Goal: Navigation & Orientation: Find specific page/section

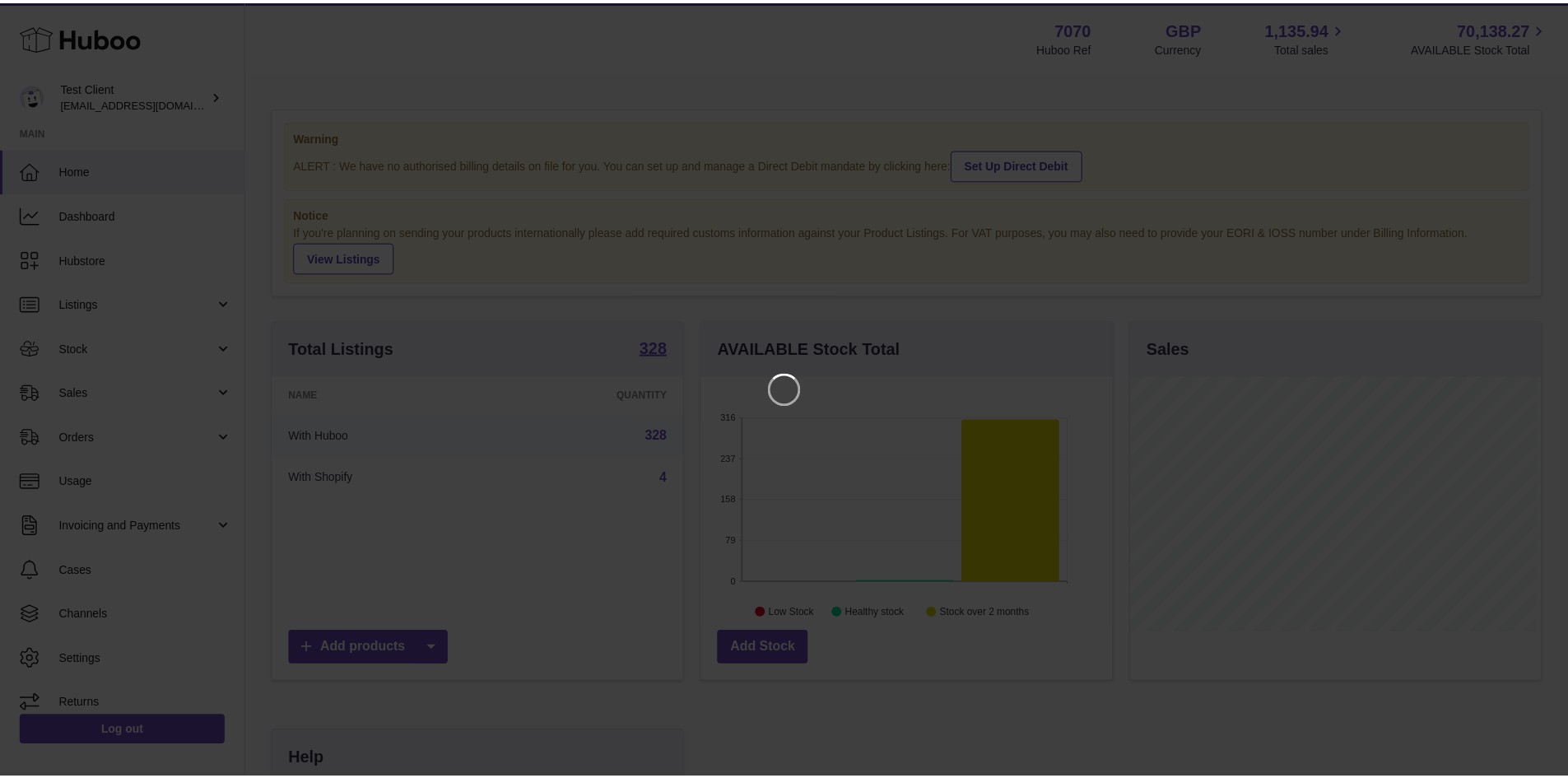
scroll to position [257, 415]
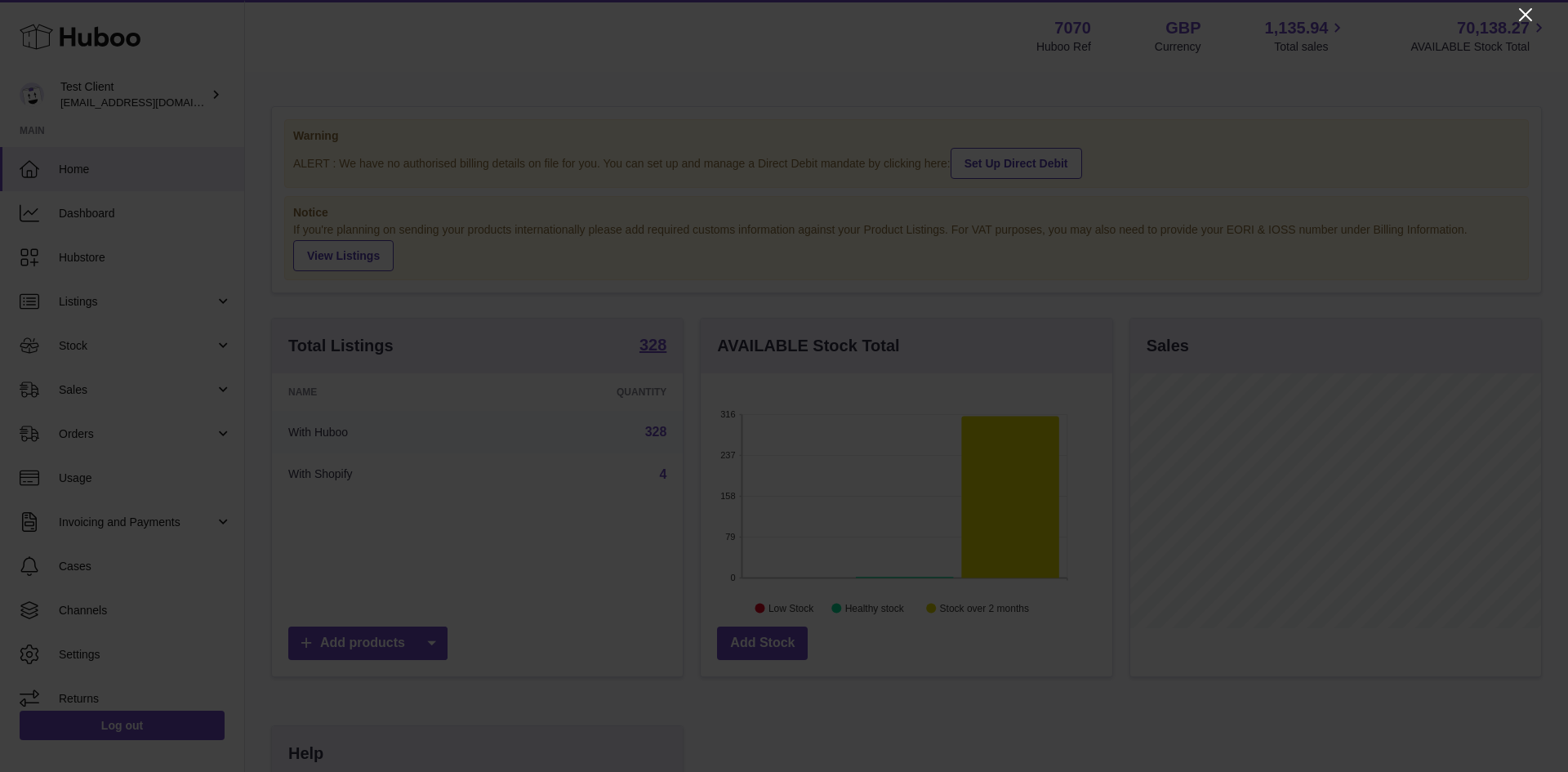
click at [1527, 8] on icon "Close" at bounding box center [1526, 15] width 20 height 20
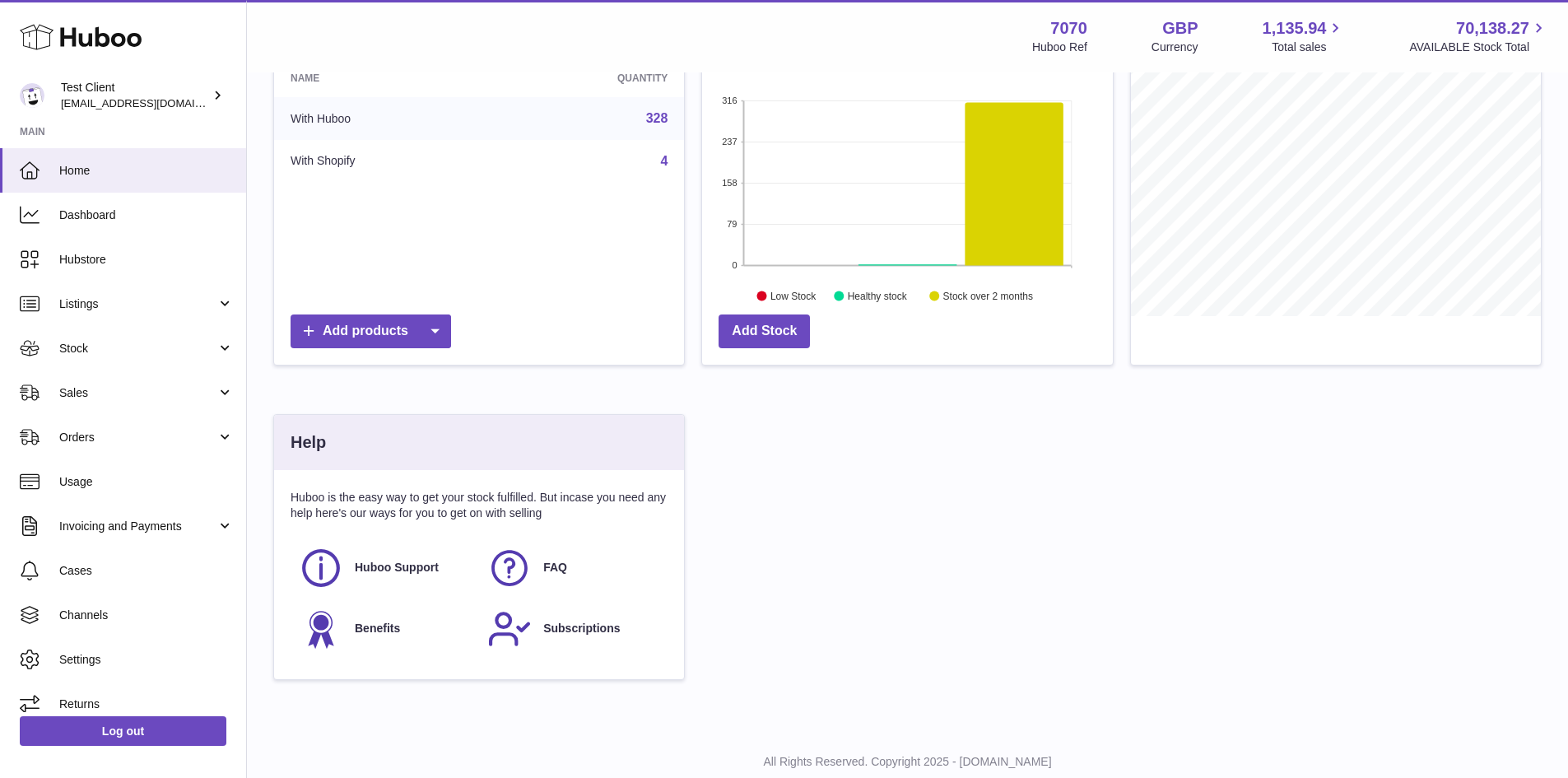
scroll to position [365, 0]
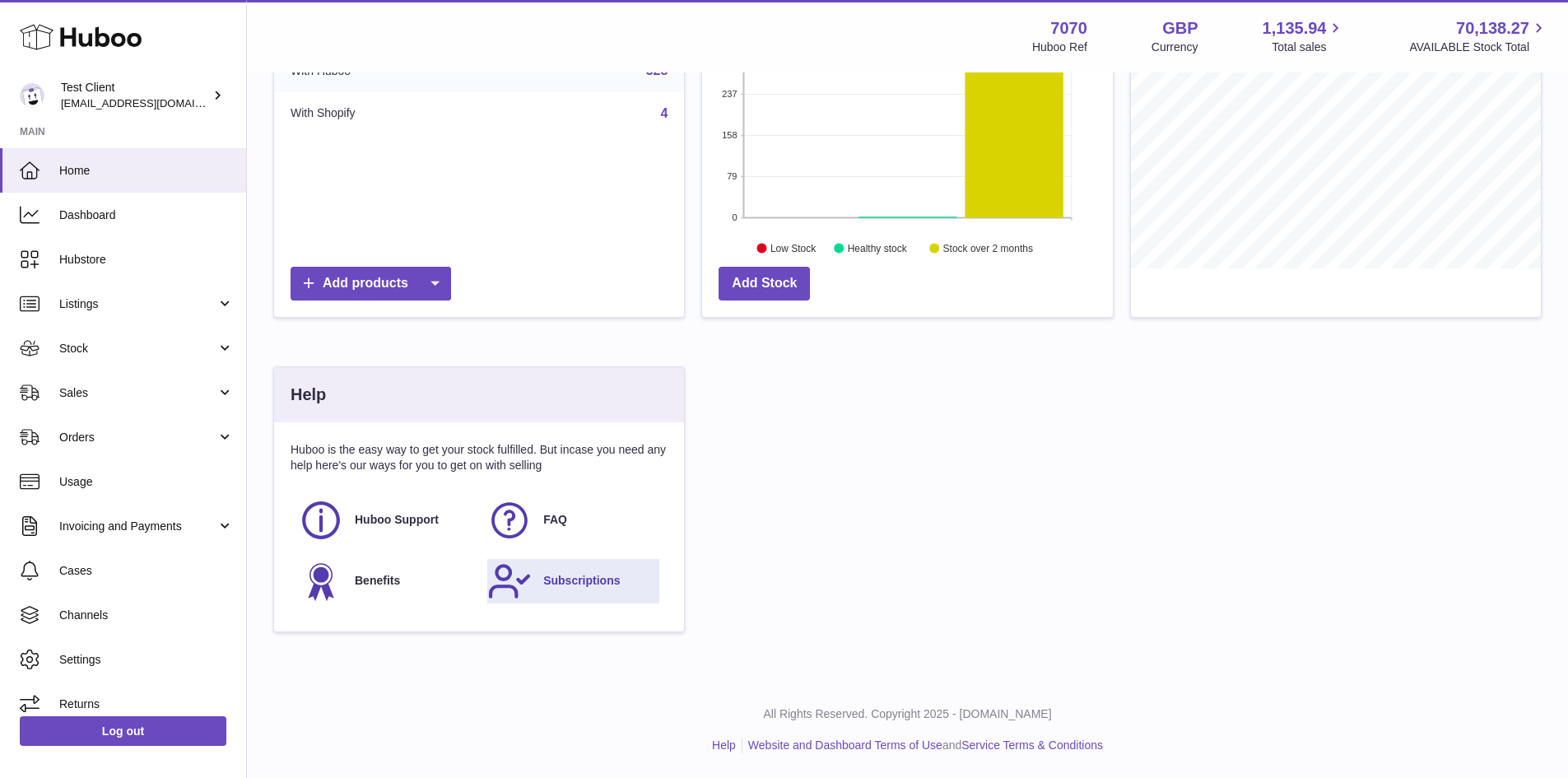
click at [604, 572] on link "Subscriptions" at bounding box center [572, 581] width 172 height 44
click at [375, 589] on link "Benefits" at bounding box center [384, 581] width 172 height 44
click at [579, 514] on link "FAQ" at bounding box center [572, 520] width 172 height 44
click at [419, 523] on span "Huboo Support" at bounding box center [396, 520] width 84 height 16
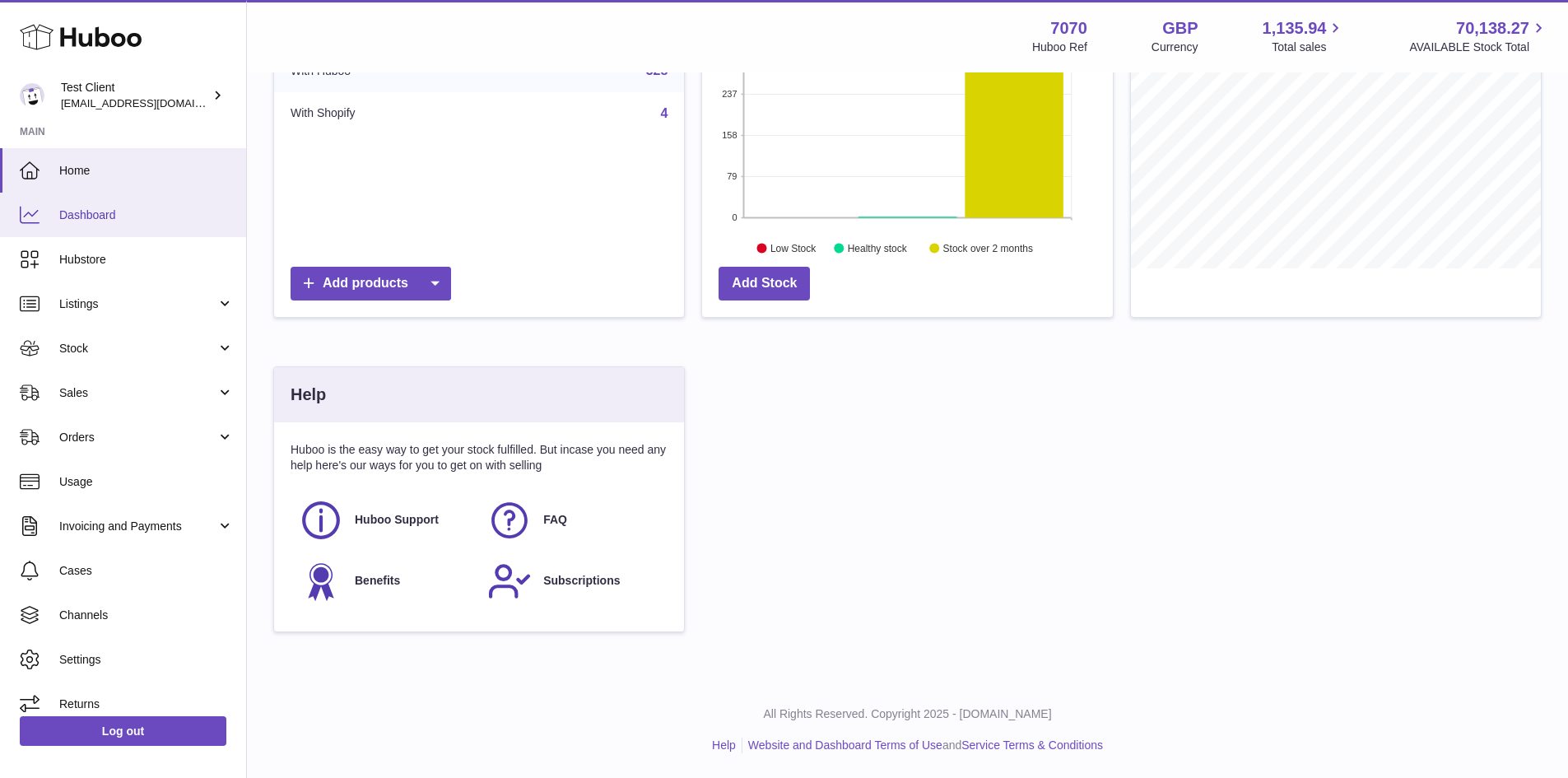
click at [153, 227] on link "Dashboard" at bounding box center [123, 214] width 247 height 44
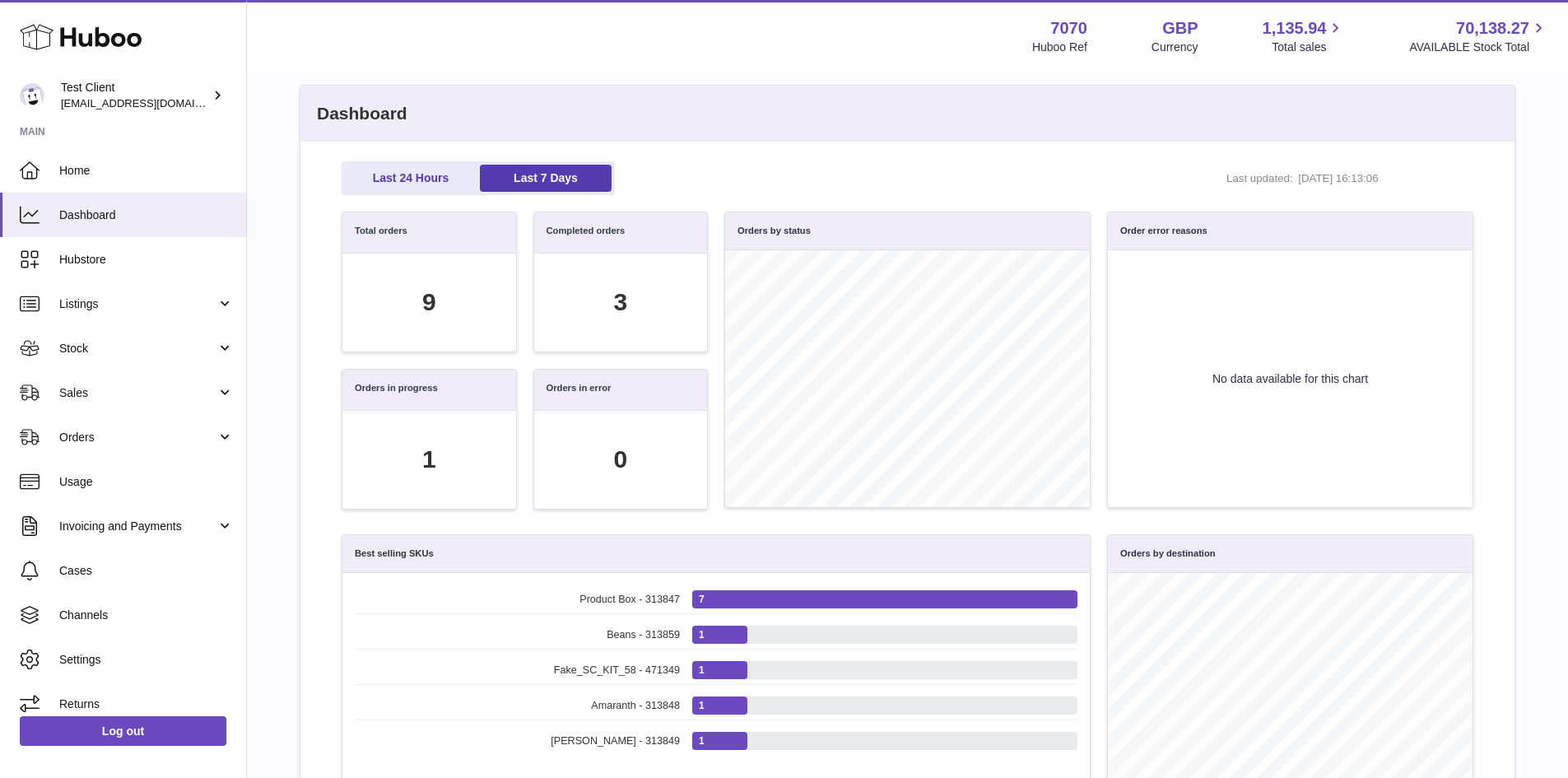
scroll to position [56, 0]
click at [122, 274] on link "Hubstore" at bounding box center [123, 259] width 247 height 44
click at [104, 290] on link "Listings" at bounding box center [123, 303] width 247 height 44
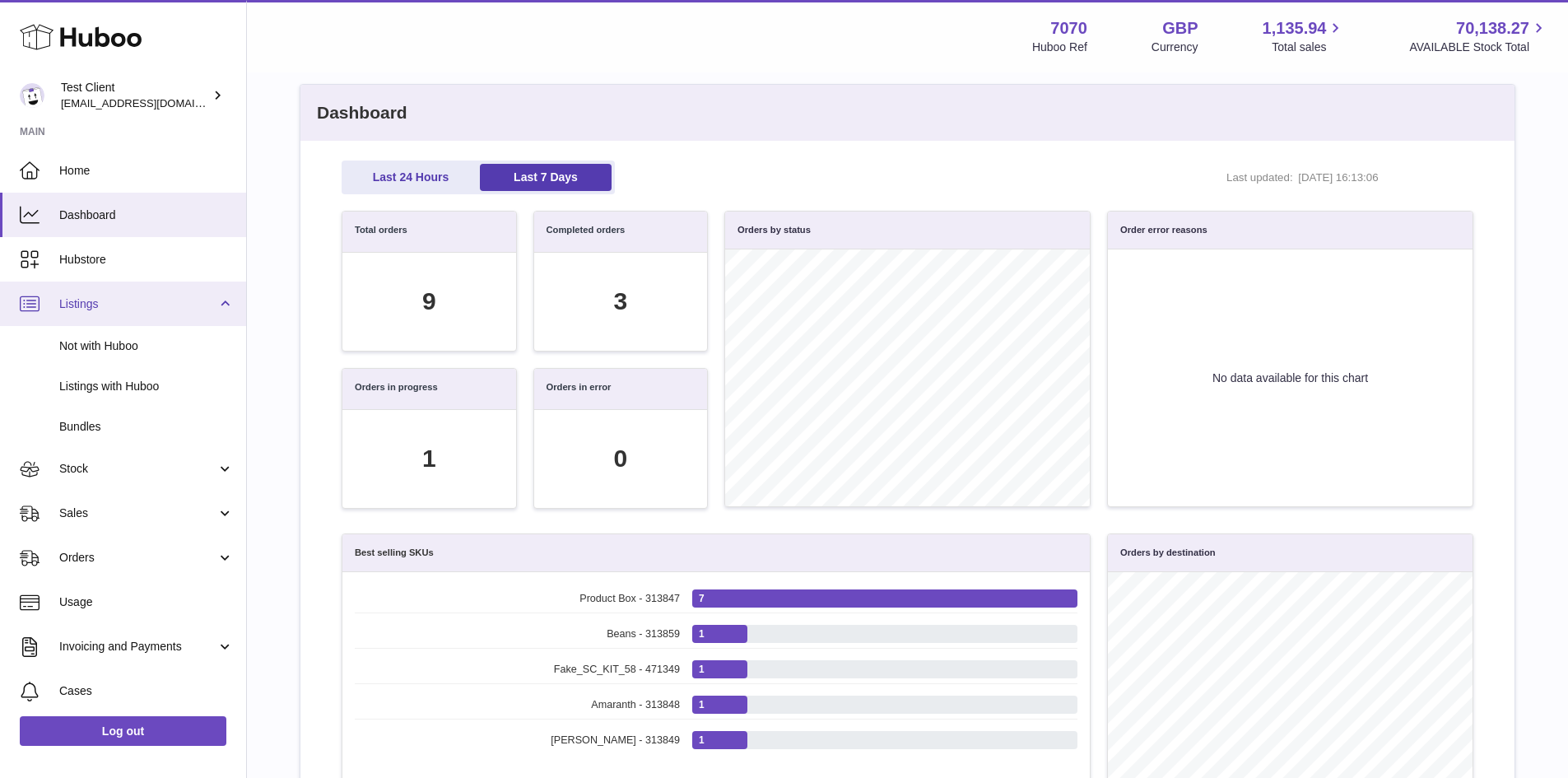
click at [110, 300] on span "Listings" at bounding box center [138, 304] width 157 height 16
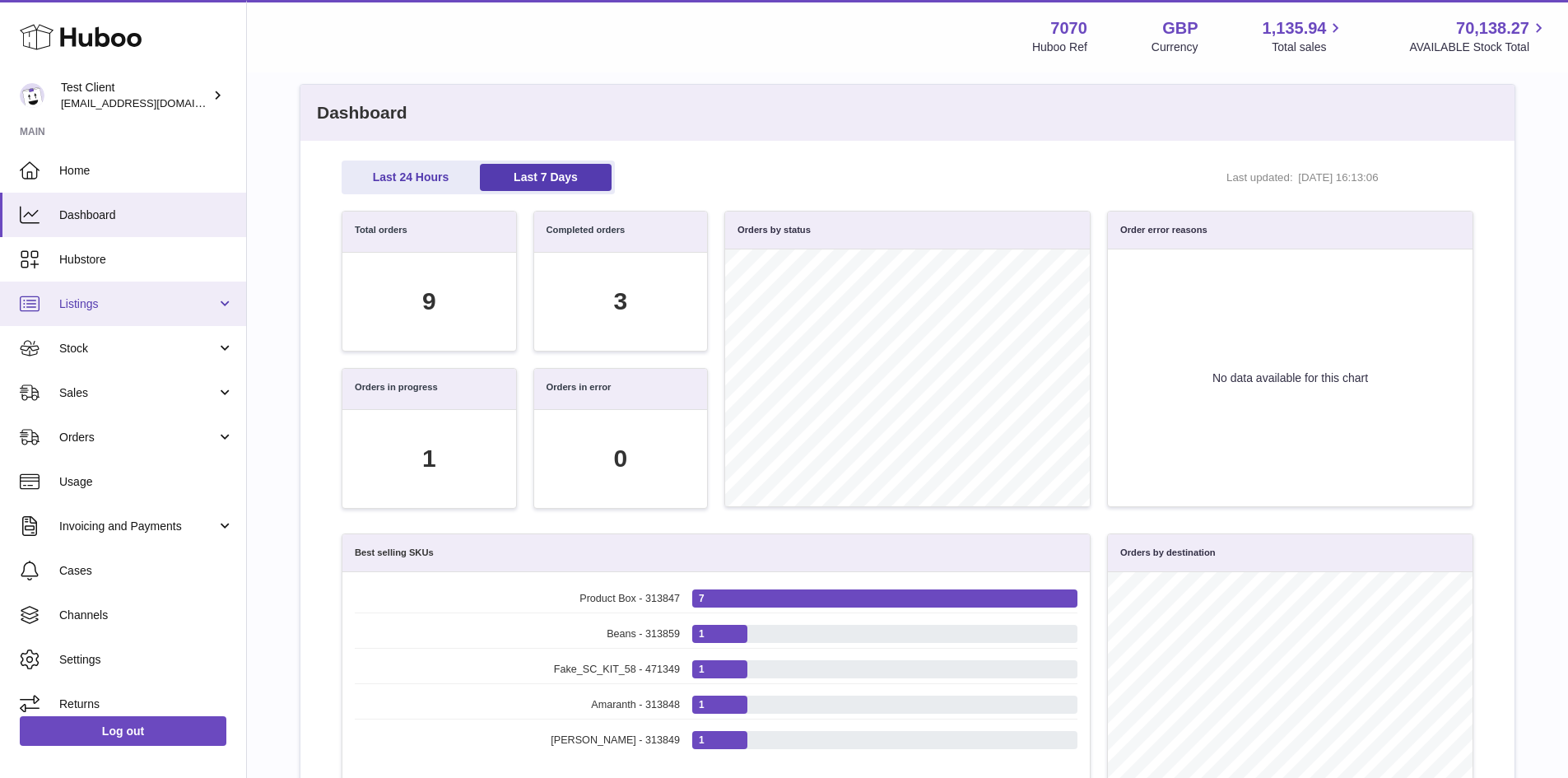
click at [109, 302] on span "Listings" at bounding box center [138, 304] width 157 height 16
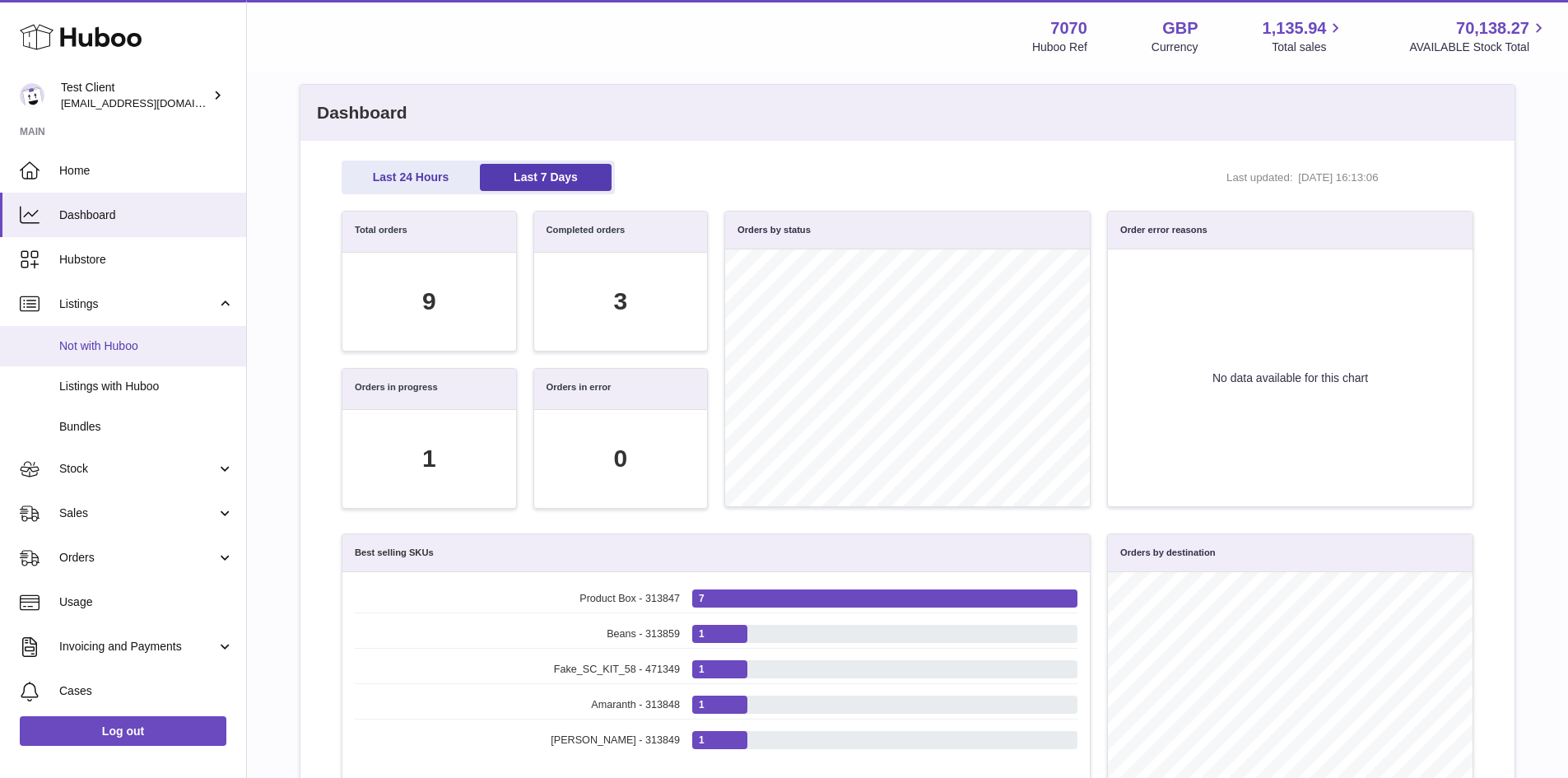
click at [118, 345] on span "Not with Huboo" at bounding box center [146, 346] width 174 height 16
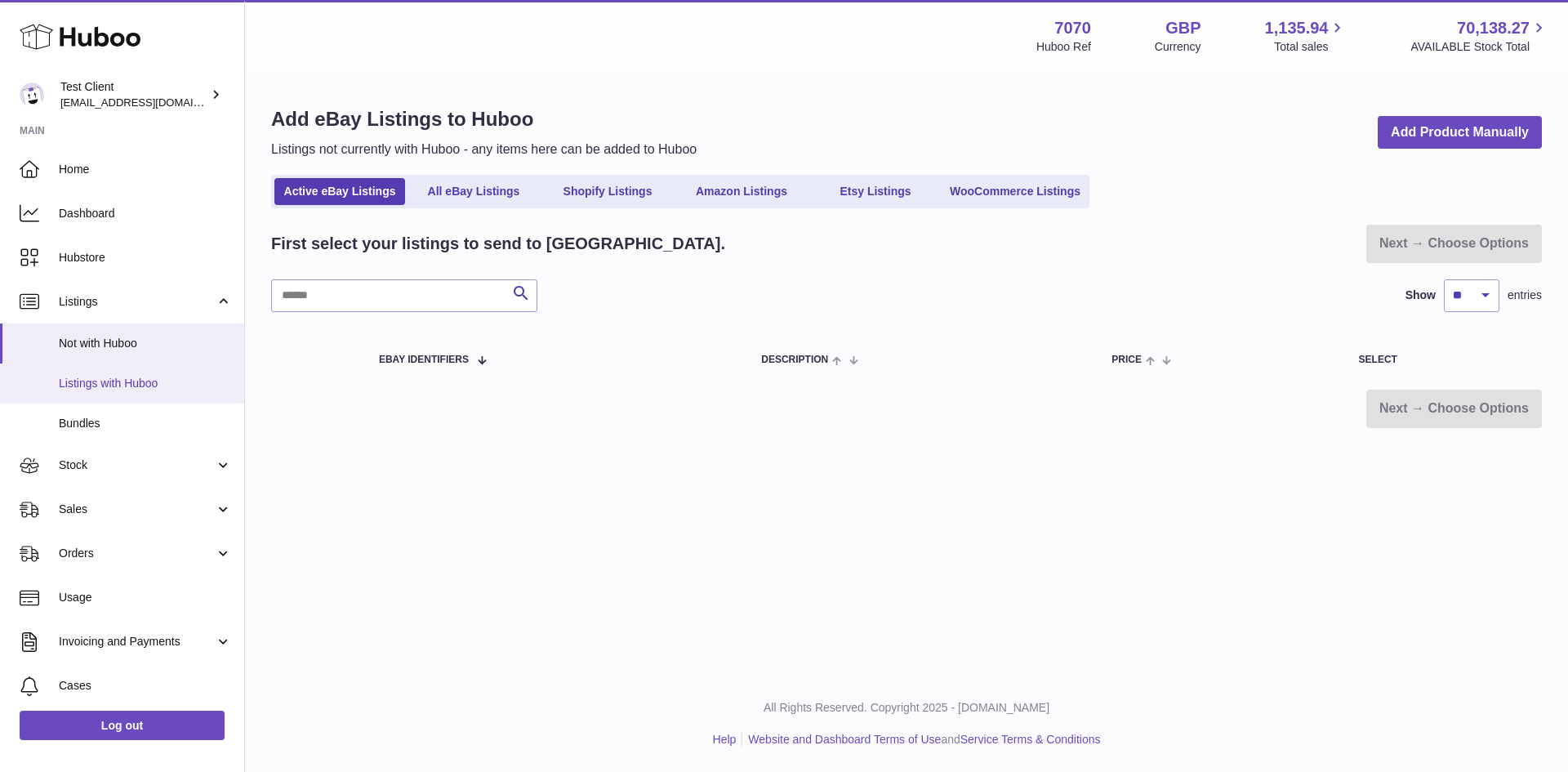
click at [143, 395] on link "Listings with Huboo" at bounding box center [122, 383] width 245 height 40
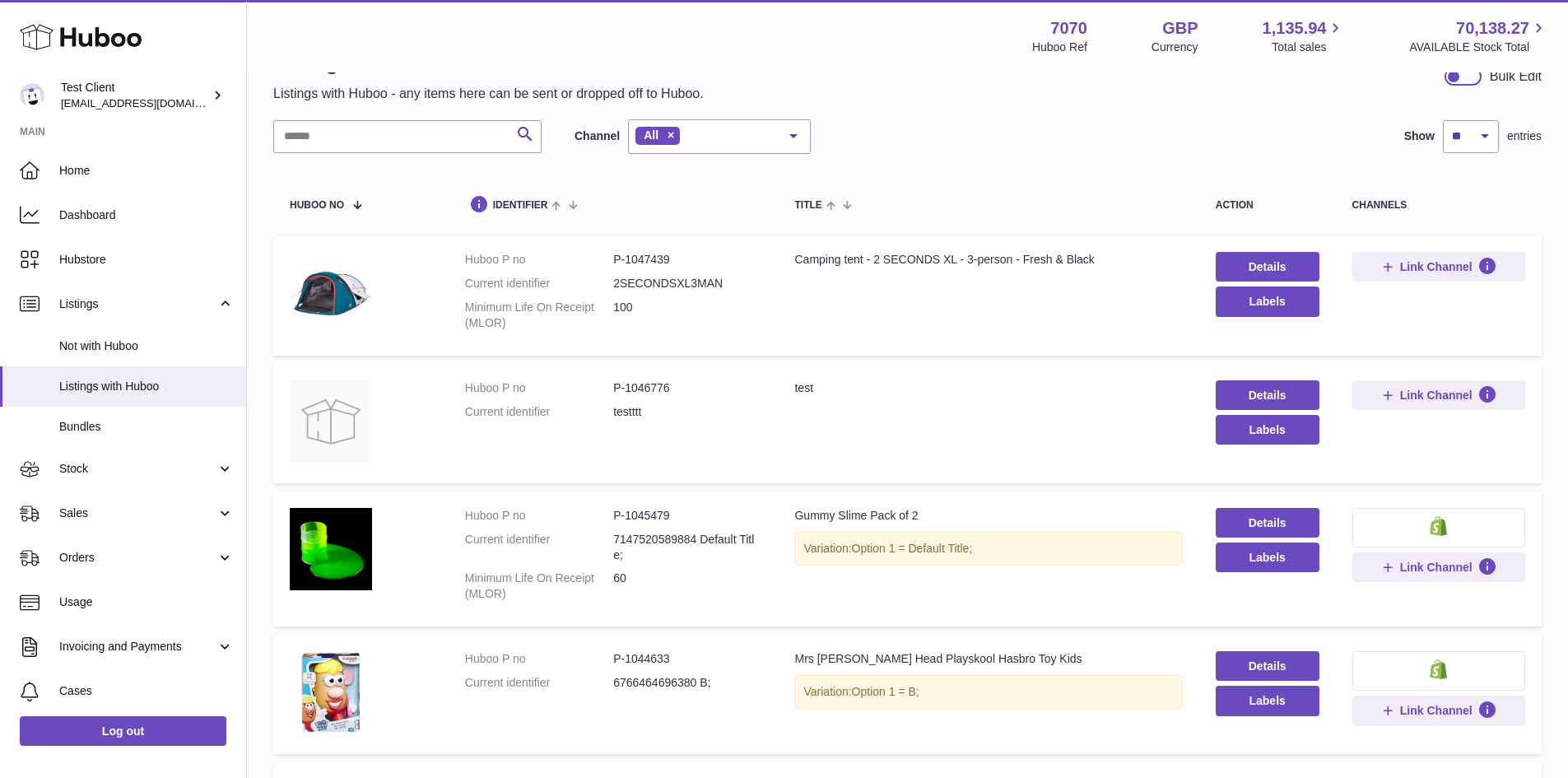
scroll to position [4, 0]
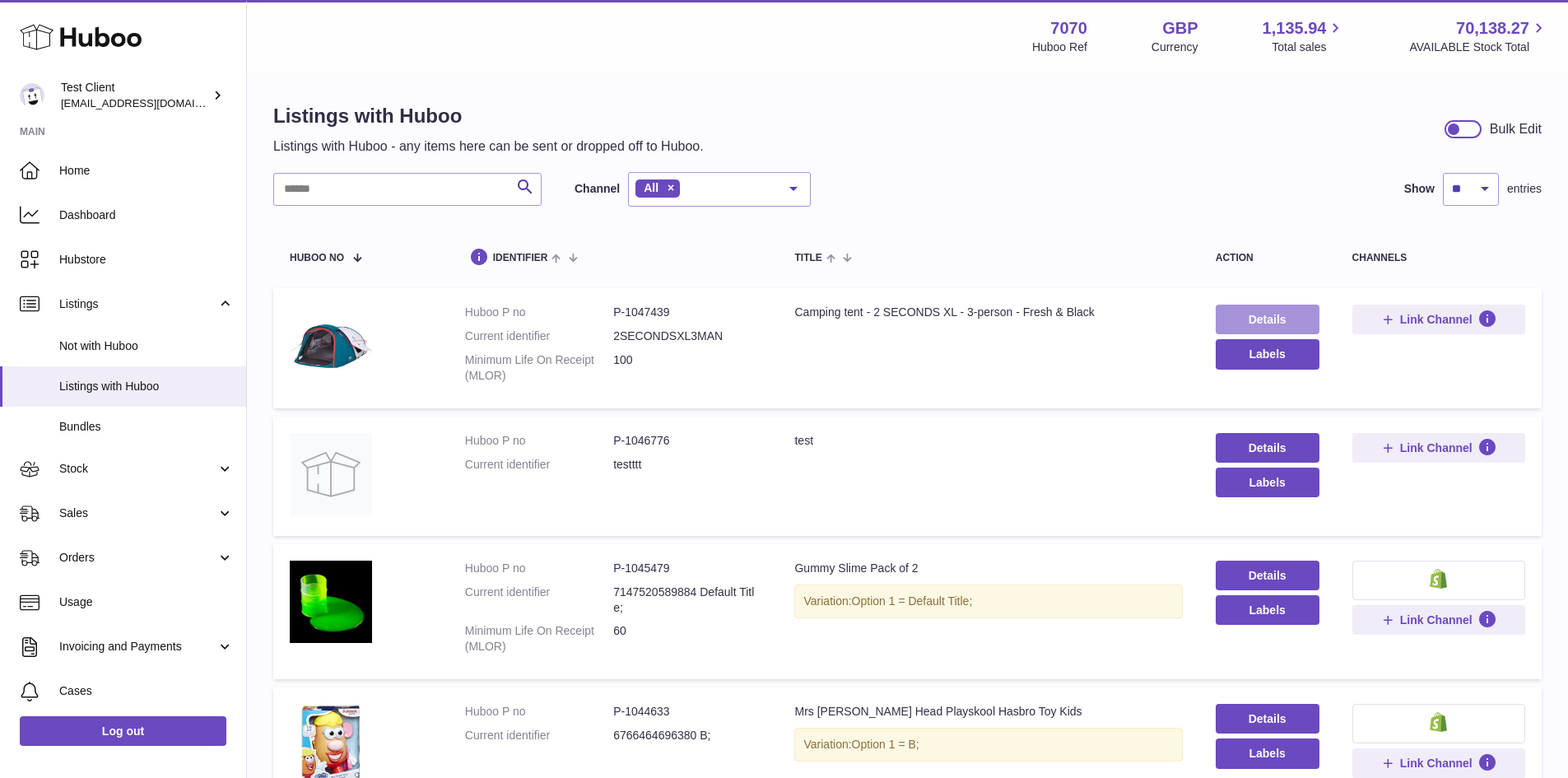
click at [1280, 321] on link "Details" at bounding box center [1267, 320] width 104 height 30
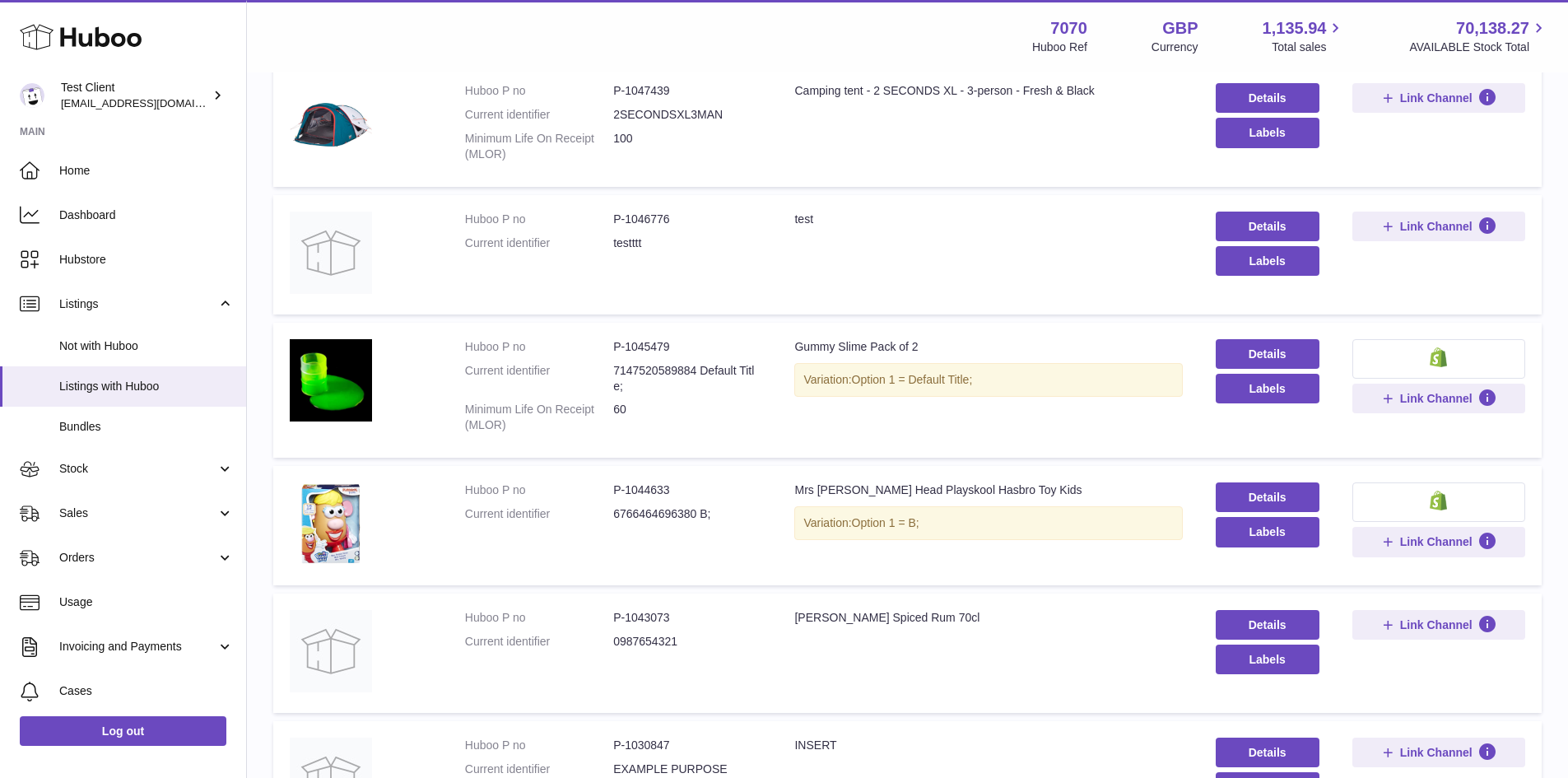
scroll to position [227, 0]
click at [321, 507] on img at bounding box center [331, 523] width 82 height 82
click at [1257, 494] on link "Details" at bounding box center [1267, 497] width 104 height 30
click at [1260, 535] on button "Labels" at bounding box center [1267, 531] width 104 height 30
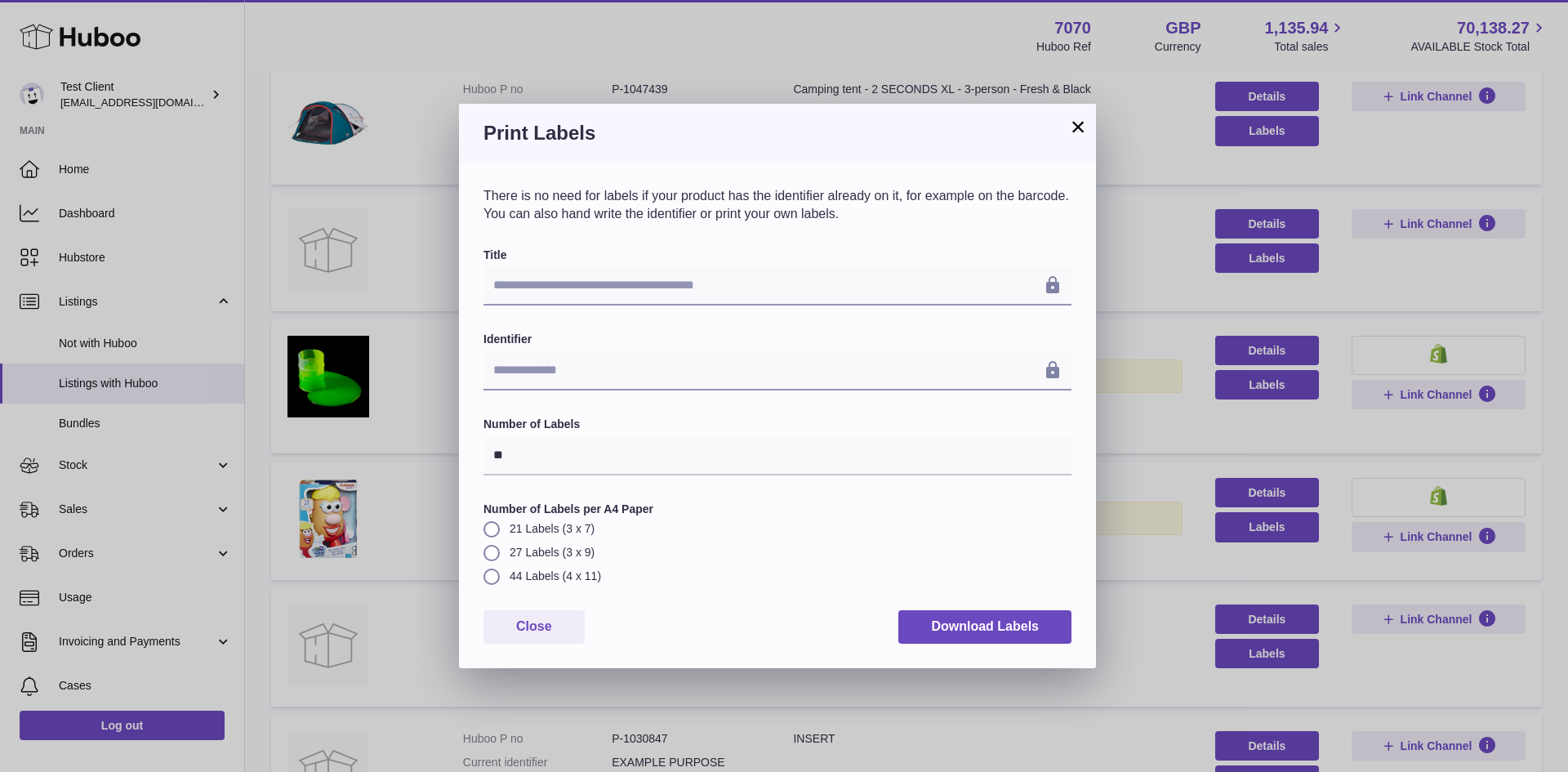
click at [1086, 124] on button "×" at bounding box center [1078, 126] width 20 height 20
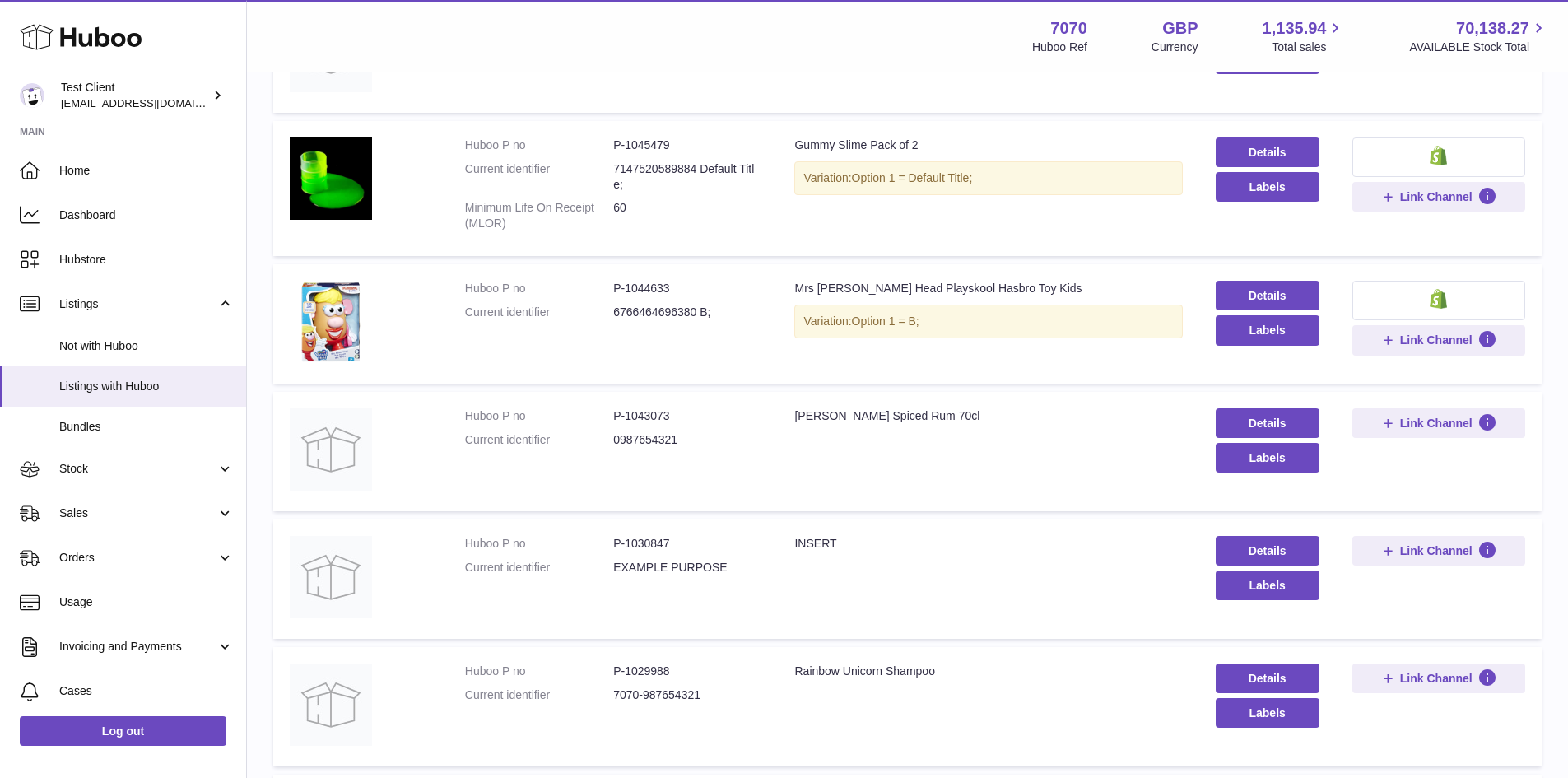
scroll to position [429, 0]
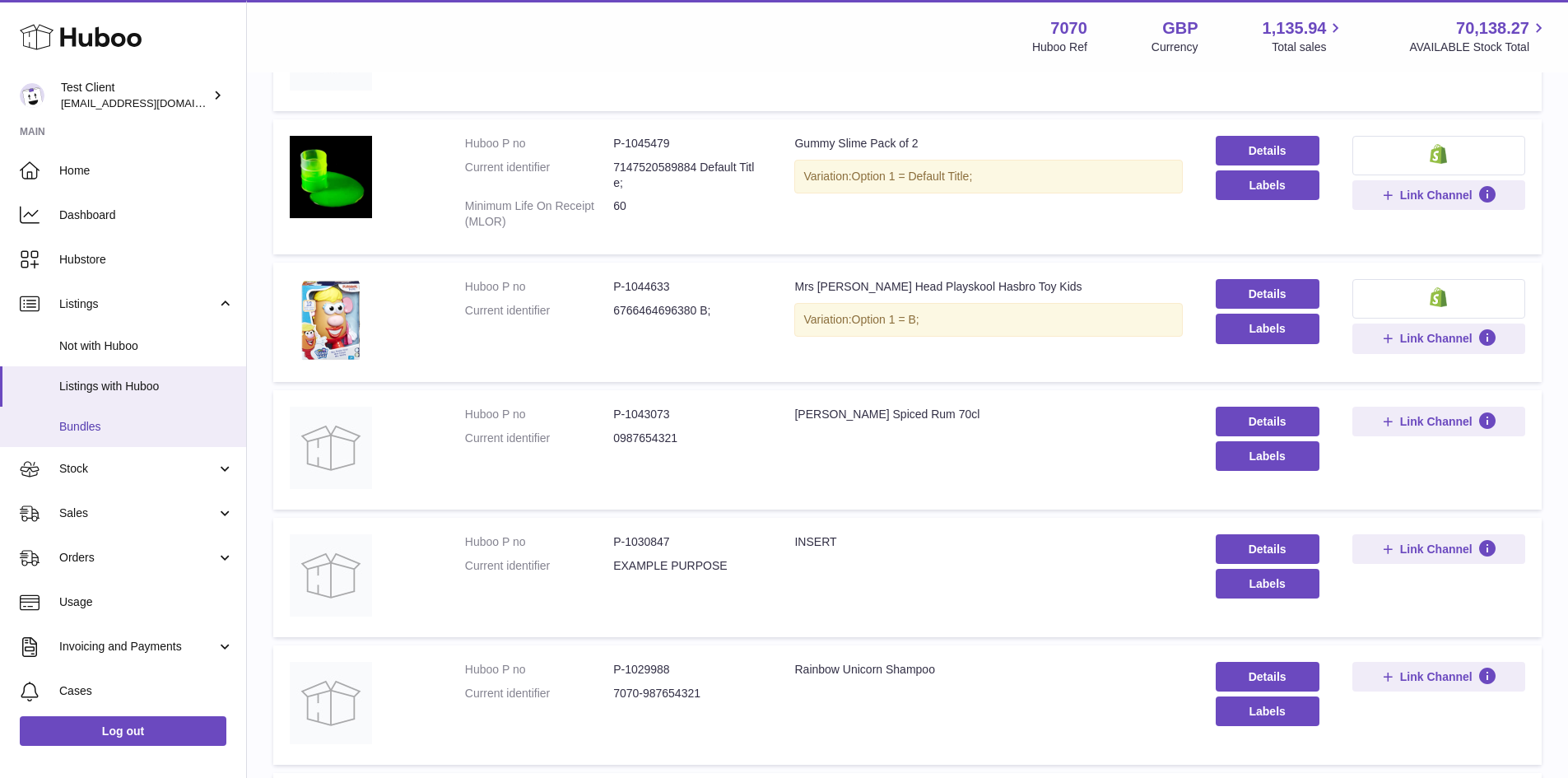
click at [135, 420] on span "Bundles" at bounding box center [146, 427] width 174 height 16
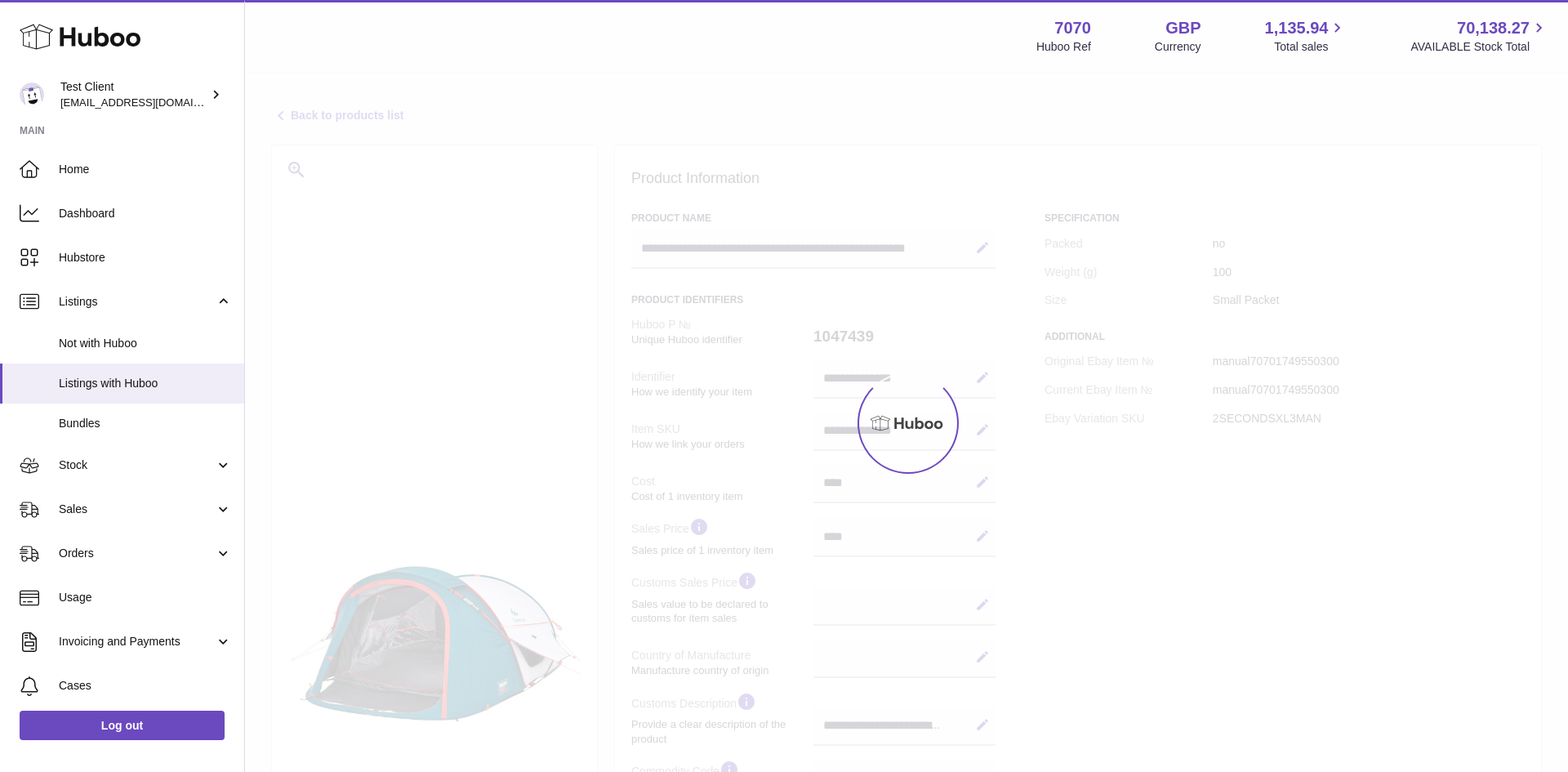
select select
select select "****"
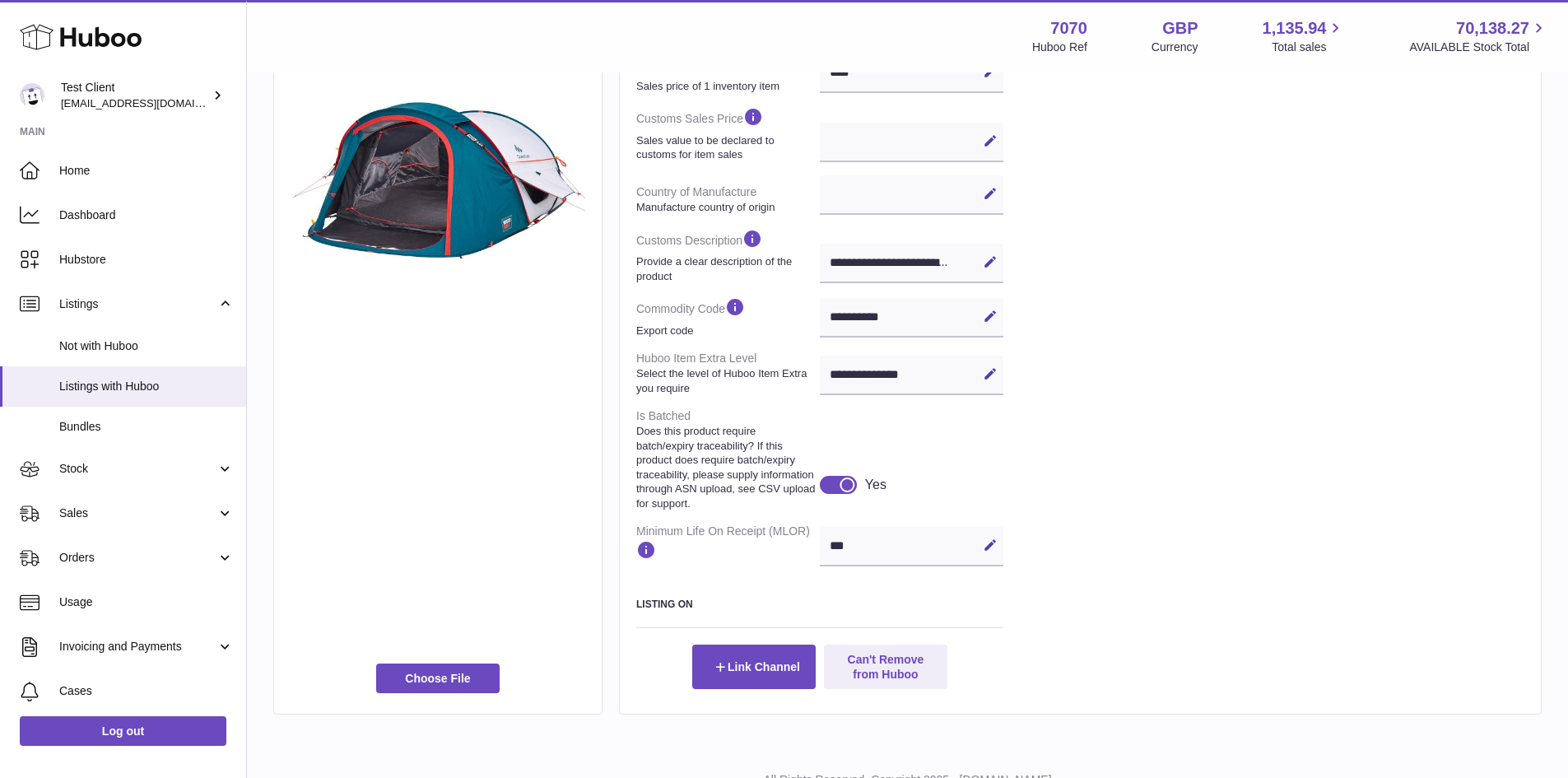
scroll to position [549, 0]
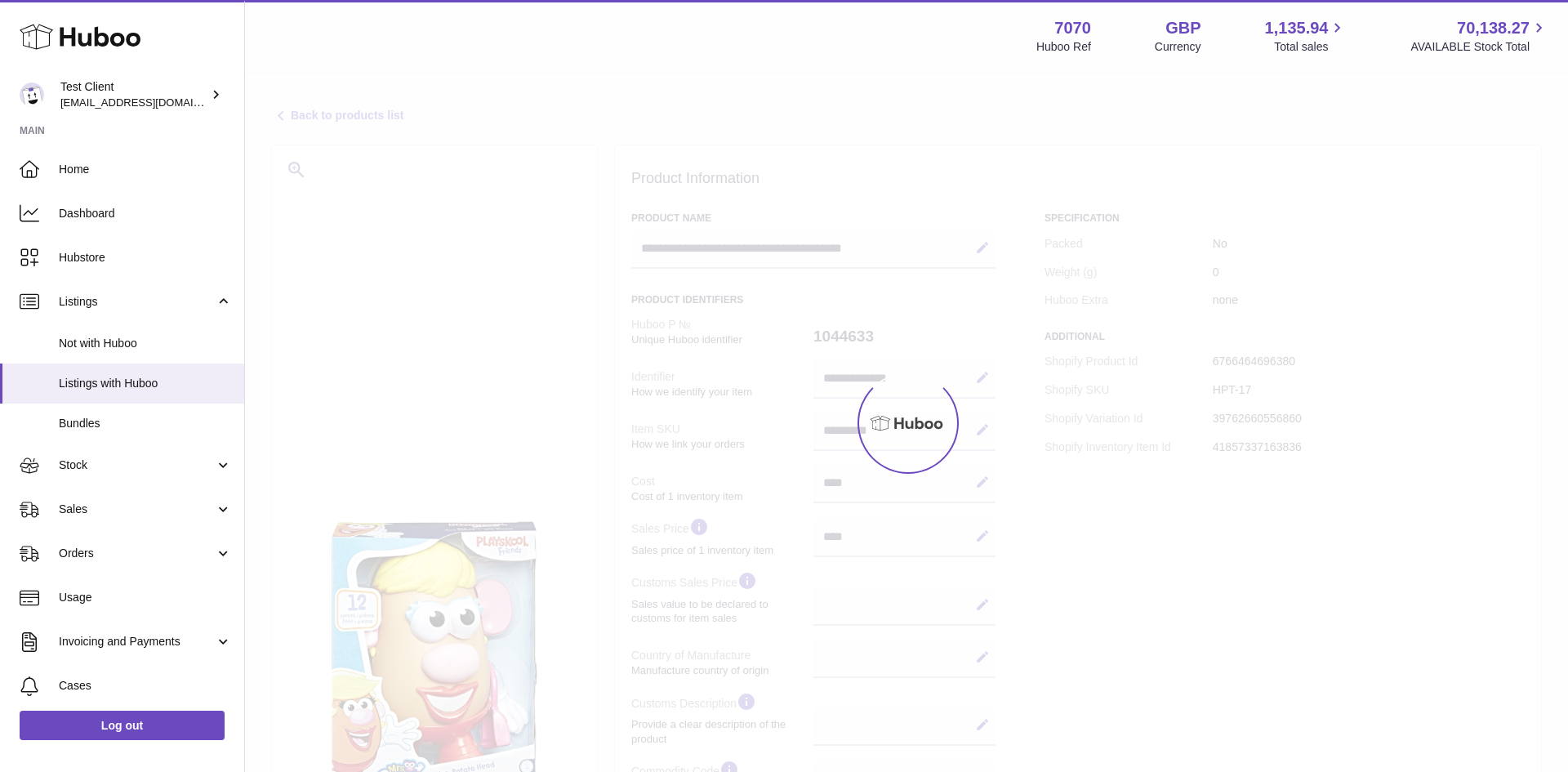
select select
select select "****"
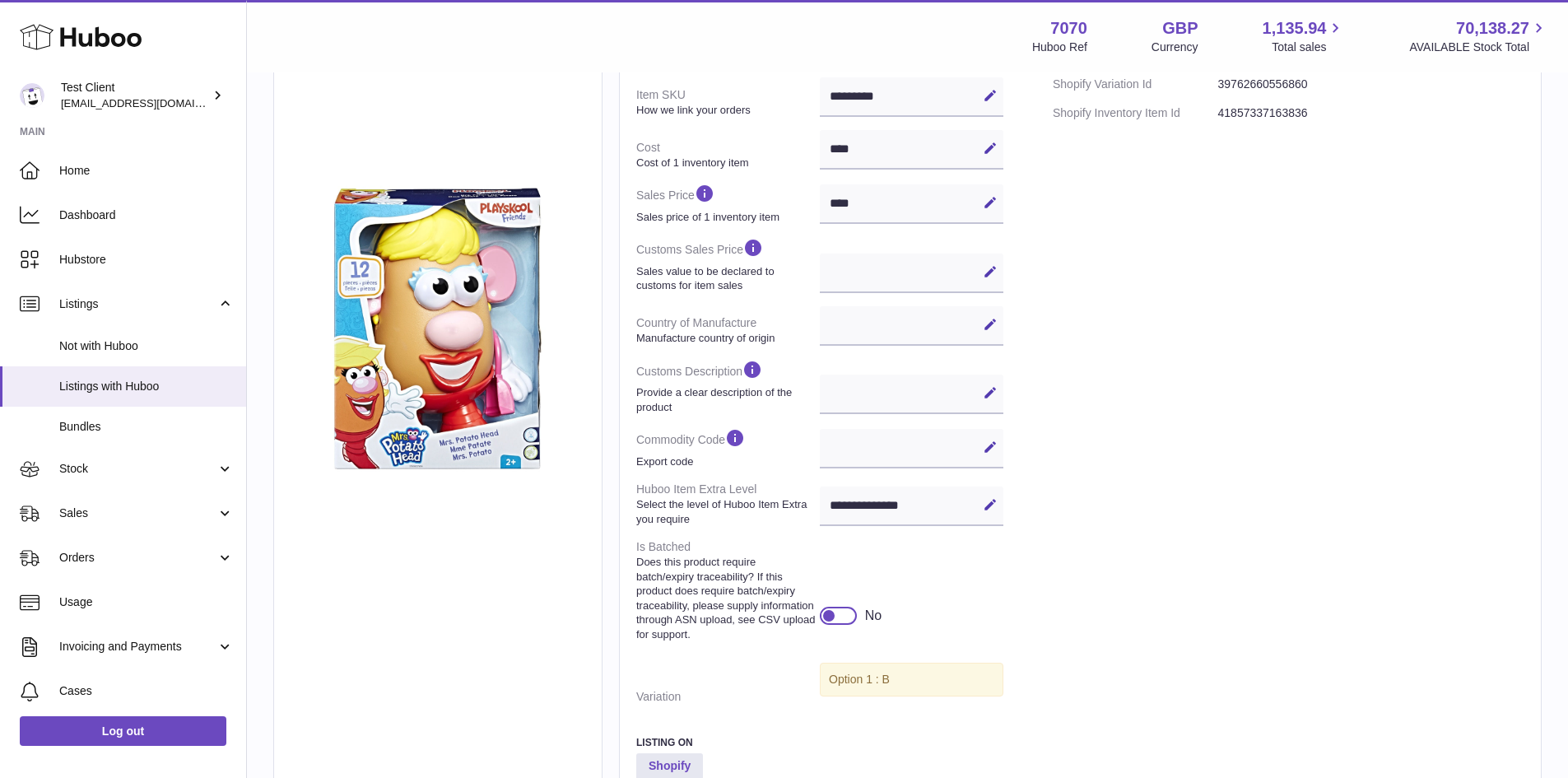
scroll to position [587, 0]
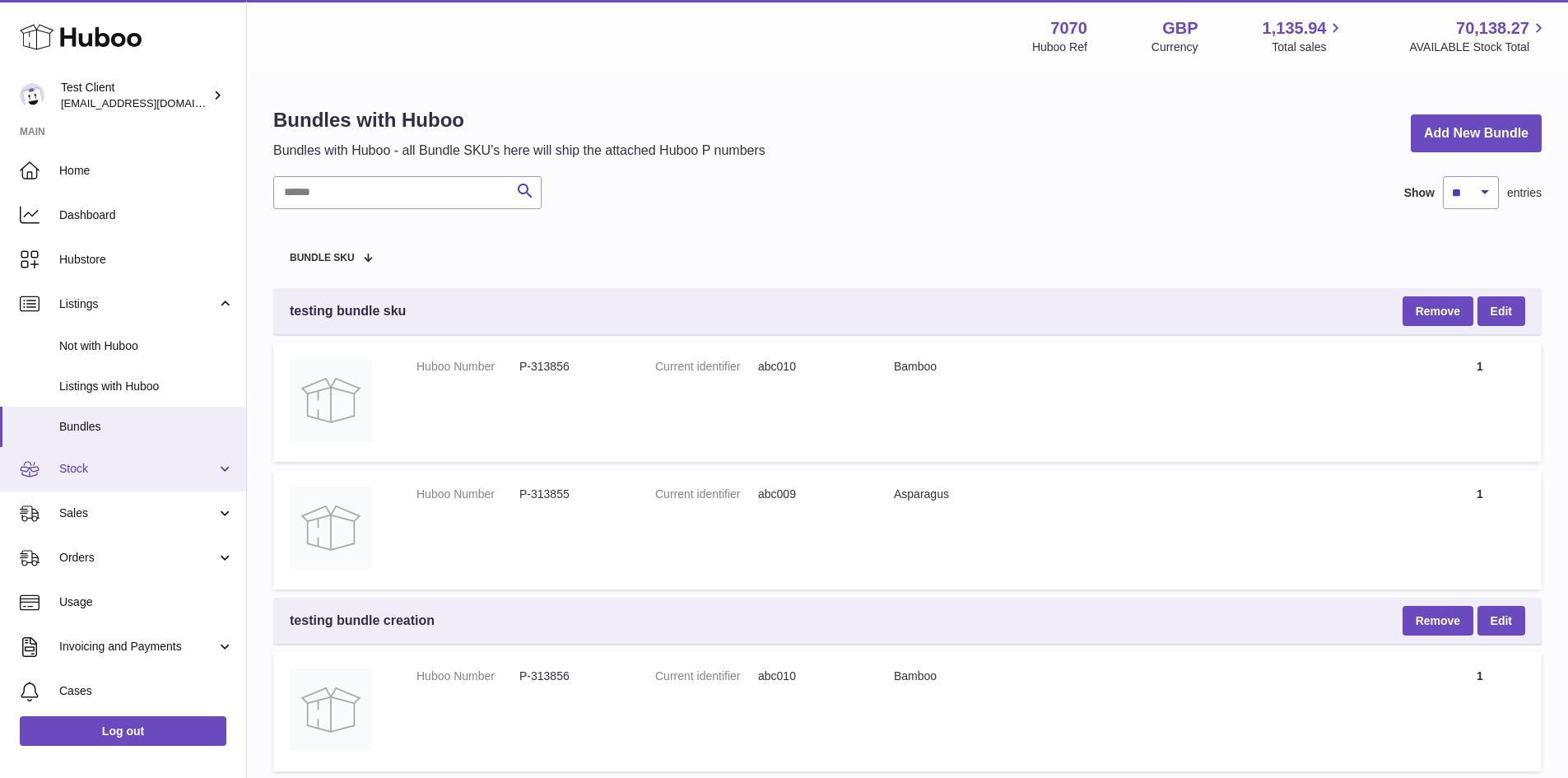
click at [176, 461] on span "Stock" at bounding box center [138, 469] width 157 height 16
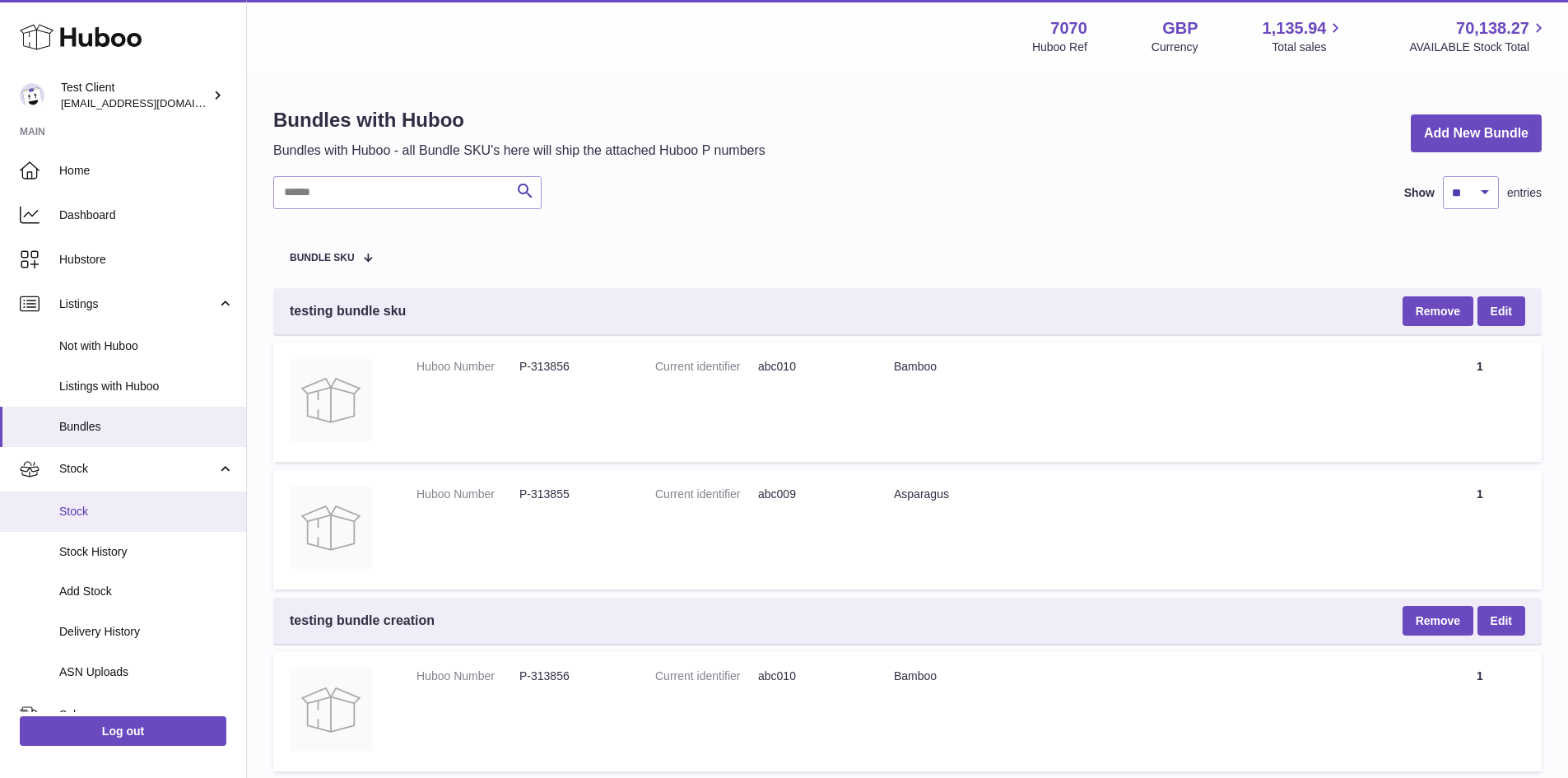
click at [137, 501] on link "Stock" at bounding box center [123, 511] width 247 height 40
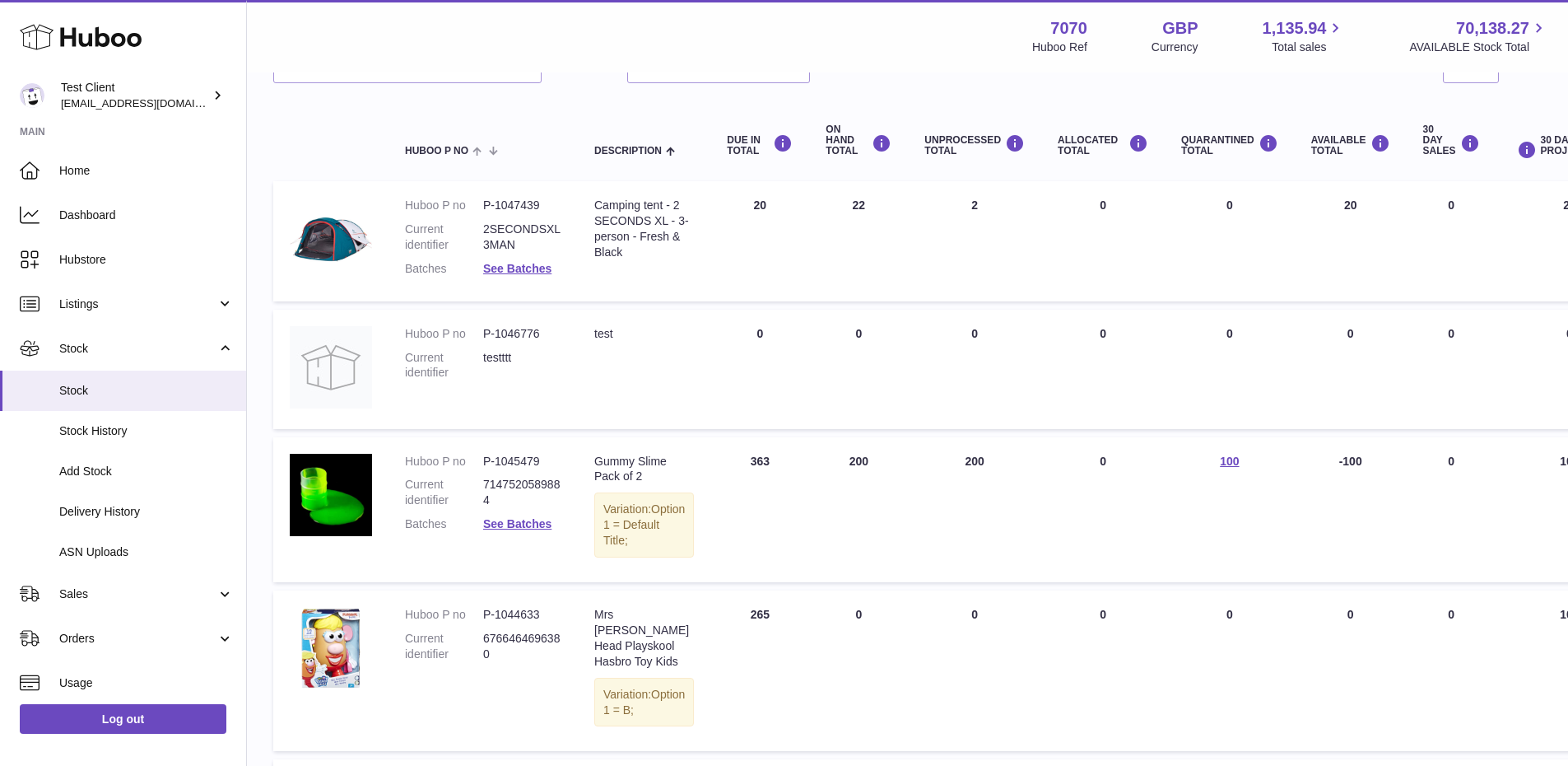
scroll to position [147, 0]
click at [170, 416] on link "Stock History" at bounding box center [123, 430] width 247 height 40
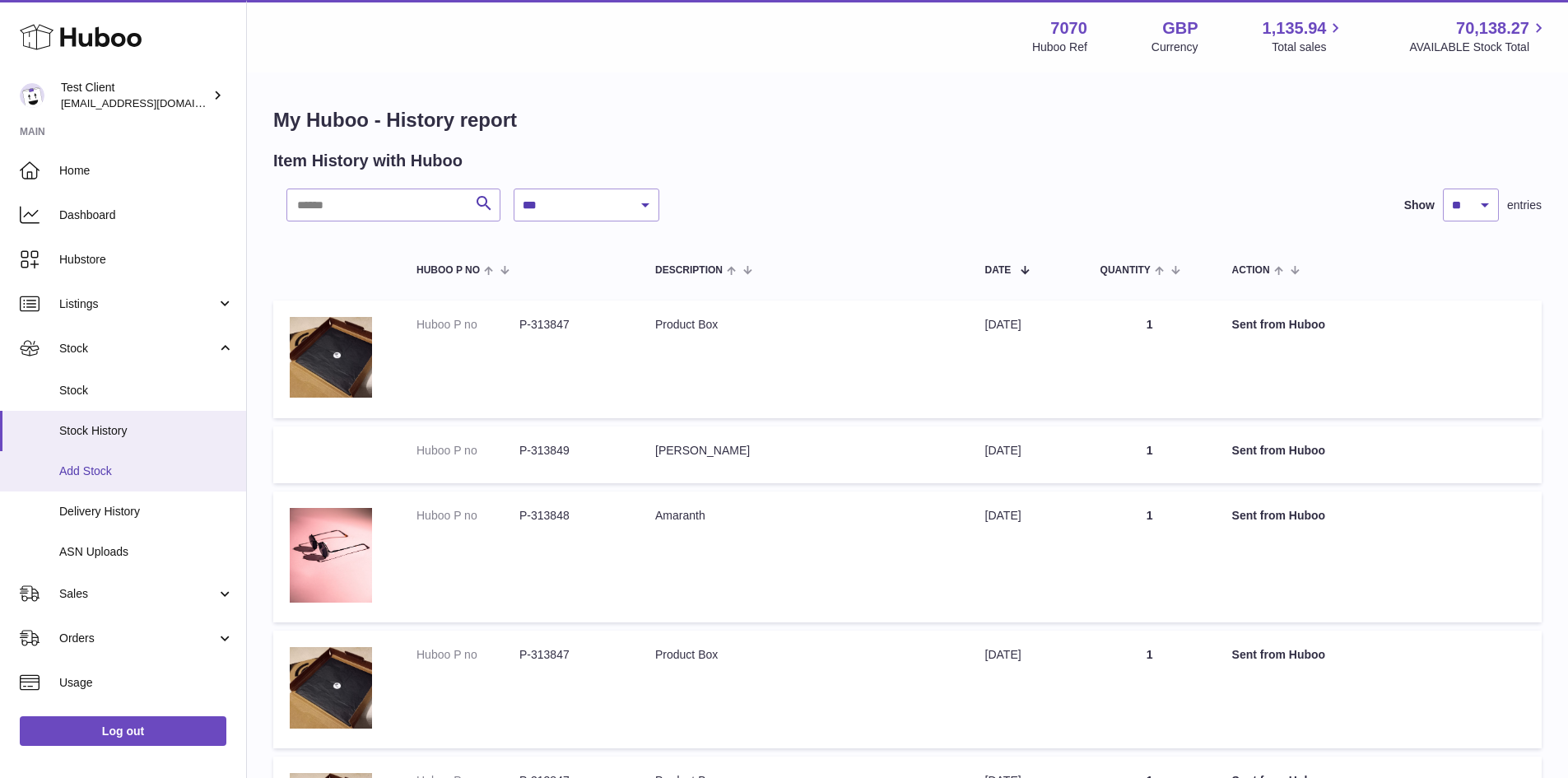
click at [146, 484] on link "Add Stock" at bounding box center [123, 471] width 247 height 40
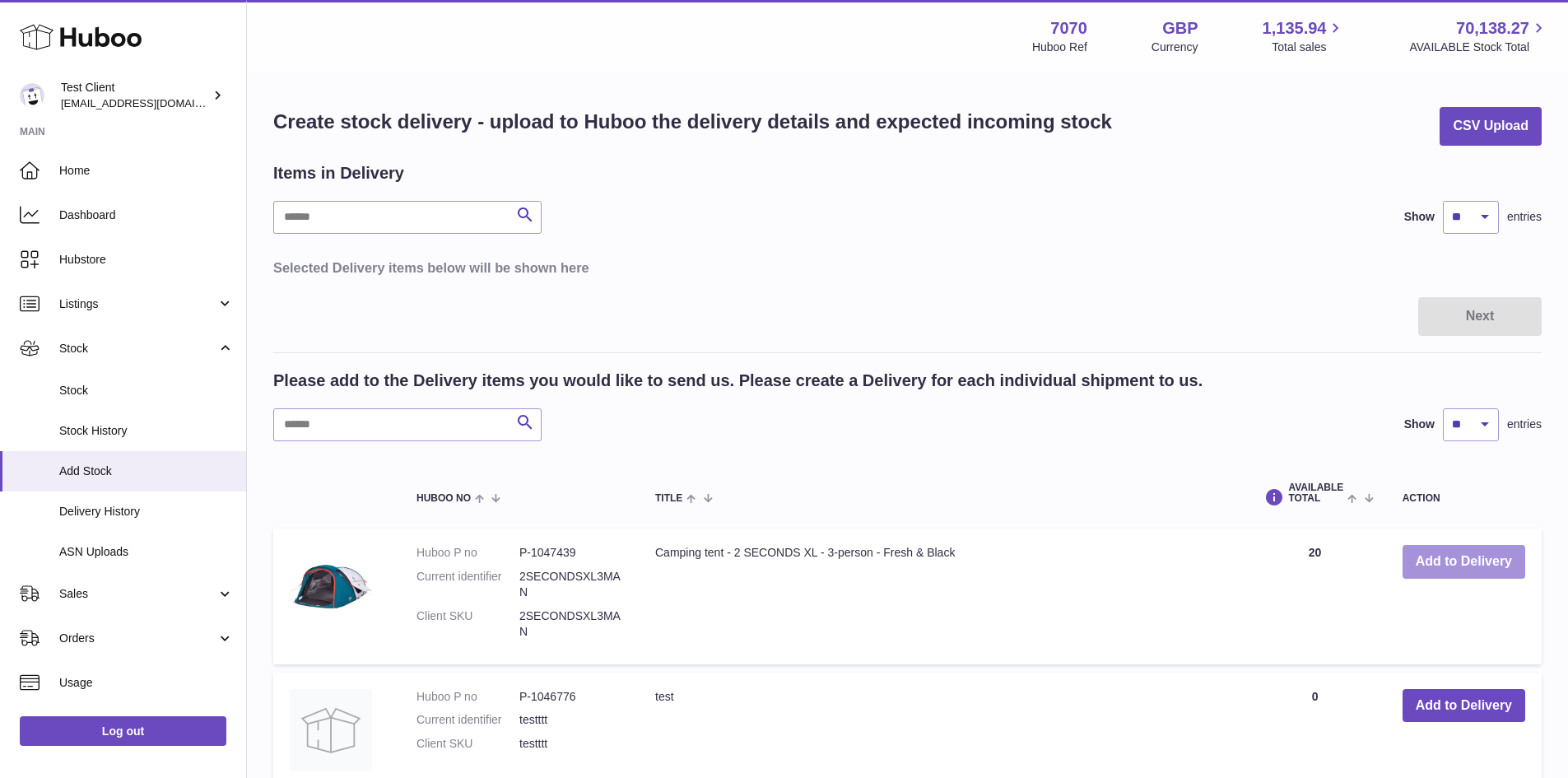
click at [1494, 559] on button "Add to Delivery" at bounding box center [1463, 561] width 123 height 34
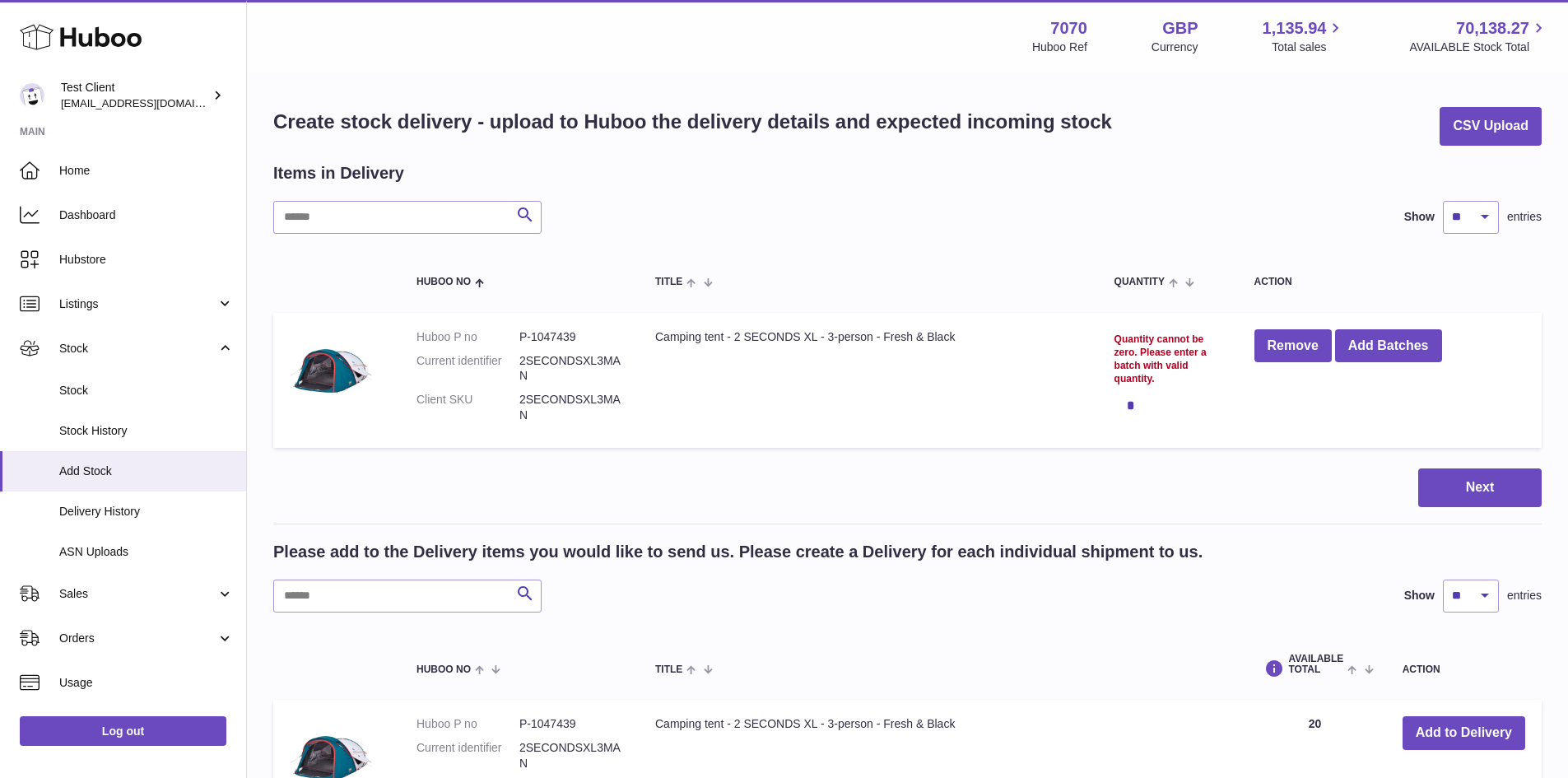
click at [1182, 396] on div "*" at bounding box center [1167, 405] width 107 height 33
drag, startPoint x: 1150, startPoint y: 372, endPoint x: 1036, endPoint y: 321, distance: 124.9
click at [1036, 321] on tr "Huboo P no P-1047439 Current identifier 2SECONDSXL3MAN Client SKU 2SECONDSXL3MA…" at bounding box center [908, 380] width 1268 height 135
click at [1036, 321] on td "Camping tent - 2 SECONDS XL - 3-person - Fresh & Black" at bounding box center [868, 380] width 459 height 135
click at [1136, 391] on div "*" at bounding box center [1167, 405] width 107 height 33
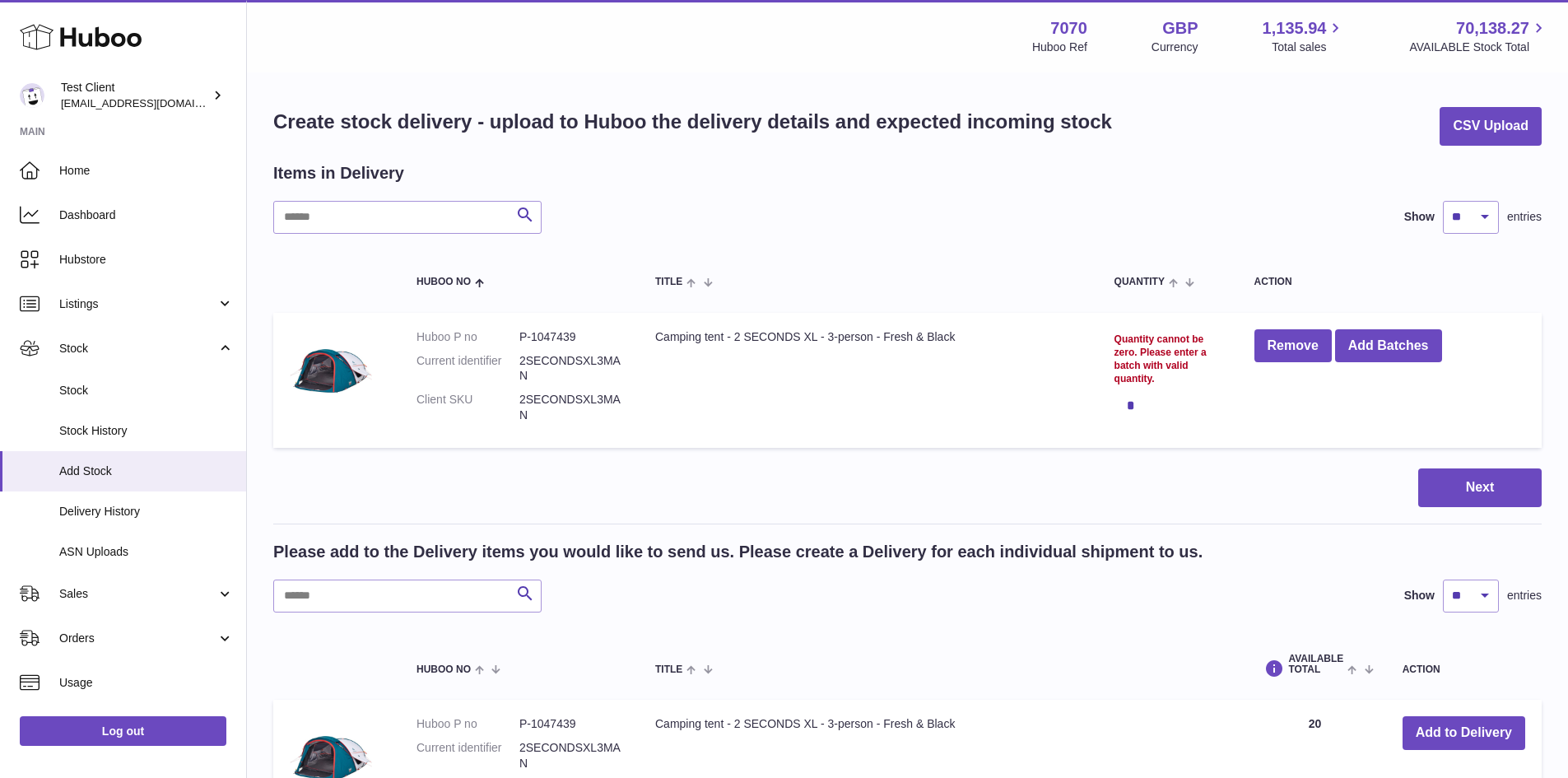
click at [1144, 414] on div "*" at bounding box center [1167, 405] width 107 height 33
click at [1139, 408] on div "*" at bounding box center [1167, 405] width 107 height 33
click at [1171, 394] on div "*" at bounding box center [1167, 405] width 107 height 33
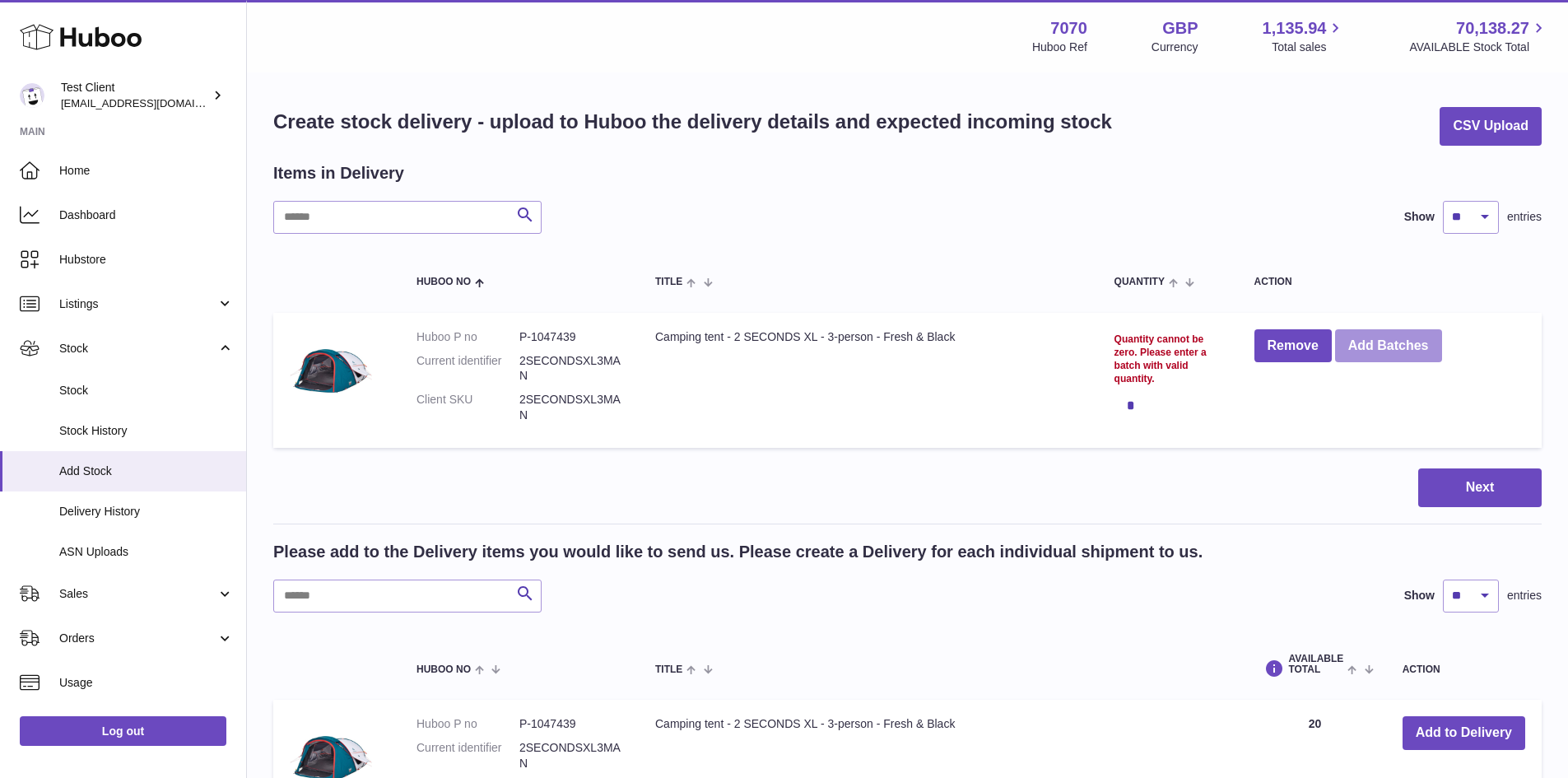
click at [1382, 335] on button "Add Batches" at bounding box center [1389, 346] width 107 height 34
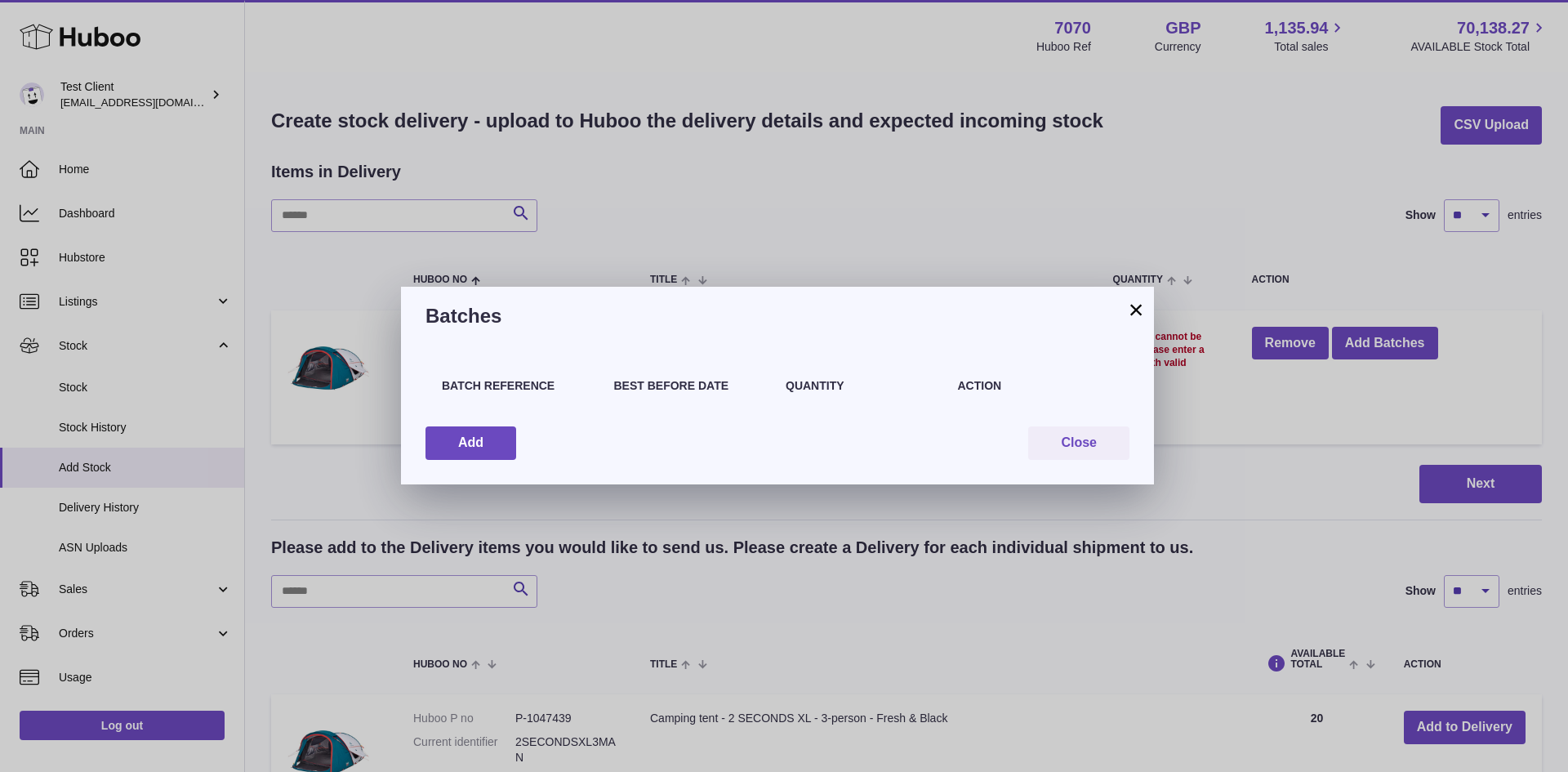
click at [1139, 309] on button "×" at bounding box center [1136, 309] width 20 height 20
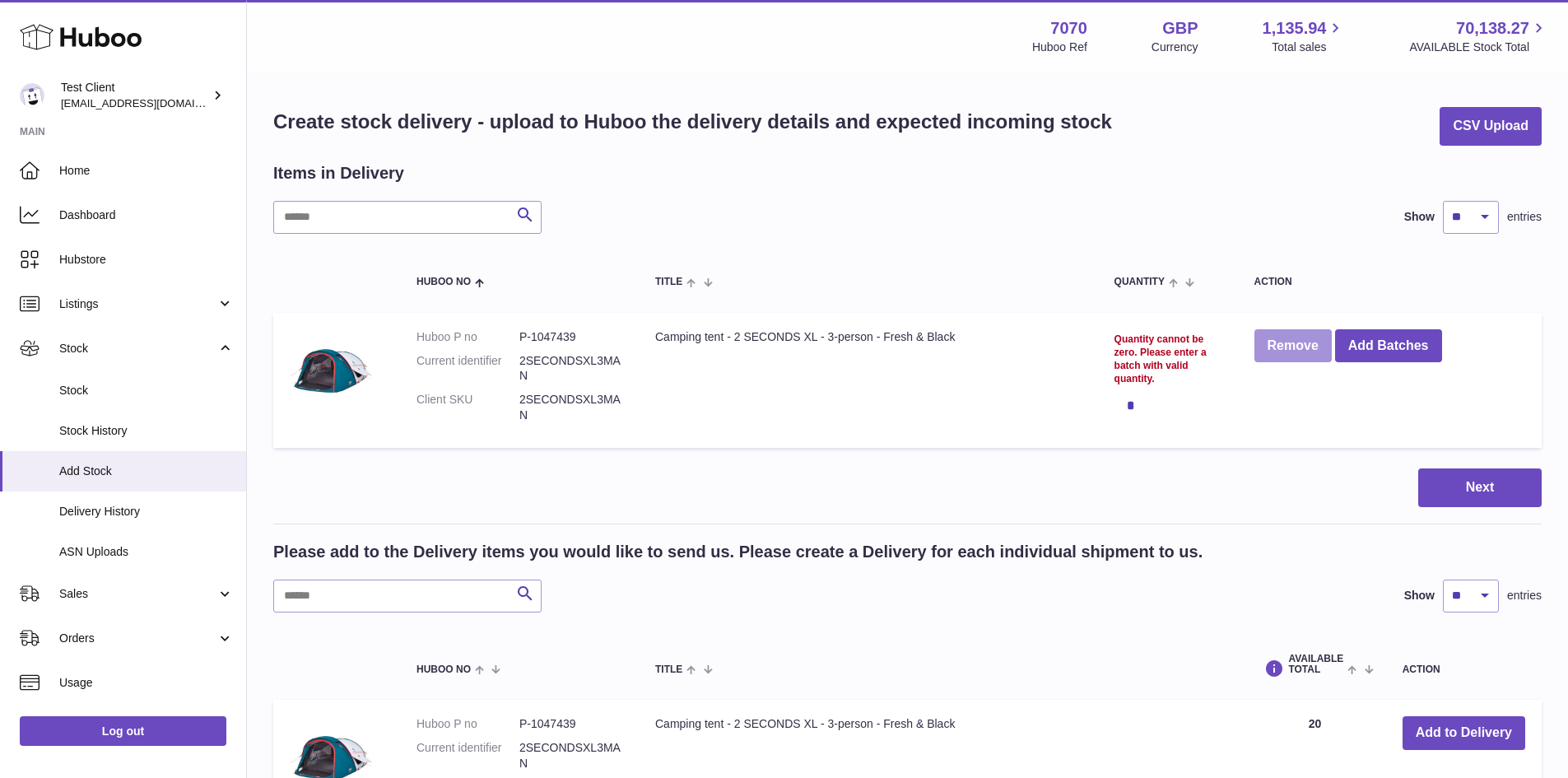
click at [1290, 348] on button "Remove" at bounding box center [1293, 346] width 78 height 34
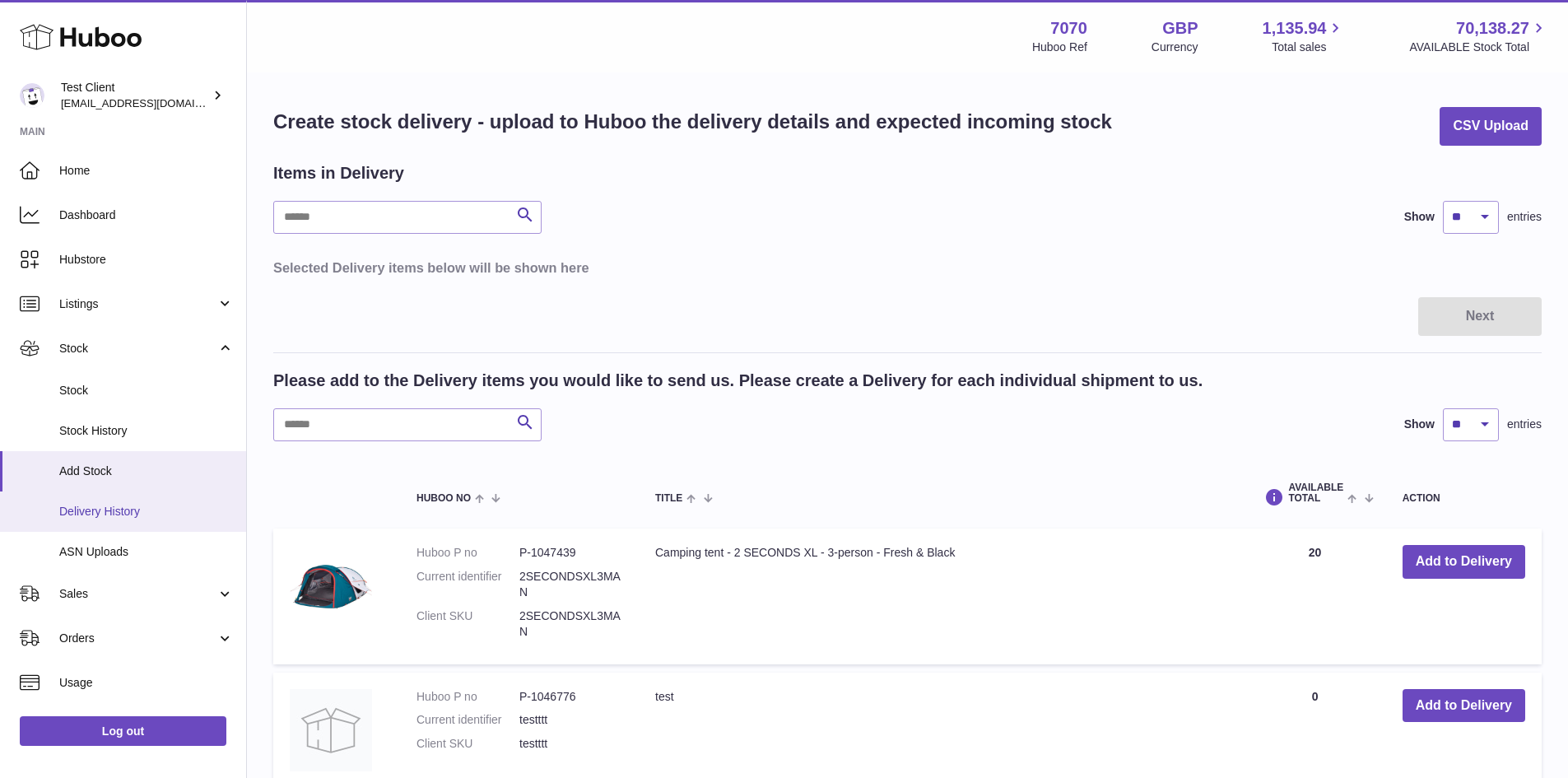
click at [91, 508] on span "Delivery History" at bounding box center [146, 511] width 174 height 16
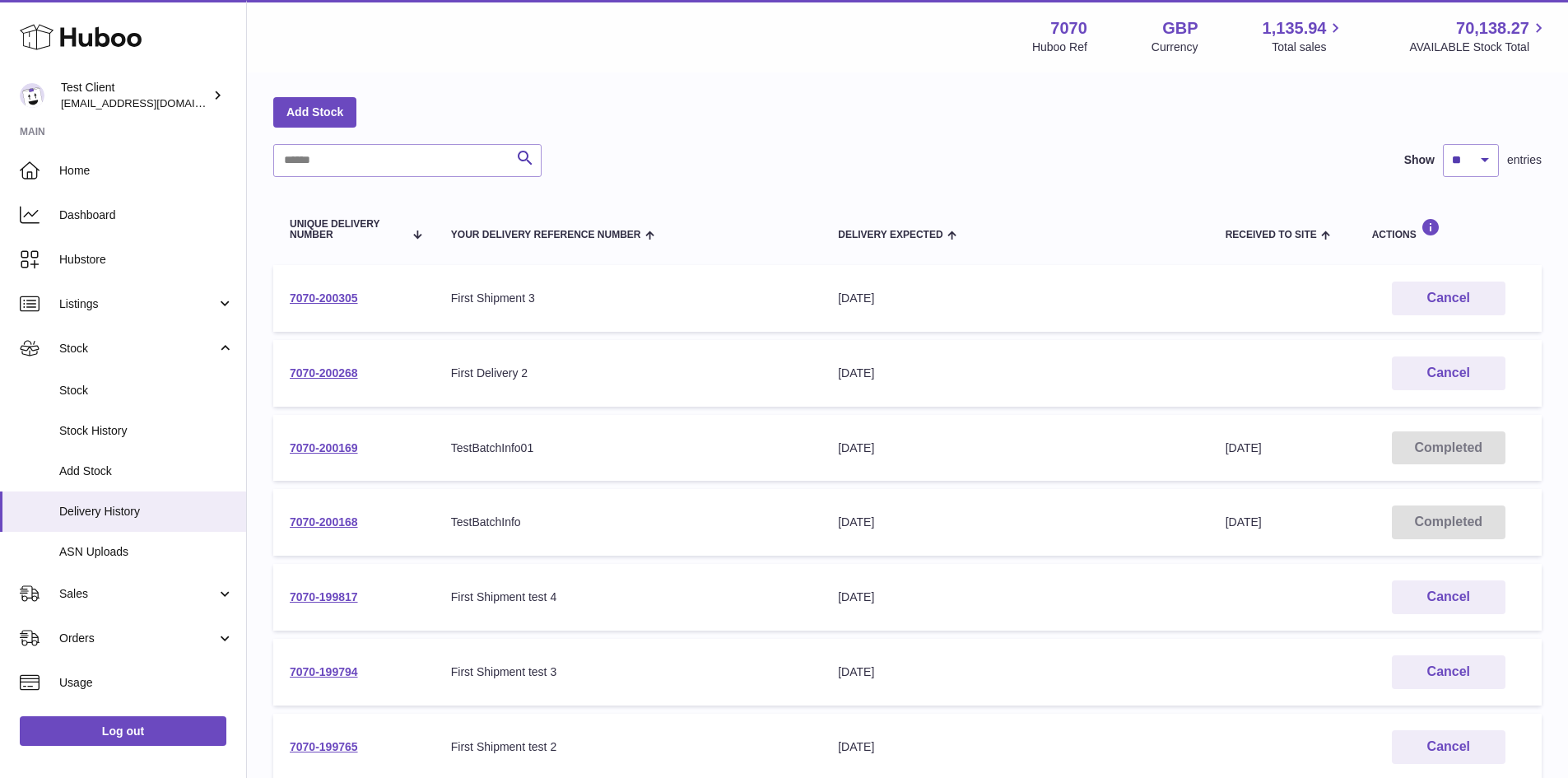
scroll to position [81, 0]
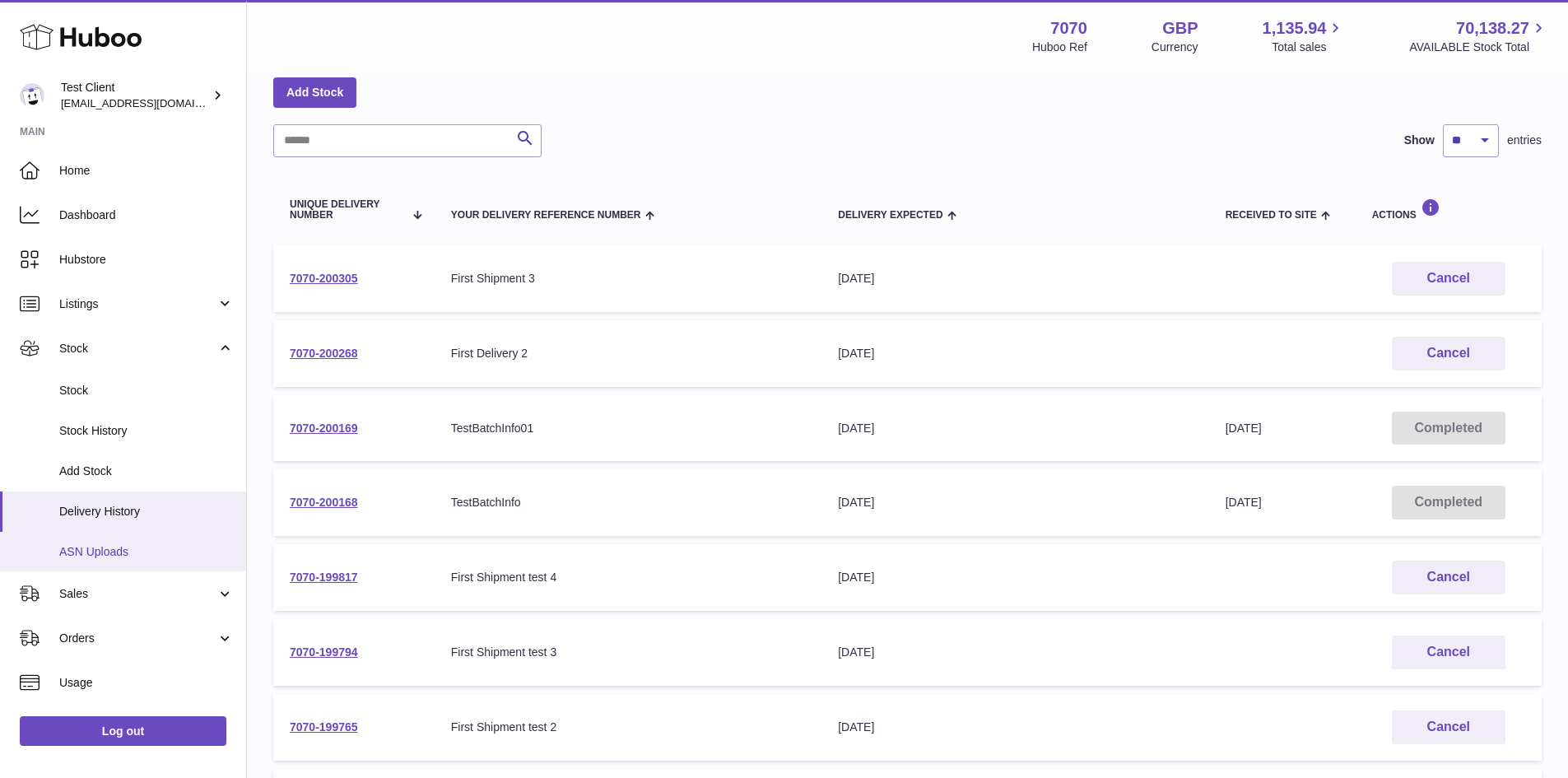
click at [146, 559] on link "ASN Uploads" at bounding box center [123, 551] width 247 height 40
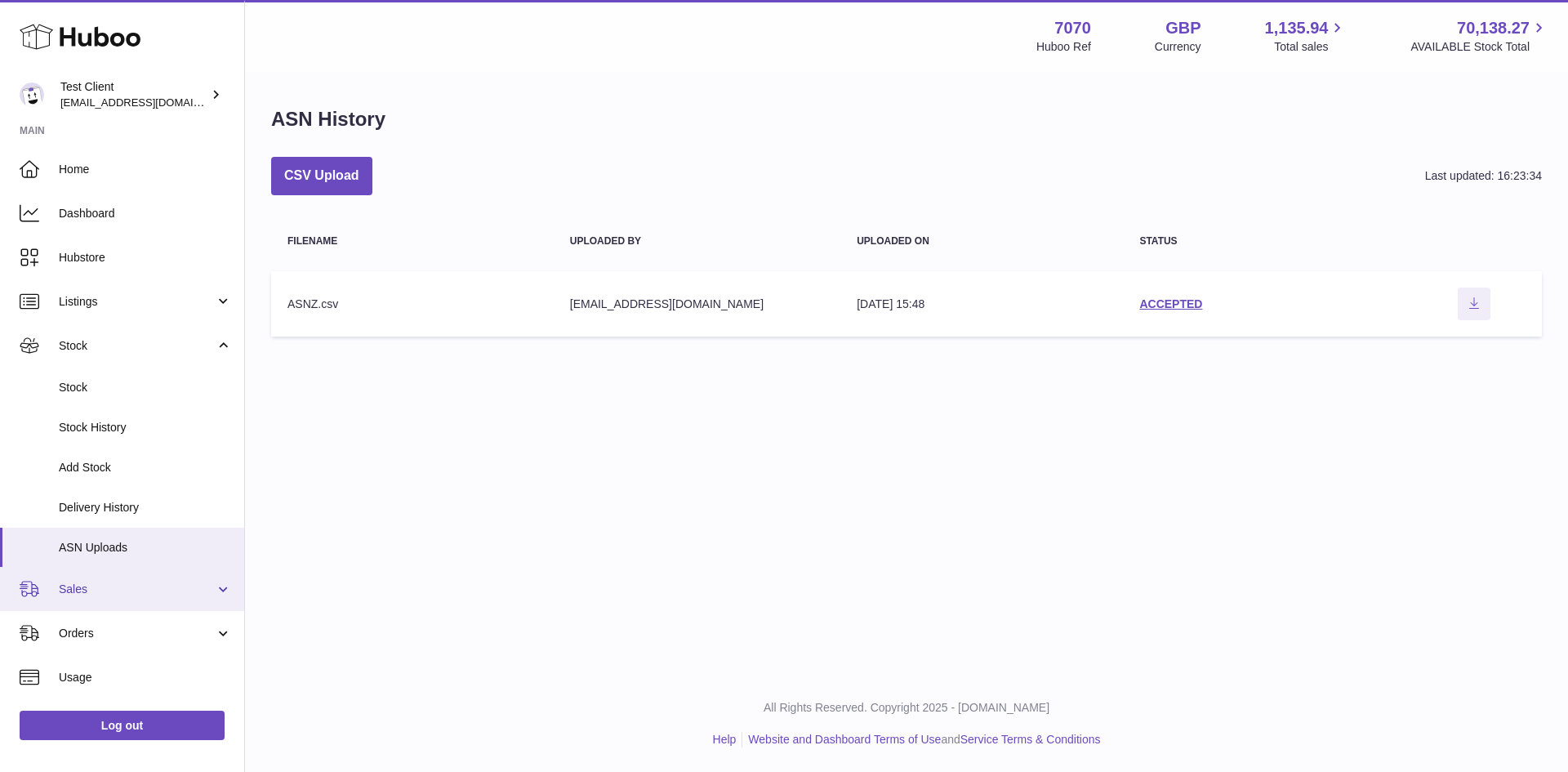
click at [67, 587] on span "Sales" at bounding box center [137, 590] width 156 height 16
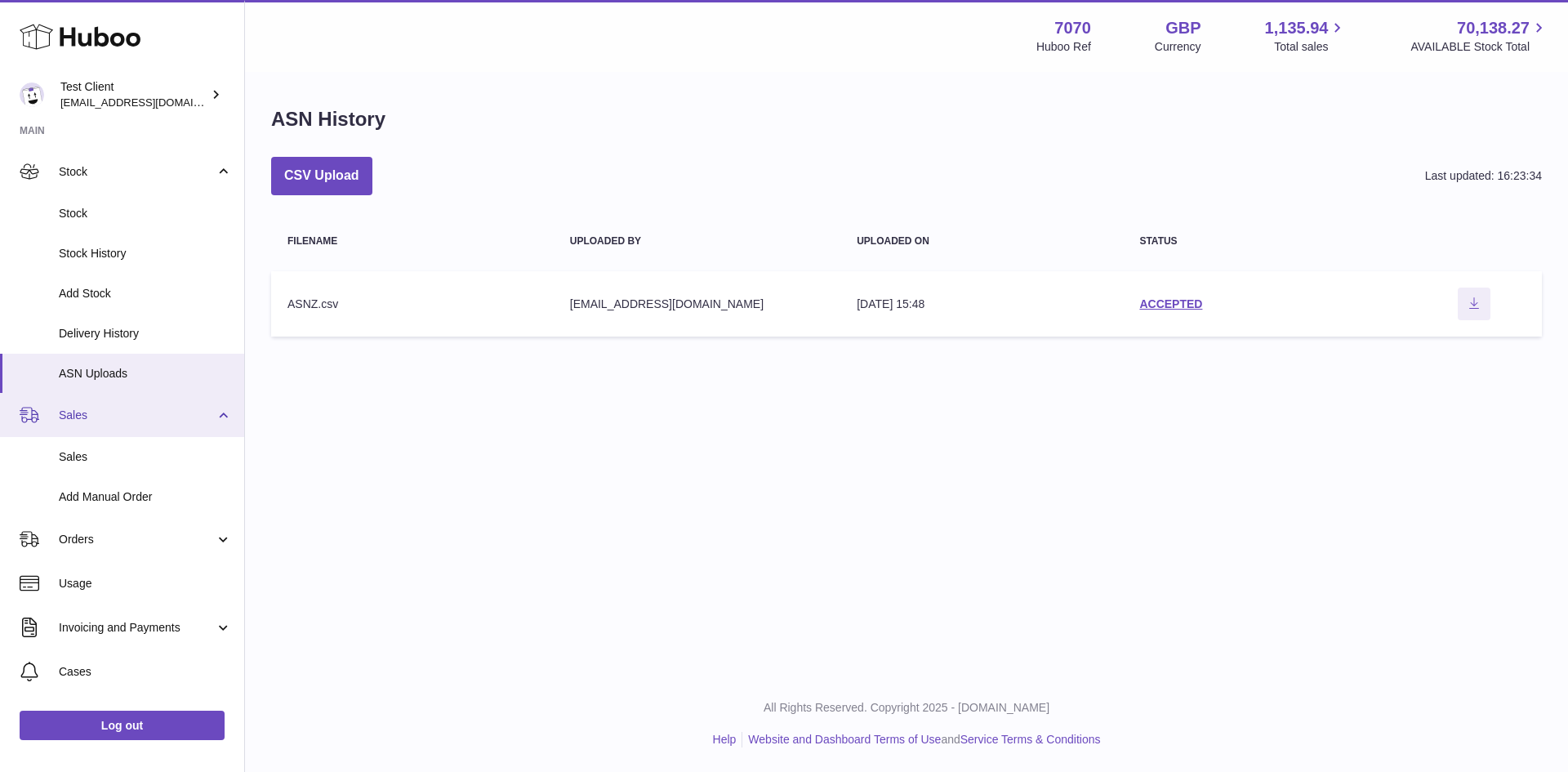
scroll to position [175, 0]
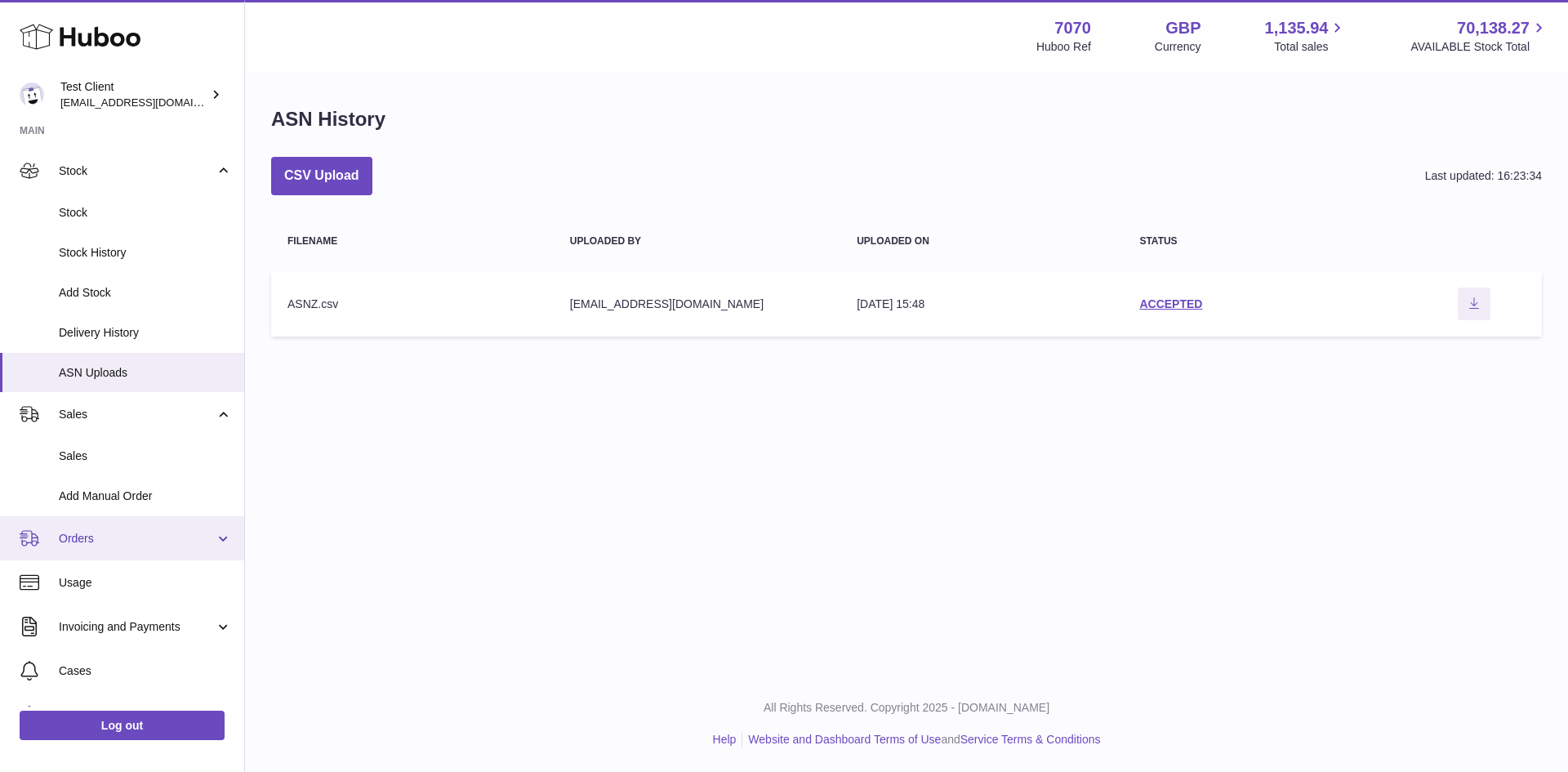
click at [90, 536] on span "Orders" at bounding box center [137, 539] width 156 height 16
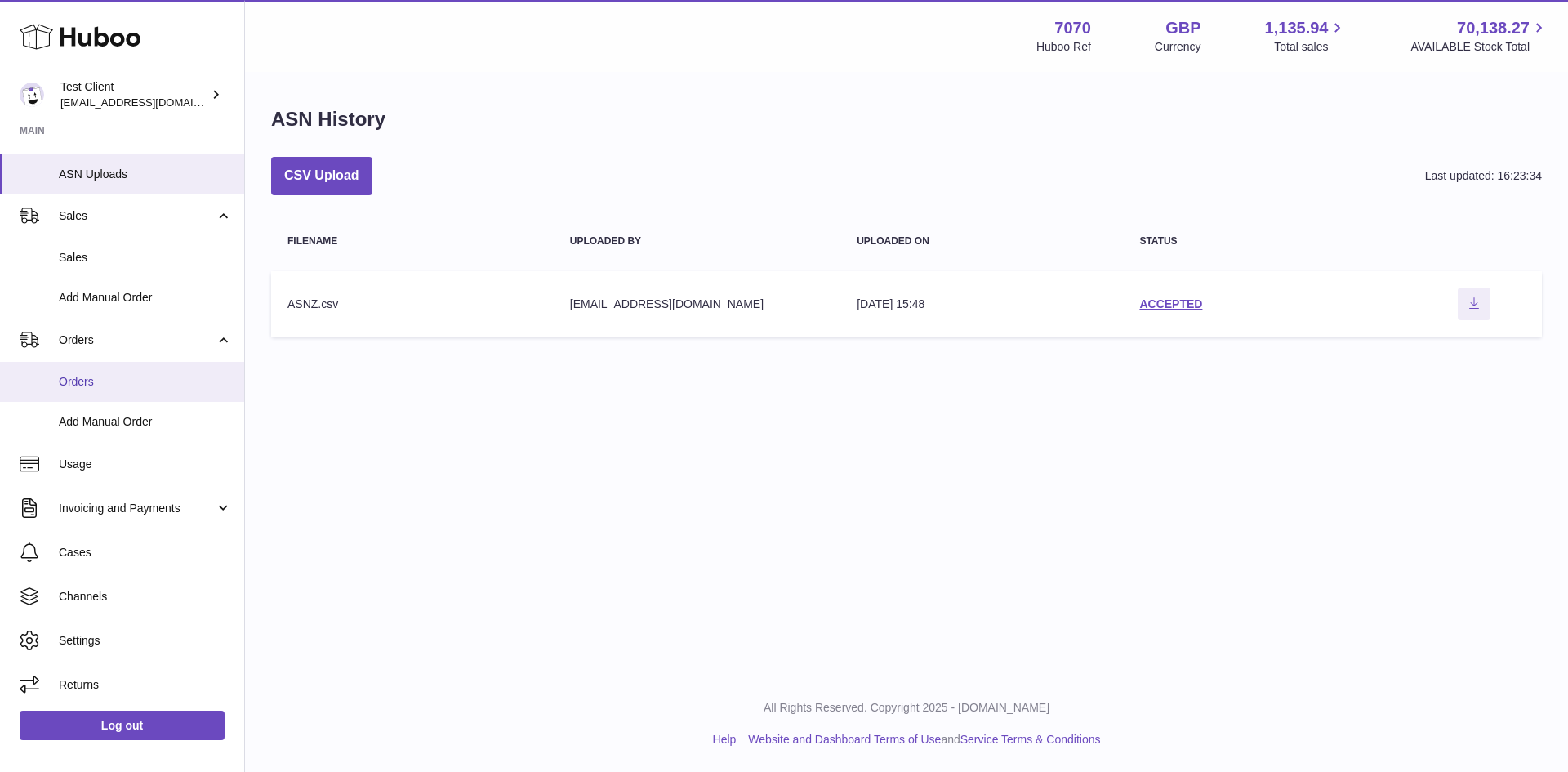
click at [115, 384] on span "Orders" at bounding box center [145, 382] width 173 height 16
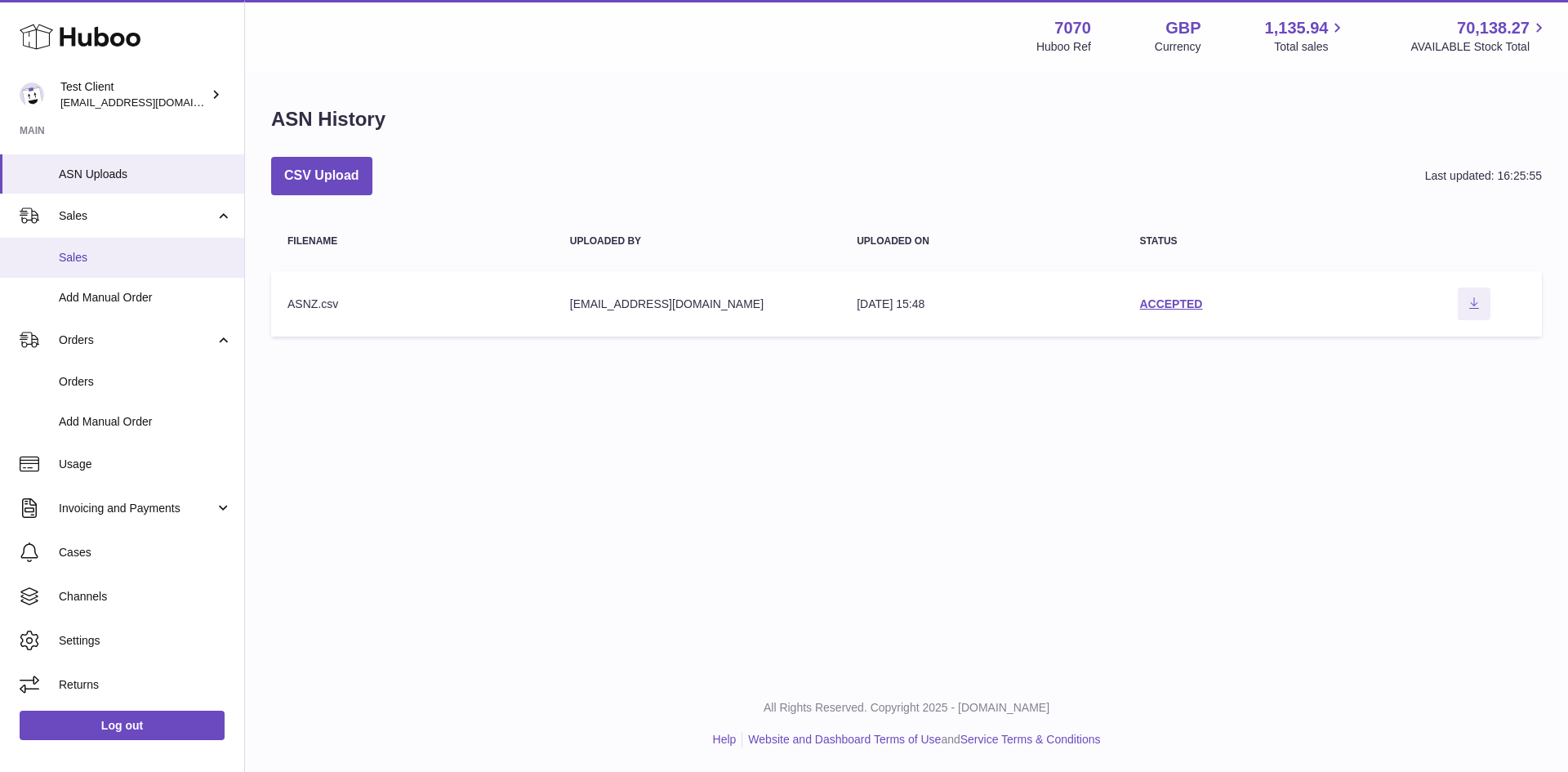
click at [118, 258] on span "Sales" at bounding box center [145, 258] width 173 height 16
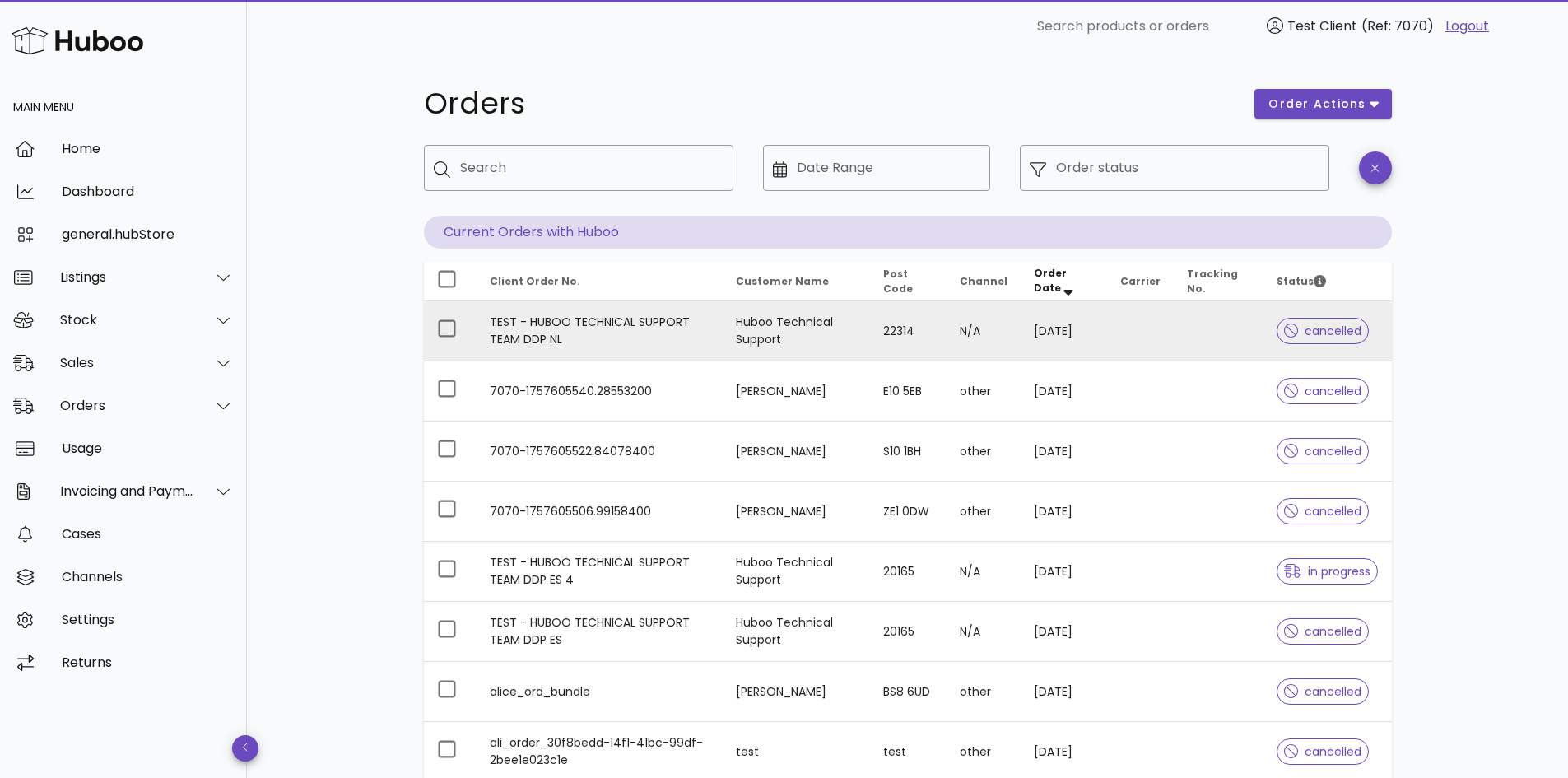
click at [916, 333] on td "22314" at bounding box center [908, 331] width 76 height 60
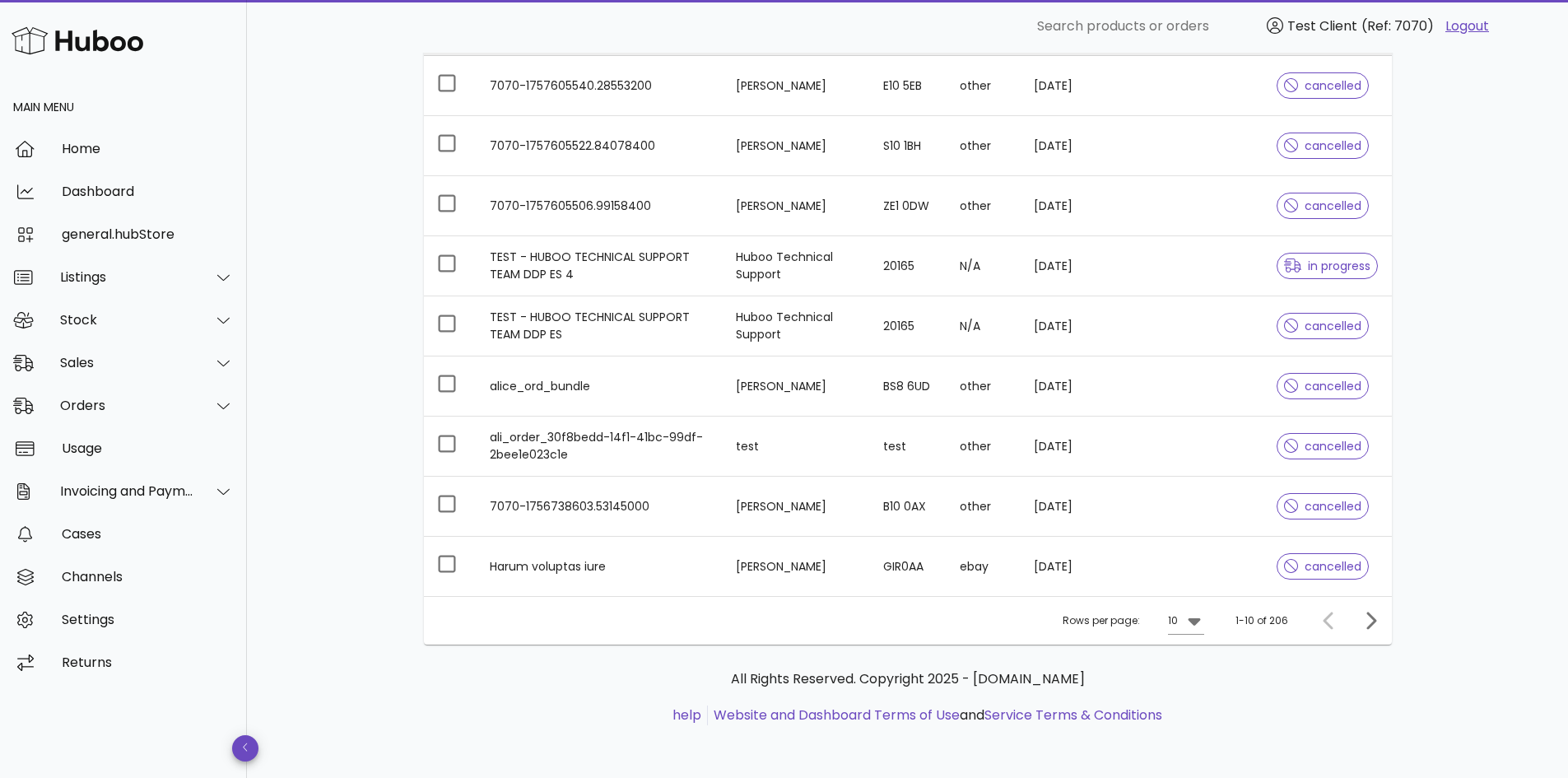
scroll to position [306, 0]
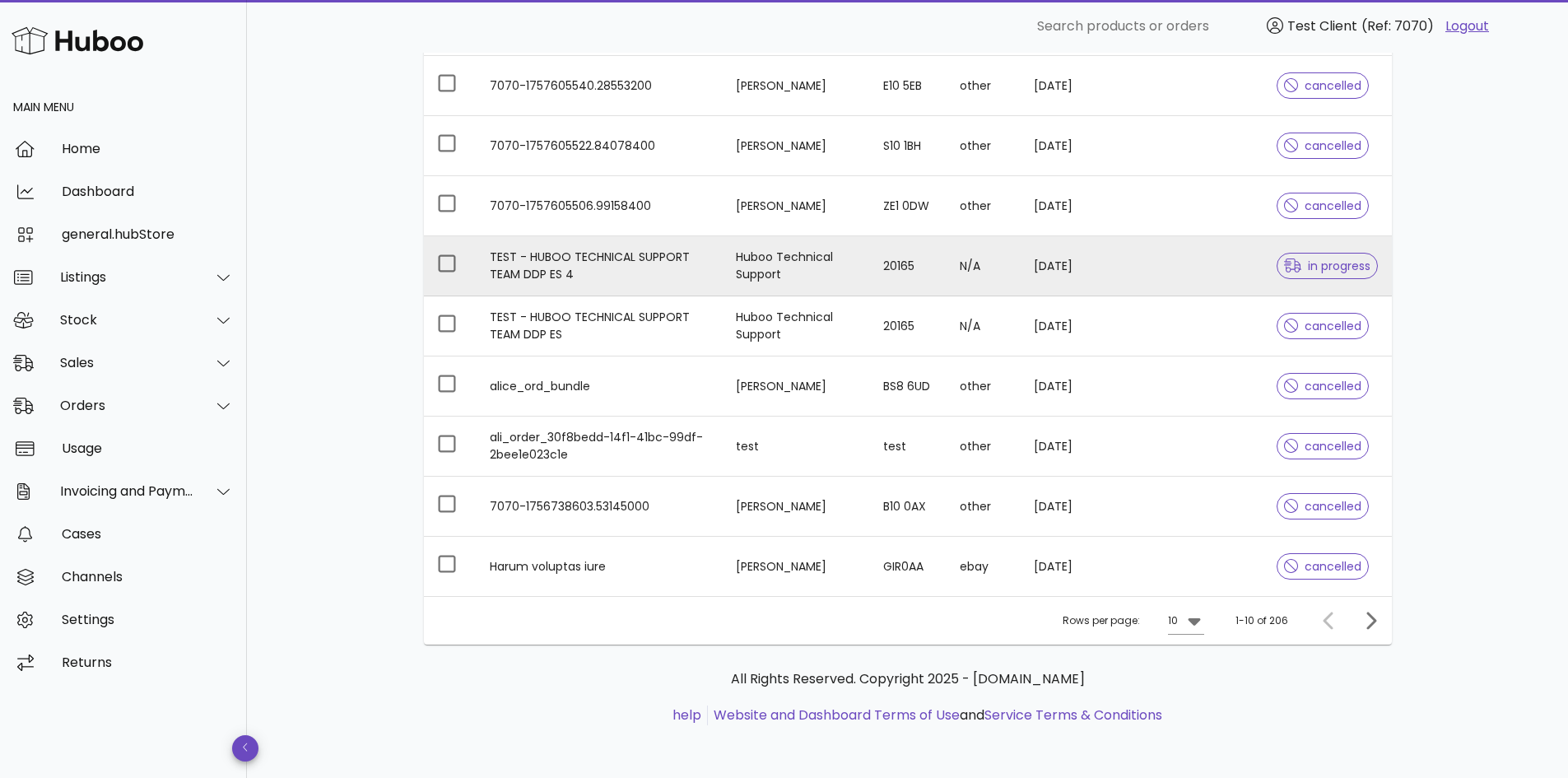
click at [880, 291] on td "20165" at bounding box center [908, 266] width 76 height 60
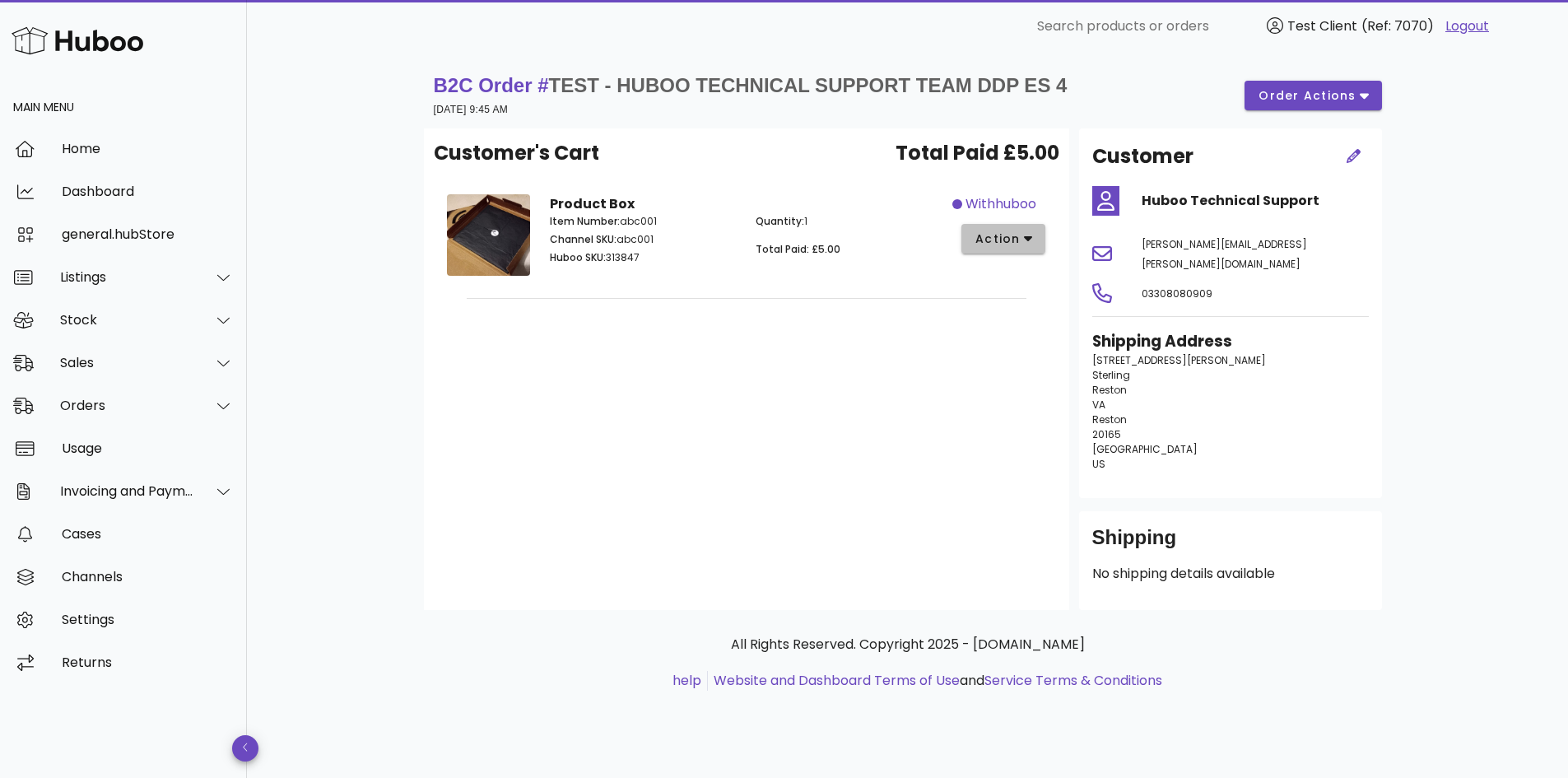
click at [1019, 237] on span "action" at bounding box center [997, 240] width 46 height 17
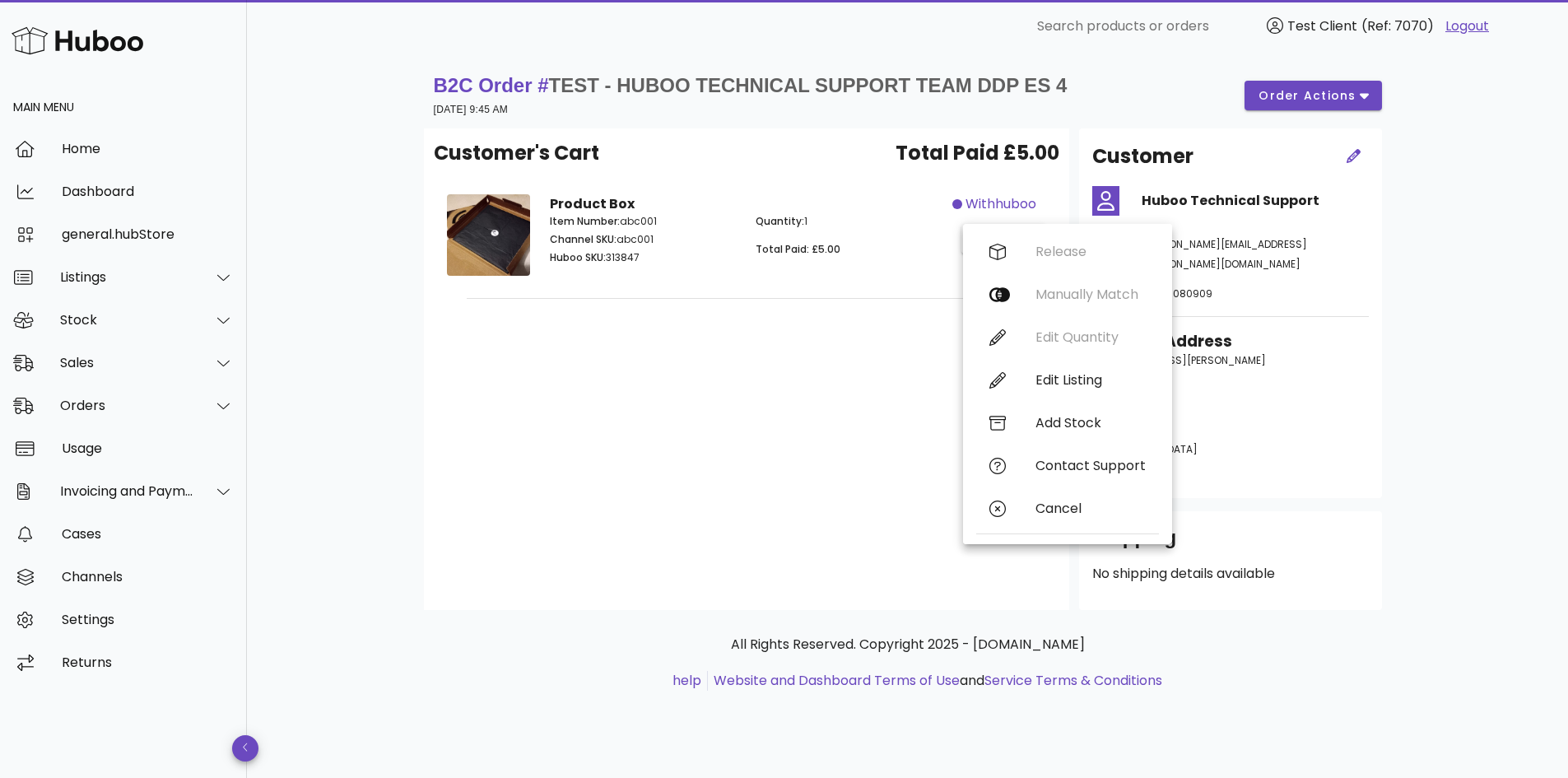
click at [1431, 445] on div "B2C Order # TEST - HUBOO TECHNICAL SUPPORT TEAM DDP ES 4 [DATE] 9:45 AM order a…" at bounding box center [907, 415] width 1321 height 725
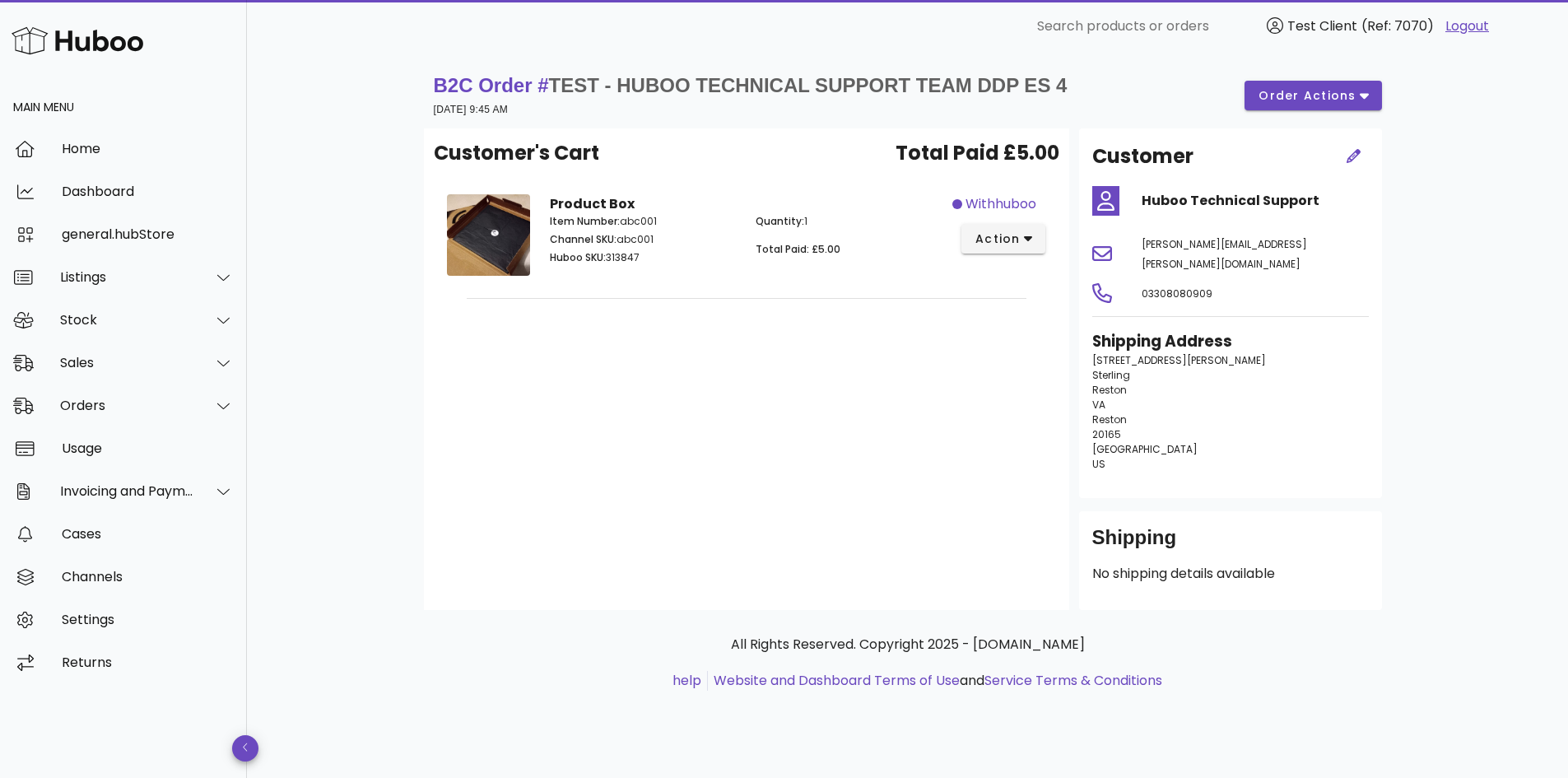
scroll to position [306, 0]
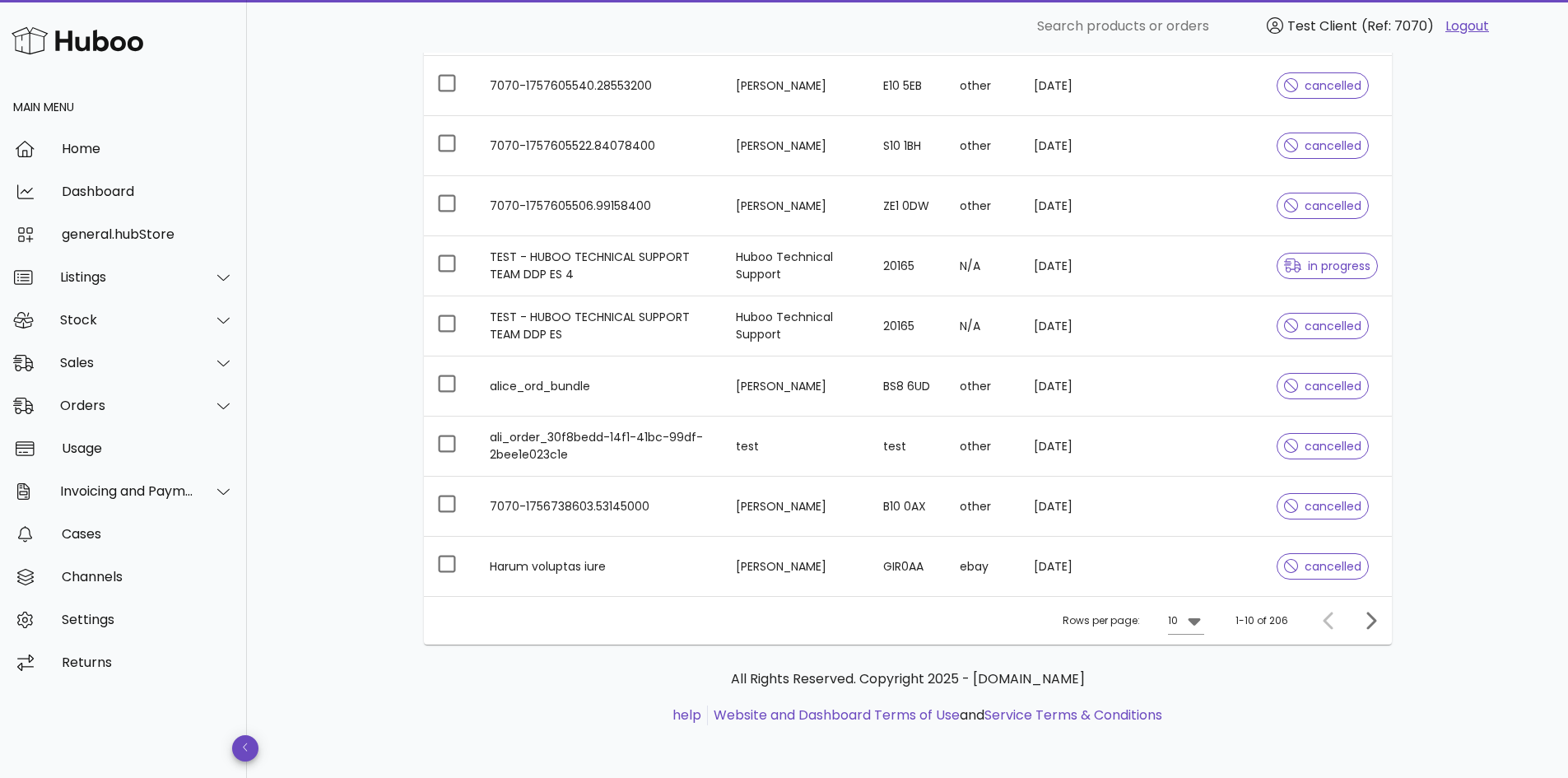
click at [1385, 618] on div "Rows per page: 10 1-10 of 206" at bounding box center [908, 620] width 968 height 49
click at [1375, 619] on icon "Next page" at bounding box center [1370, 620] width 20 height 20
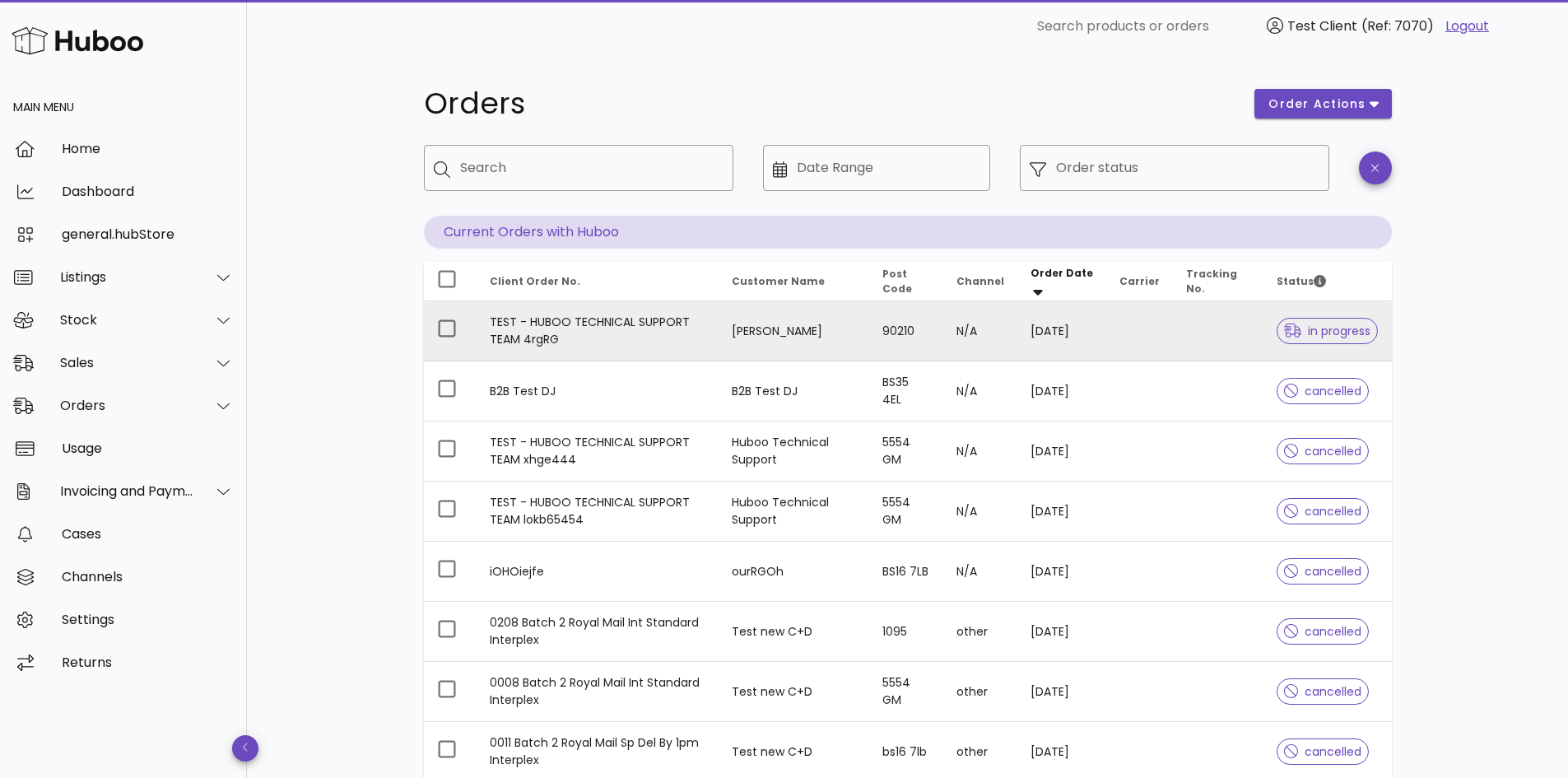
click at [1066, 328] on td "29/08/2025" at bounding box center [1062, 331] width 89 height 60
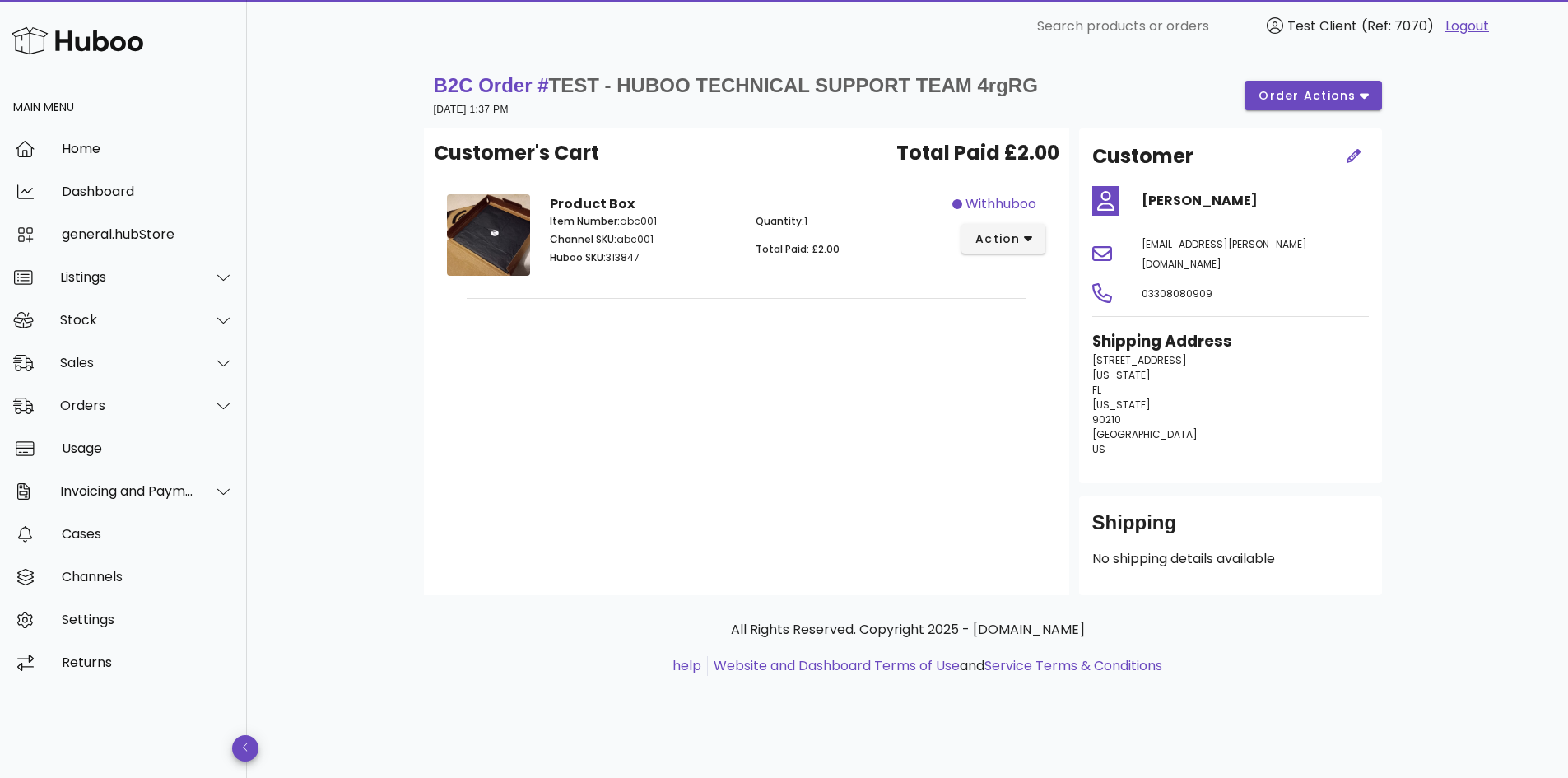
click at [1065, 305] on div "Customer's Cart Total Paid £2.00 Product Box Item Number: abc001 Channel SKU: a…" at bounding box center [747, 362] width 645 height 467
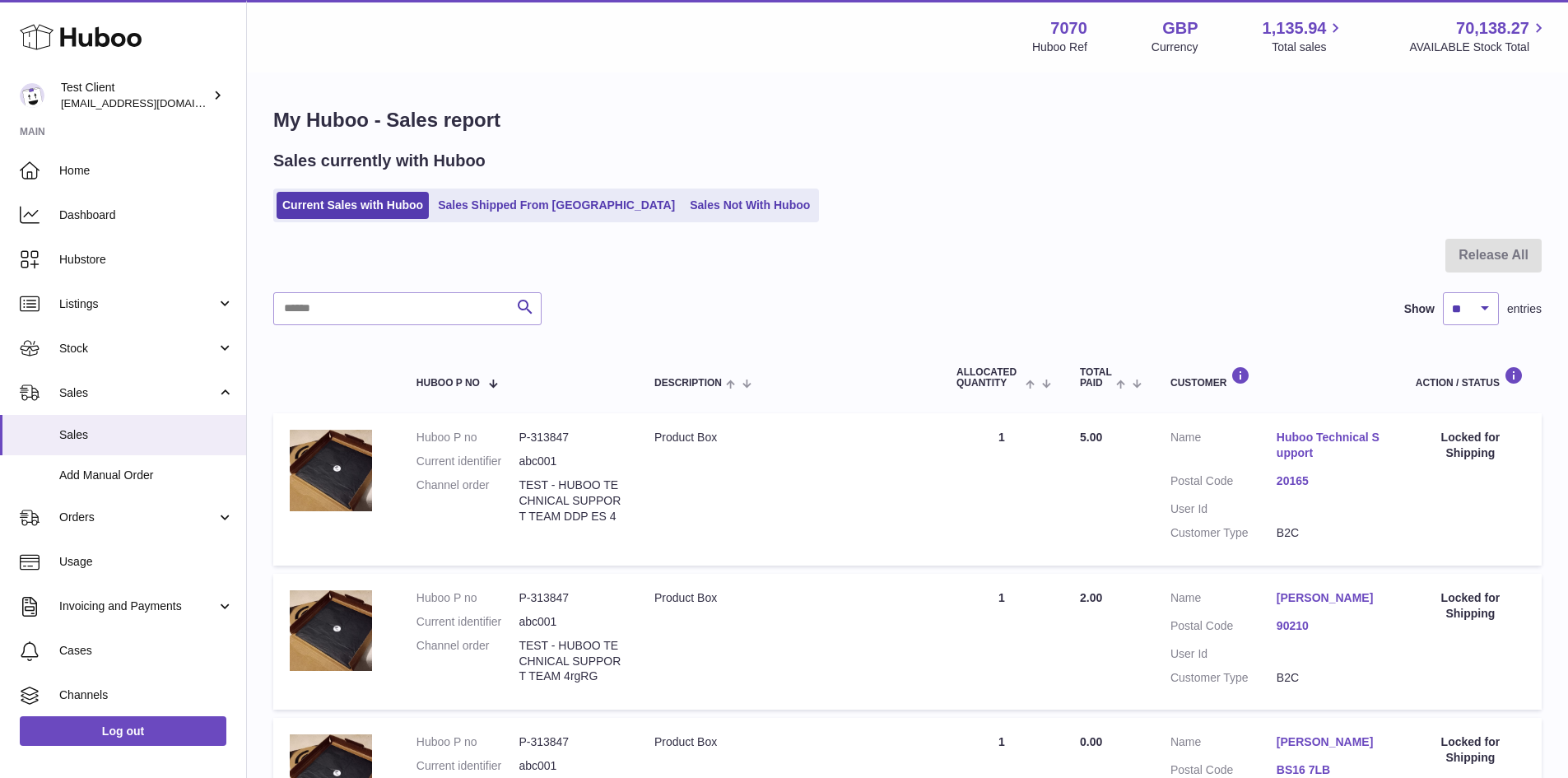
scroll to position [58, 0]
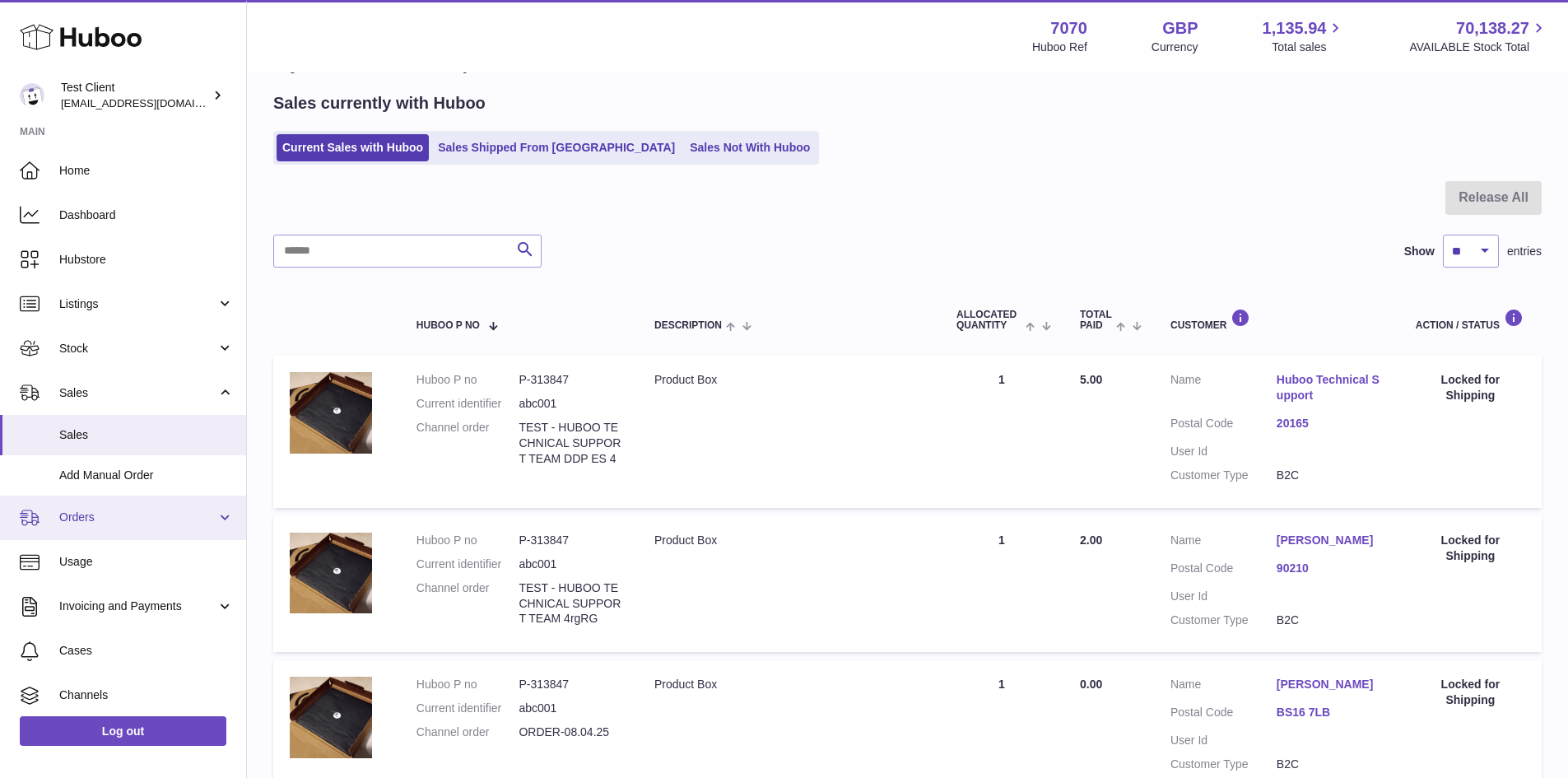
click at [145, 504] on link "Orders" at bounding box center [123, 518] width 247 height 44
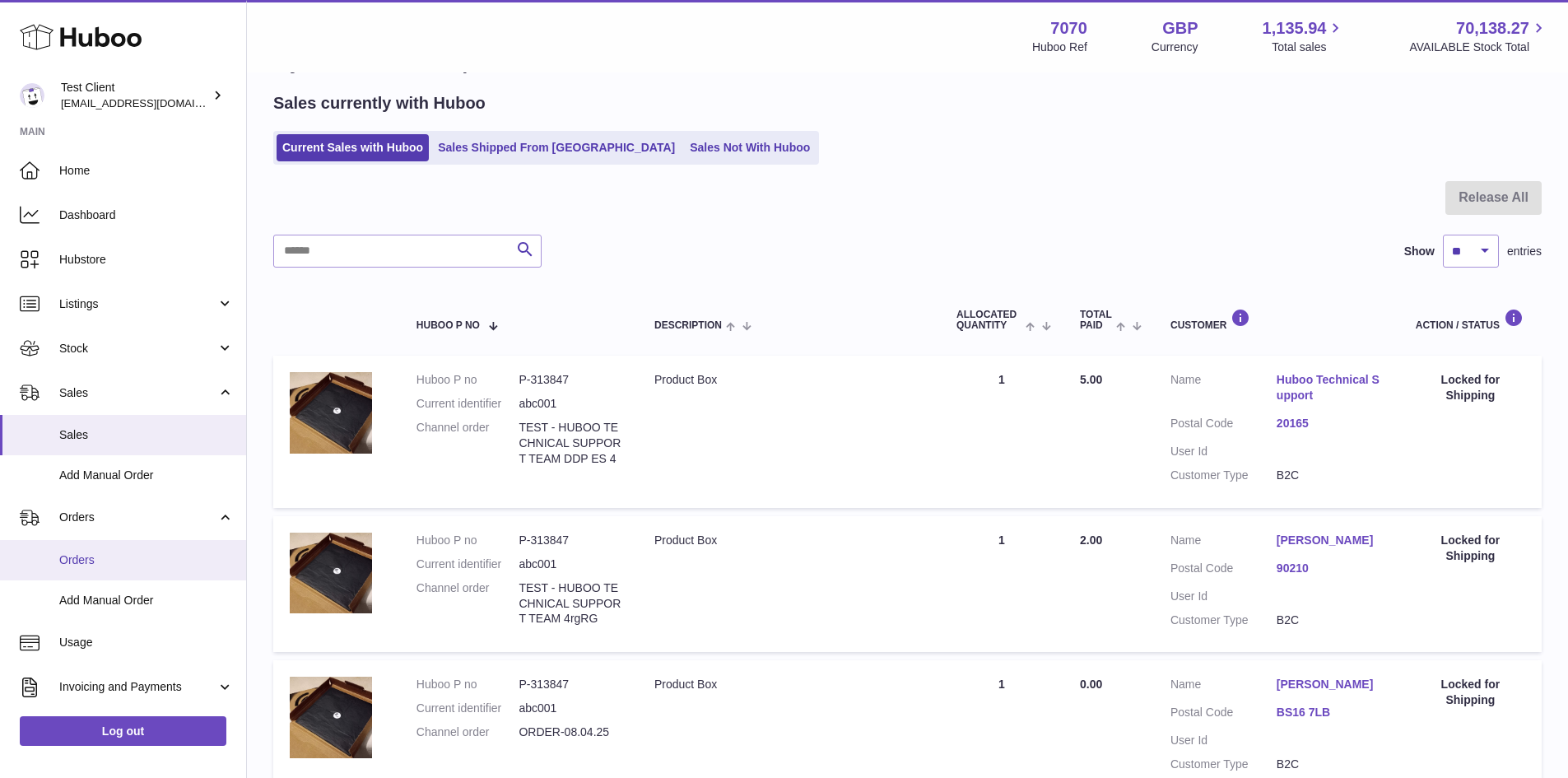
click at [100, 560] on span "Orders" at bounding box center [146, 560] width 174 height 16
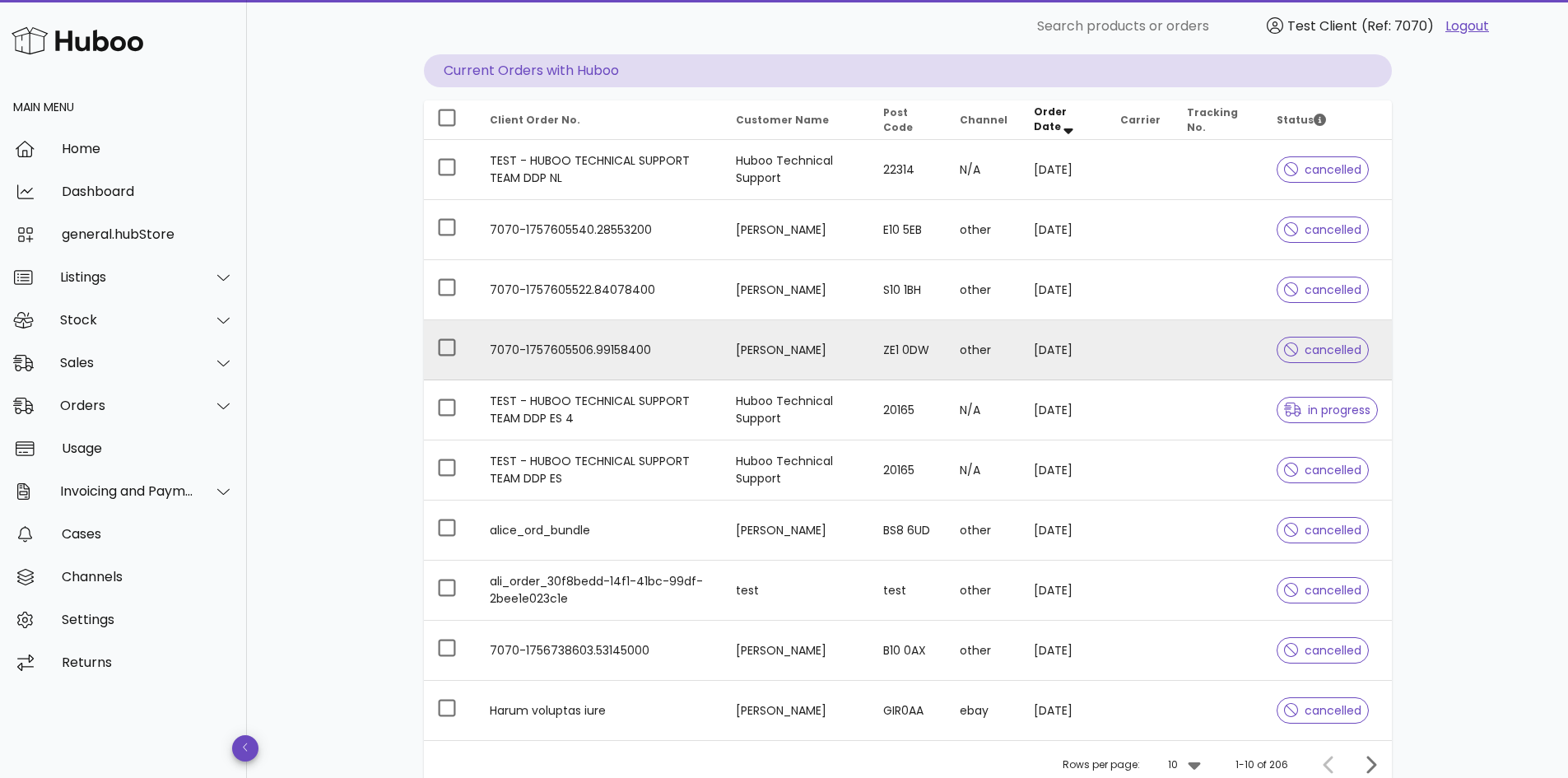
scroll to position [185, 0]
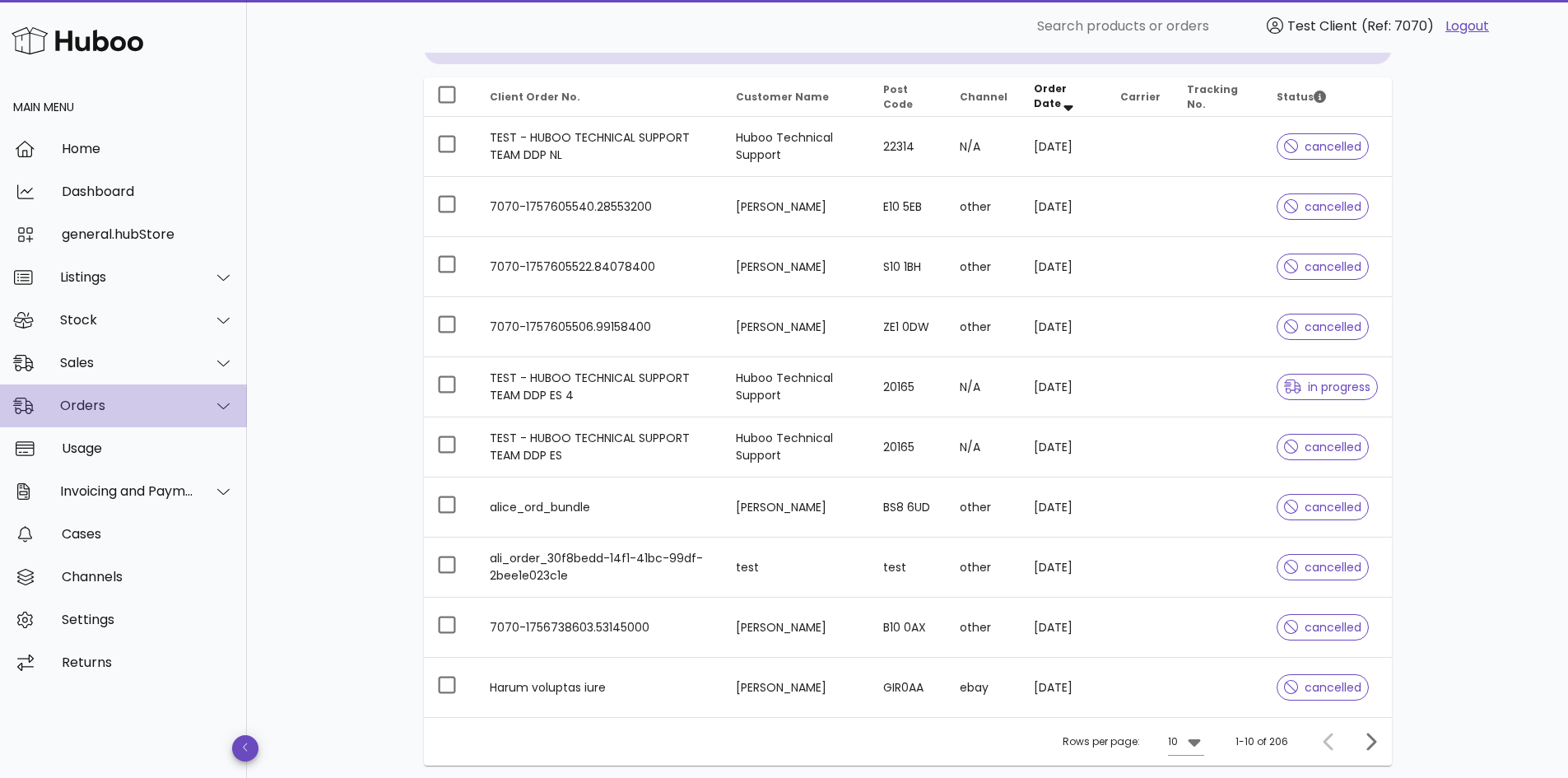
click at [231, 403] on div at bounding box center [224, 405] width 21 height 15
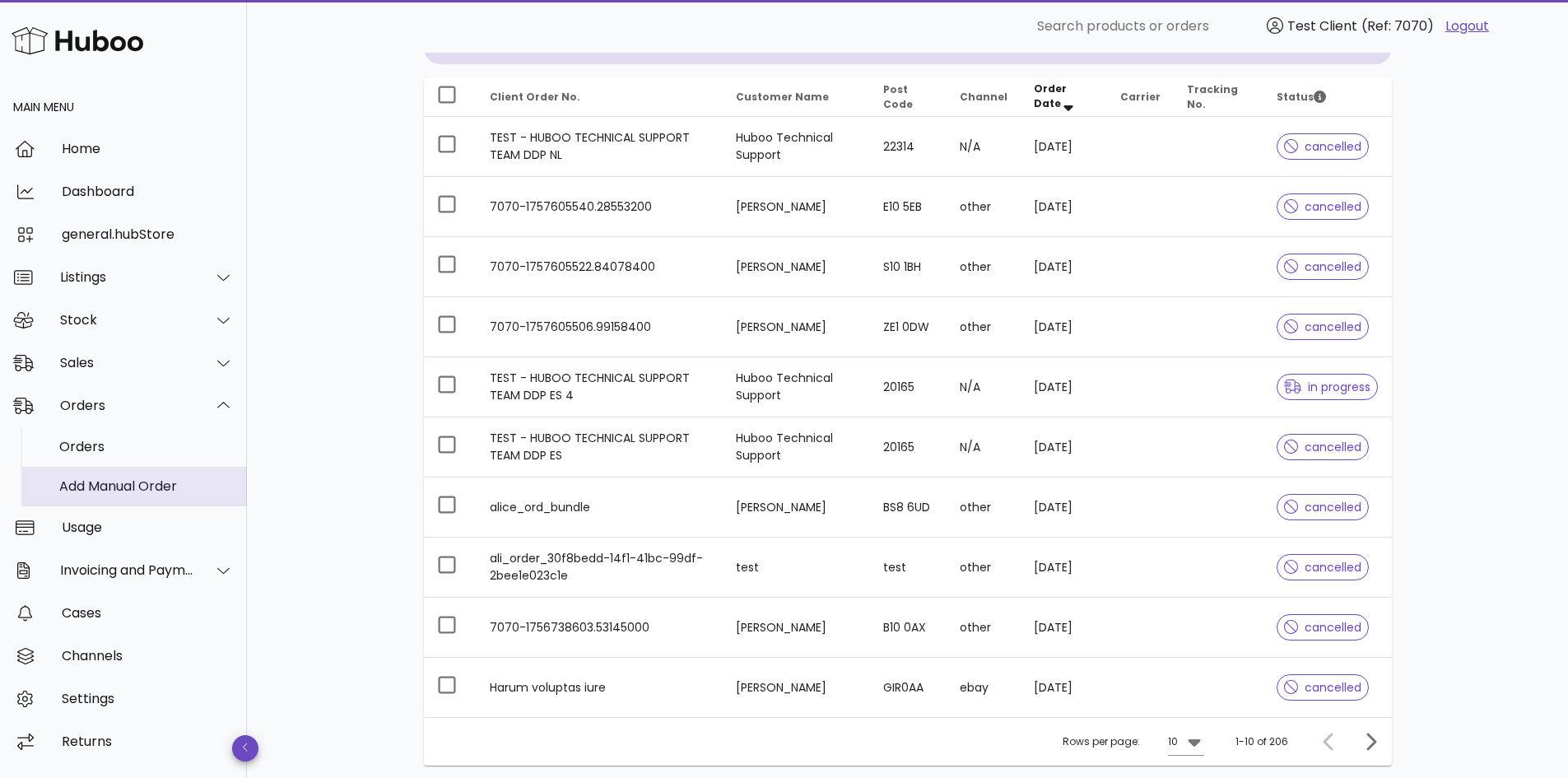
click at [172, 476] on div "Add Manual Order" at bounding box center [146, 486] width 174 height 36
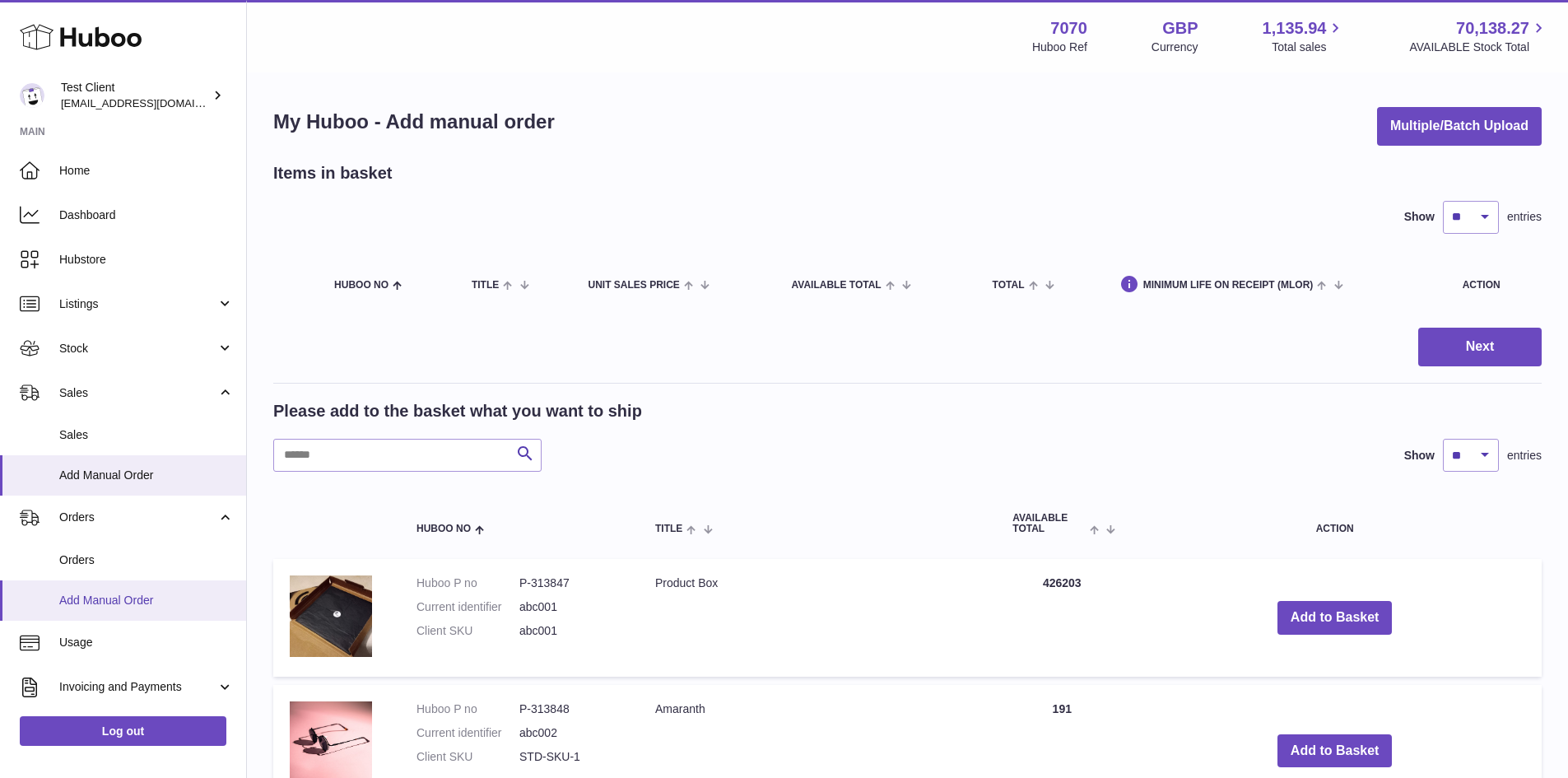
click at [185, 604] on span "Add Manual Order" at bounding box center [146, 600] width 174 height 16
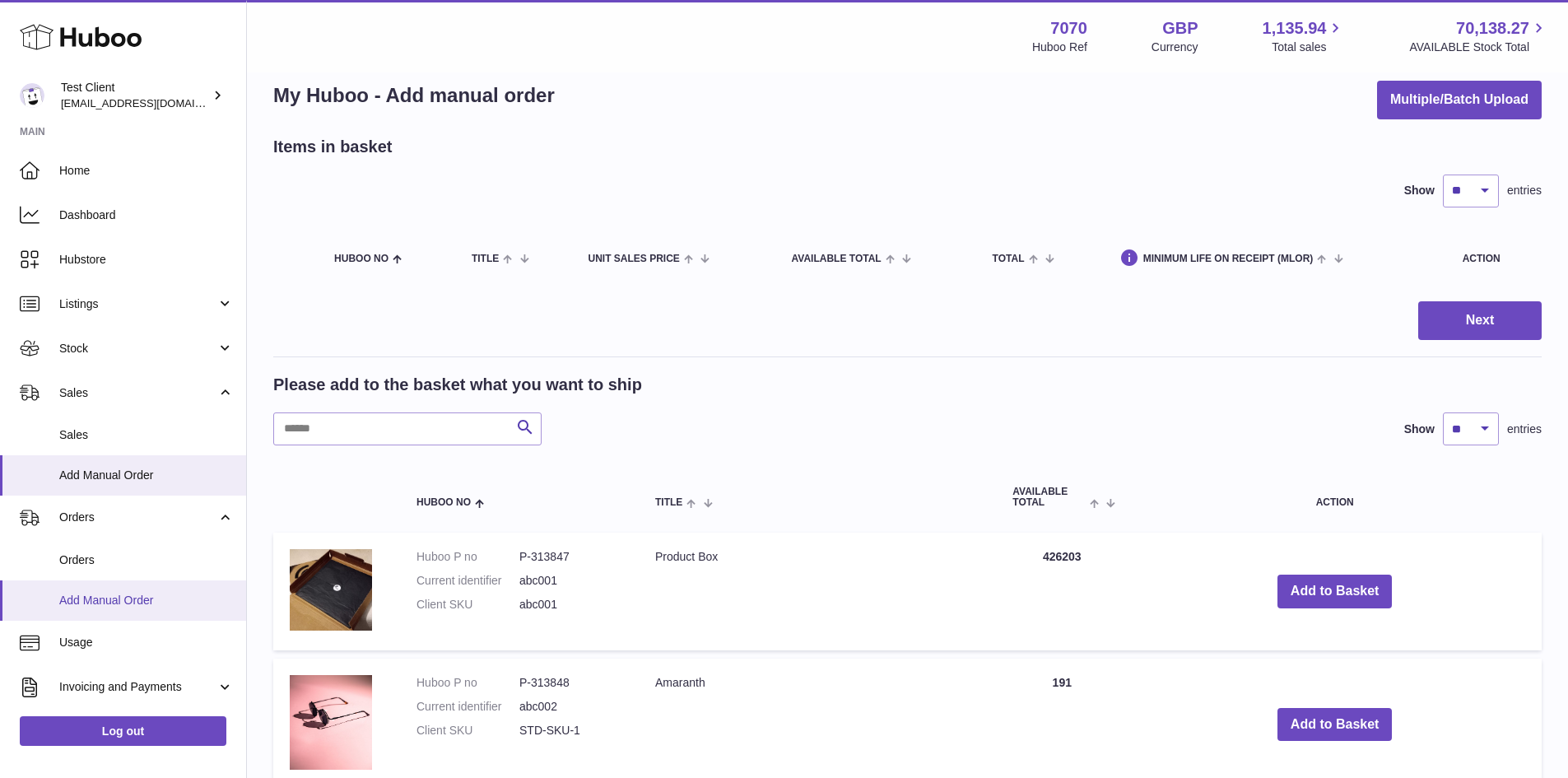
scroll to position [175, 0]
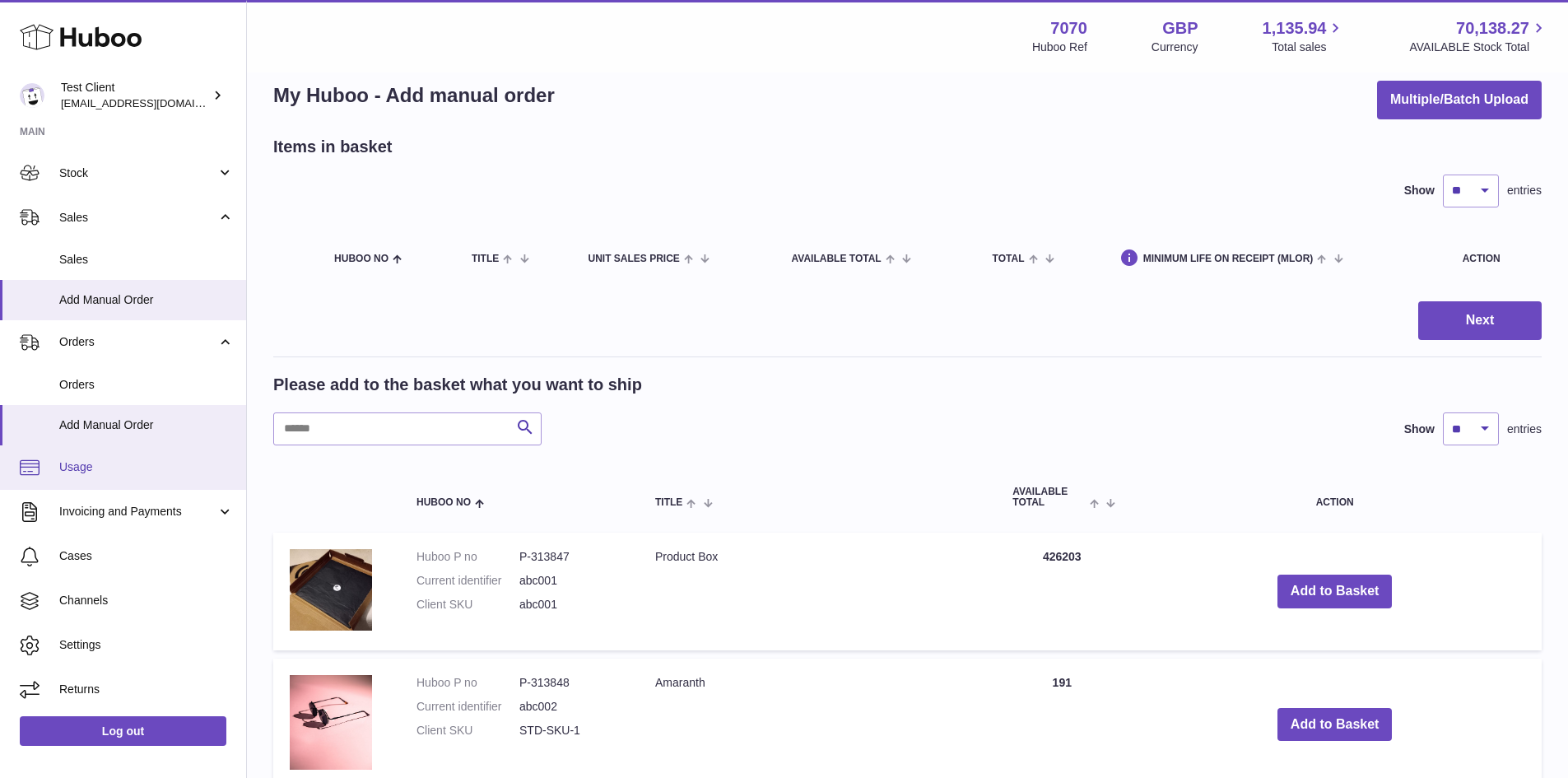
click at [112, 455] on link "Usage" at bounding box center [123, 467] width 247 height 44
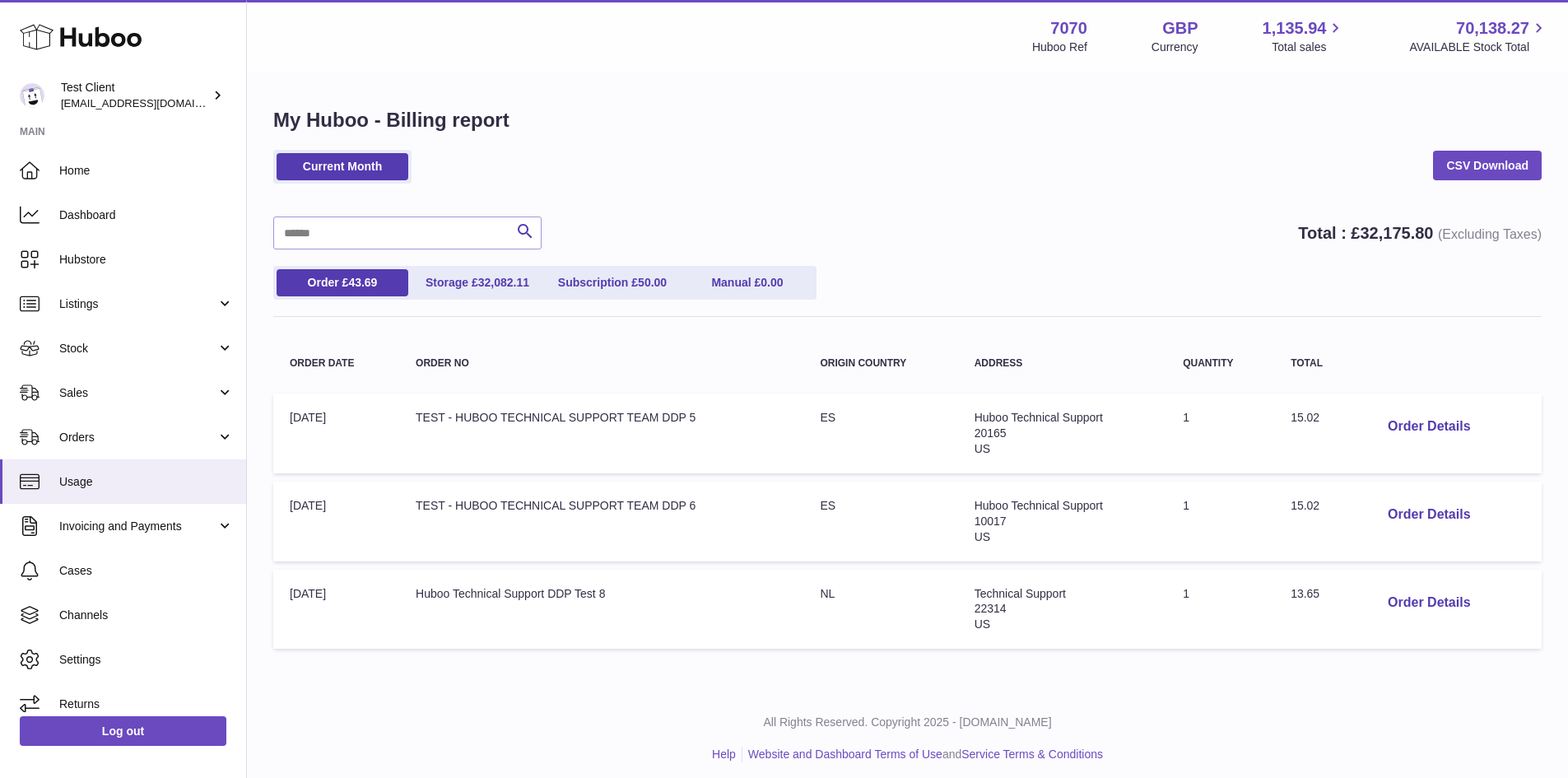
scroll to position [9, 0]
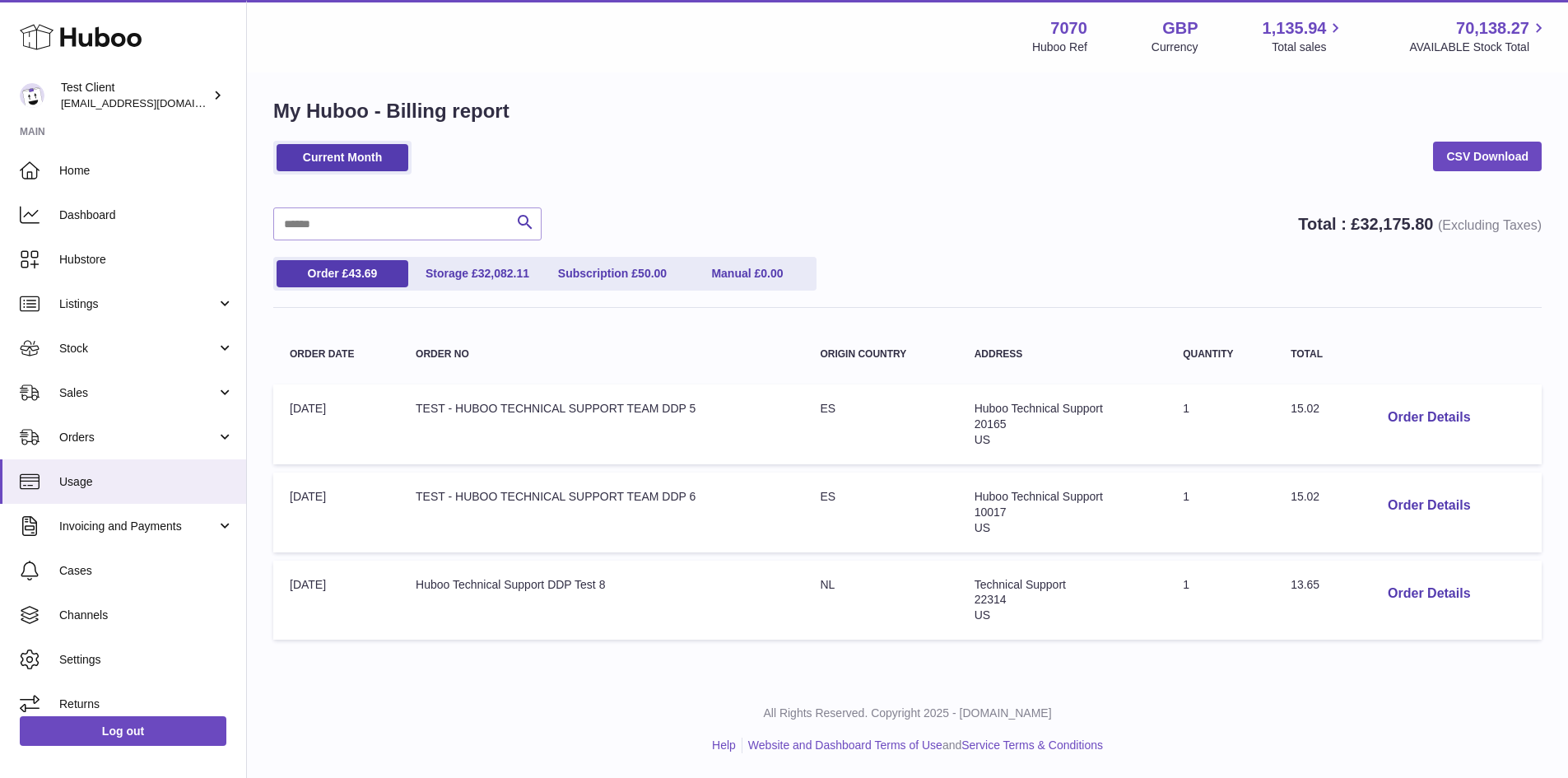
click at [407, 521] on td "Order no: TEST - HUBOO TECHNICAL SUPPORT TEAM DDP 6" at bounding box center [601, 512] width 404 height 80
click at [166, 537] on link "Invoicing and Payments" at bounding box center [123, 525] width 247 height 44
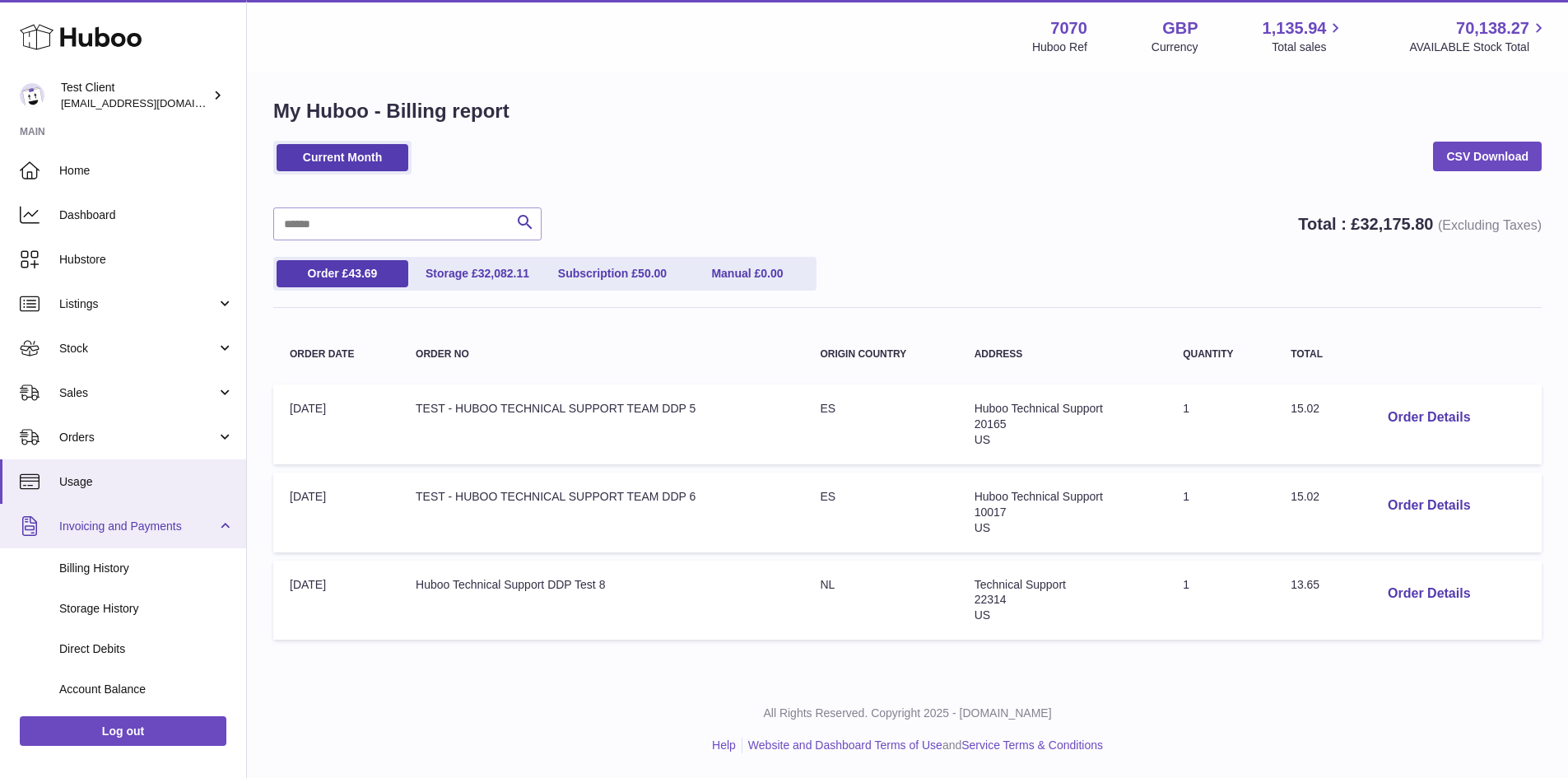
scroll to position [175, 0]
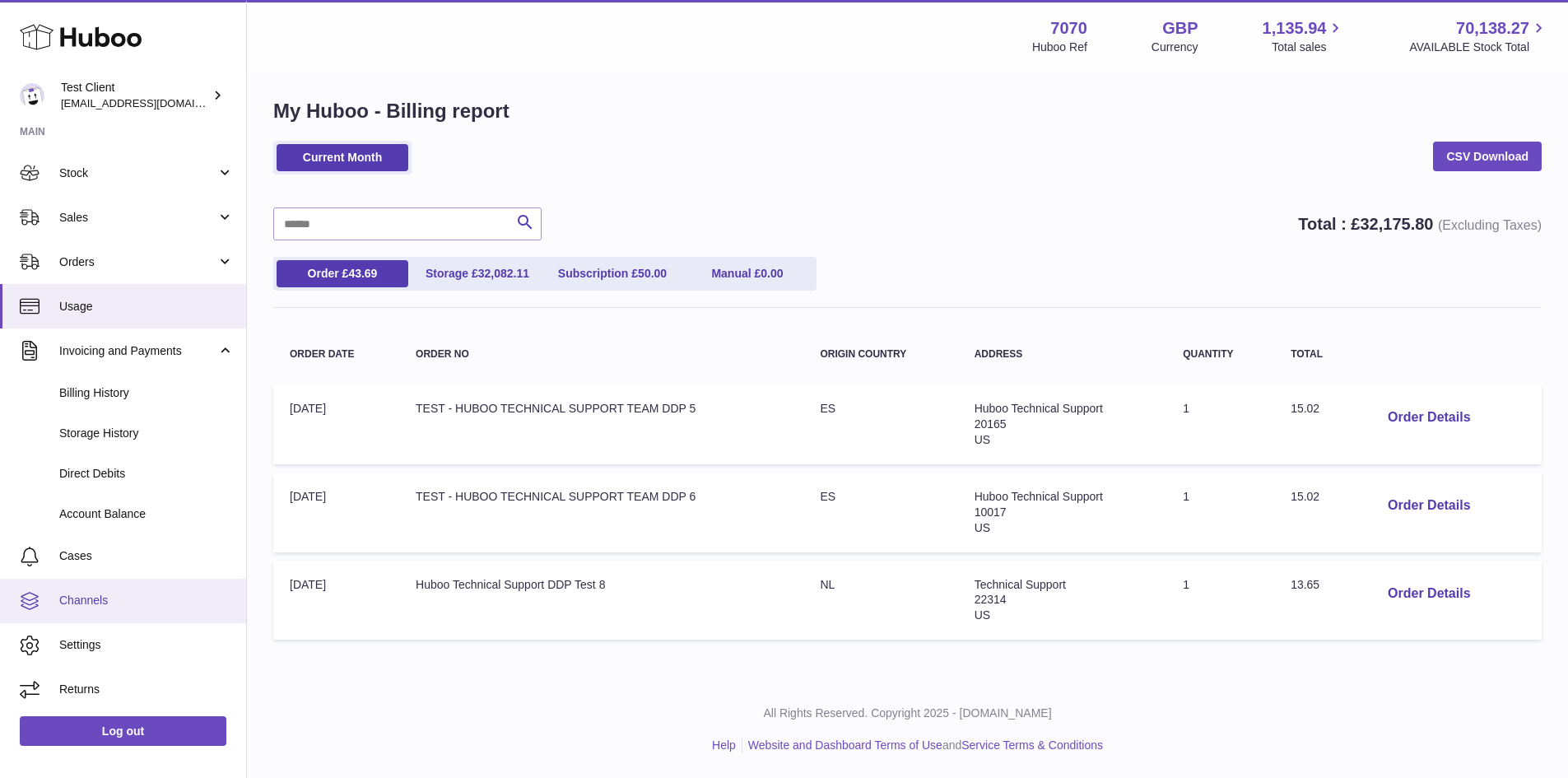
click at [124, 590] on link "Channels" at bounding box center [123, 600] width 247 height 44
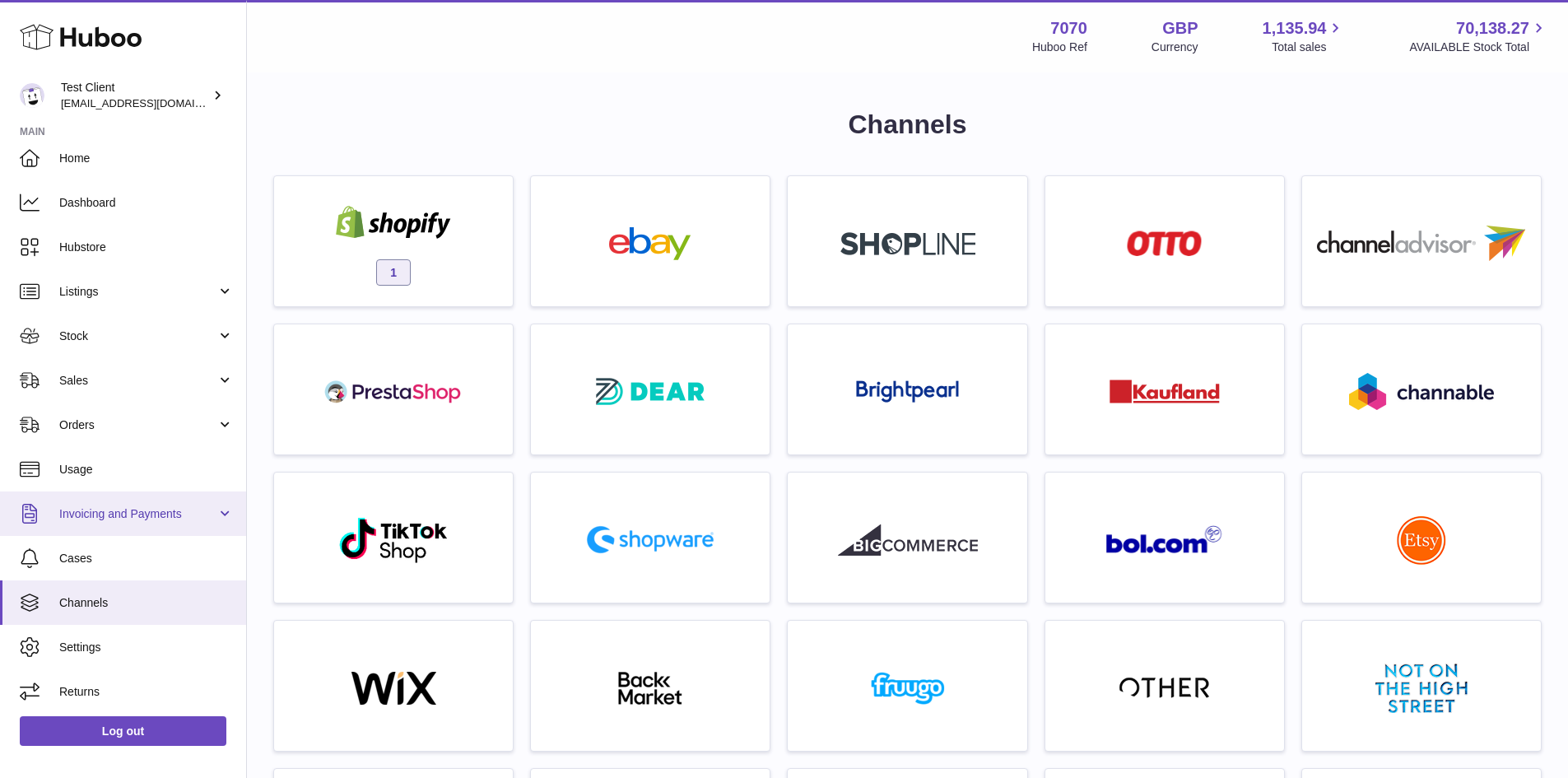
scroll to position [14, 0]
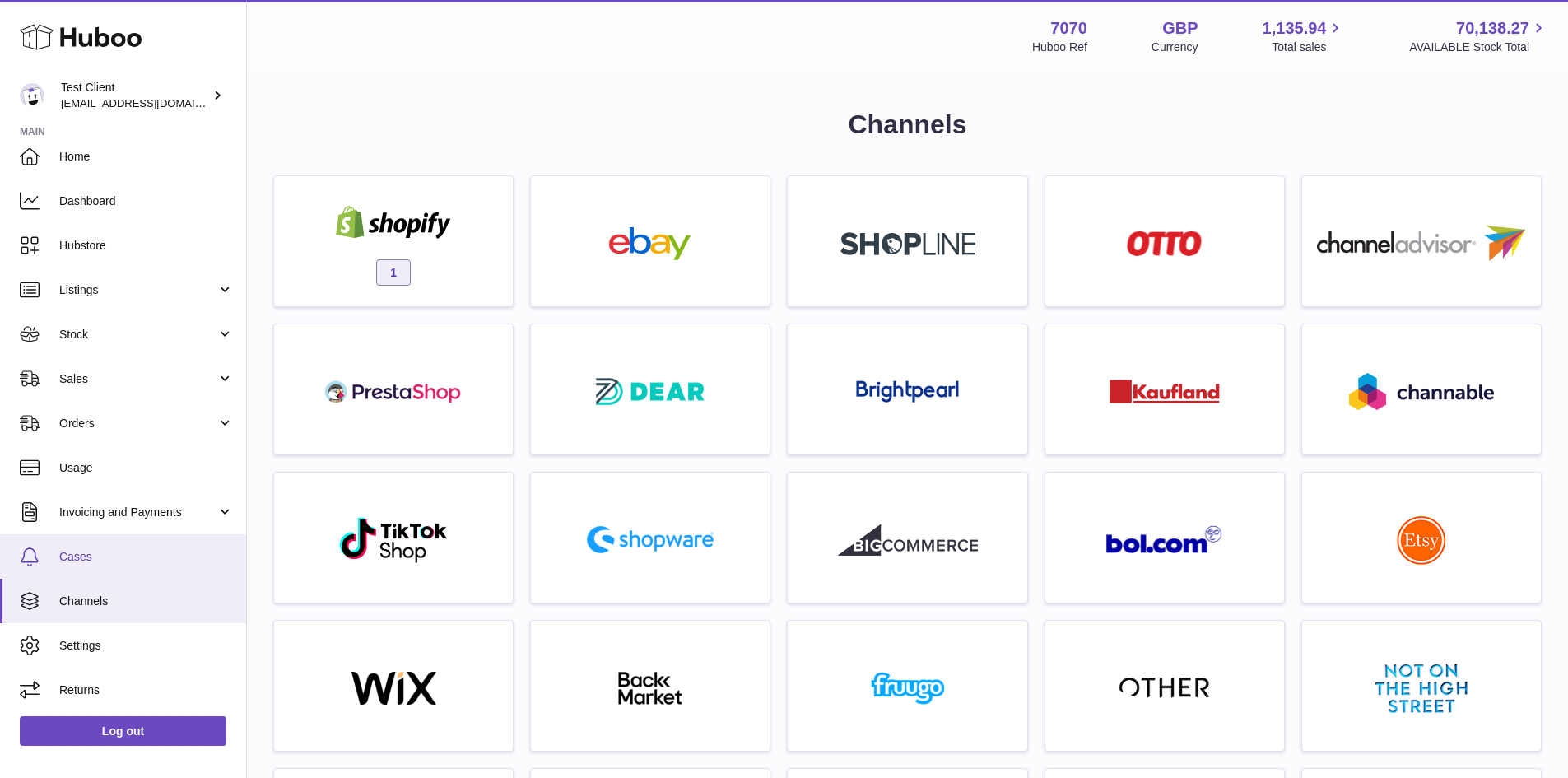
click at [135, 555] on span "Cases" at bounding box center [146, 557] width 174 height 16
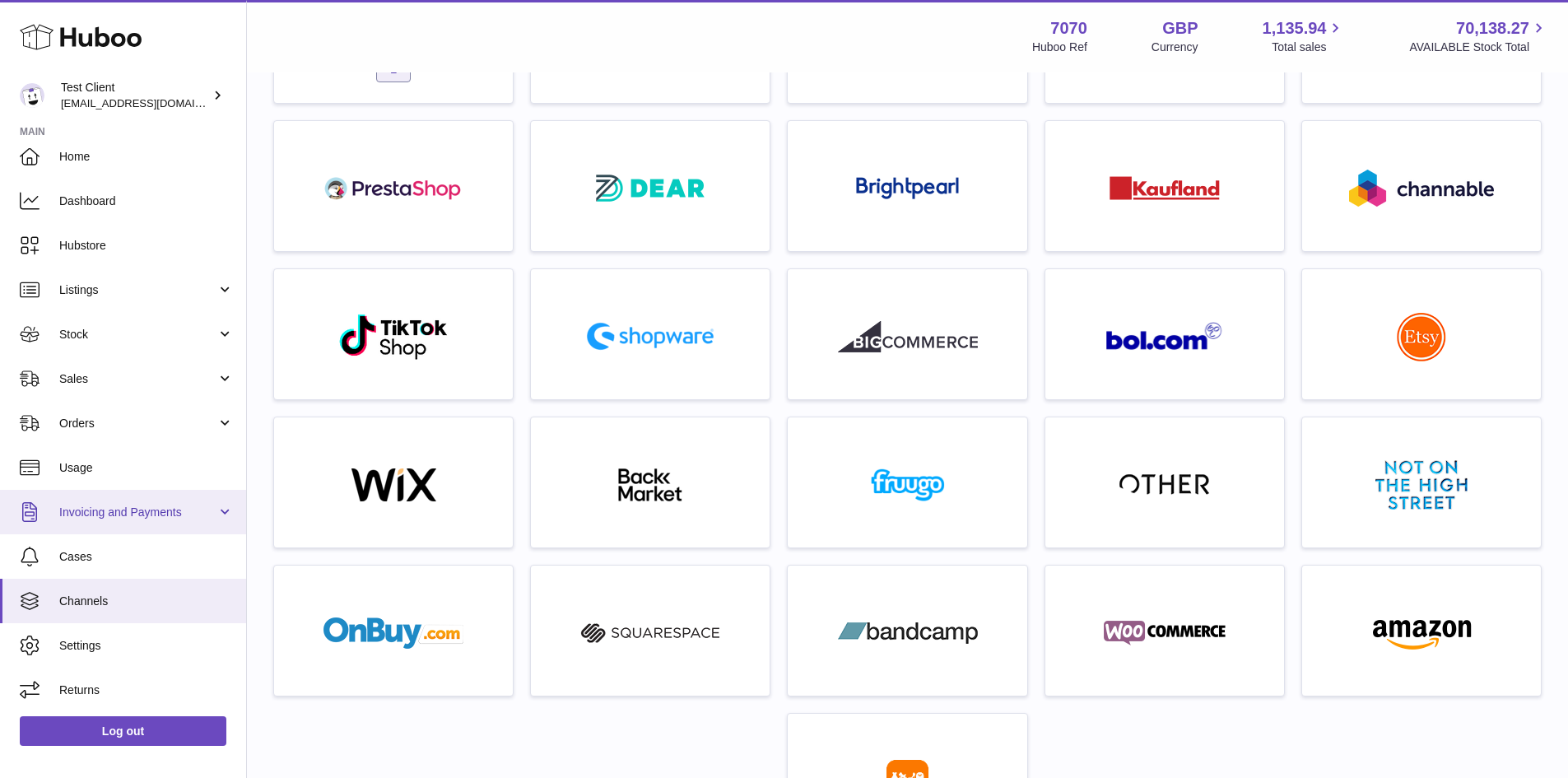
scroll to position [206, 0]
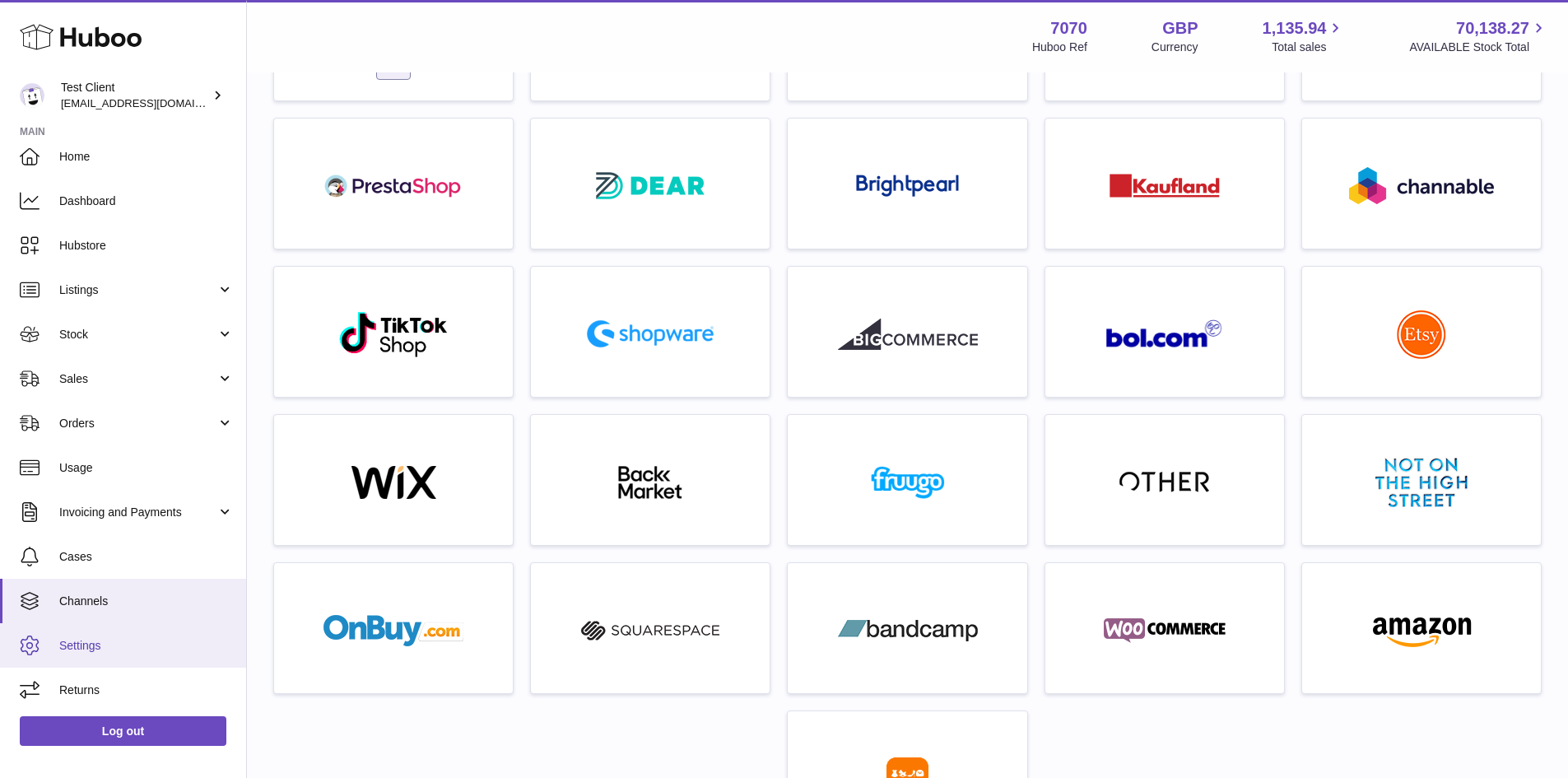
click at [132, 643] on span "Settings" at bounding box center [146, 646] width 174 height 16
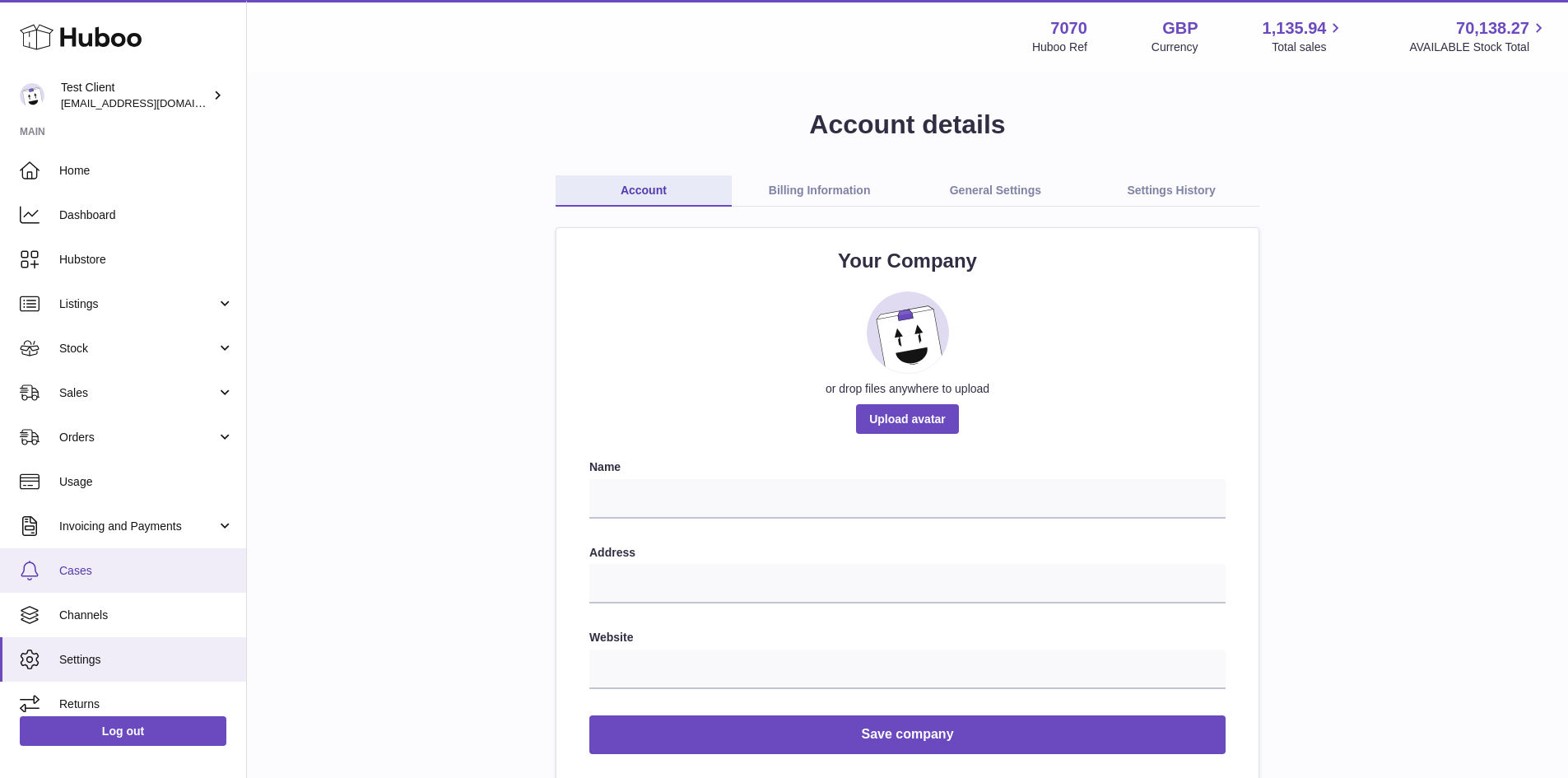
scroll to position [14, 0]
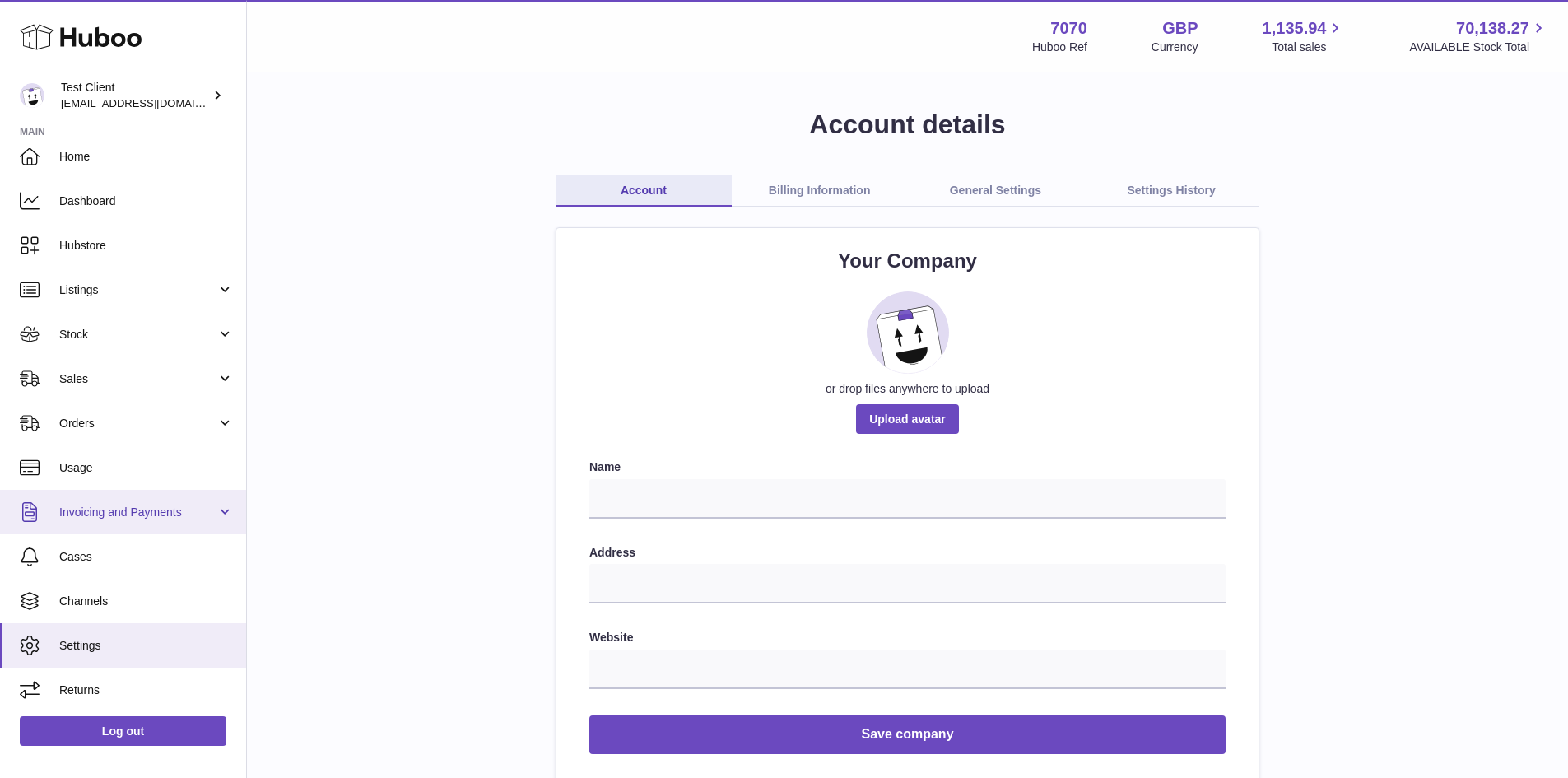
click at [88, 511] on span "Invoicing and Payments" at bounding box center [138, 512] width 157 height 16
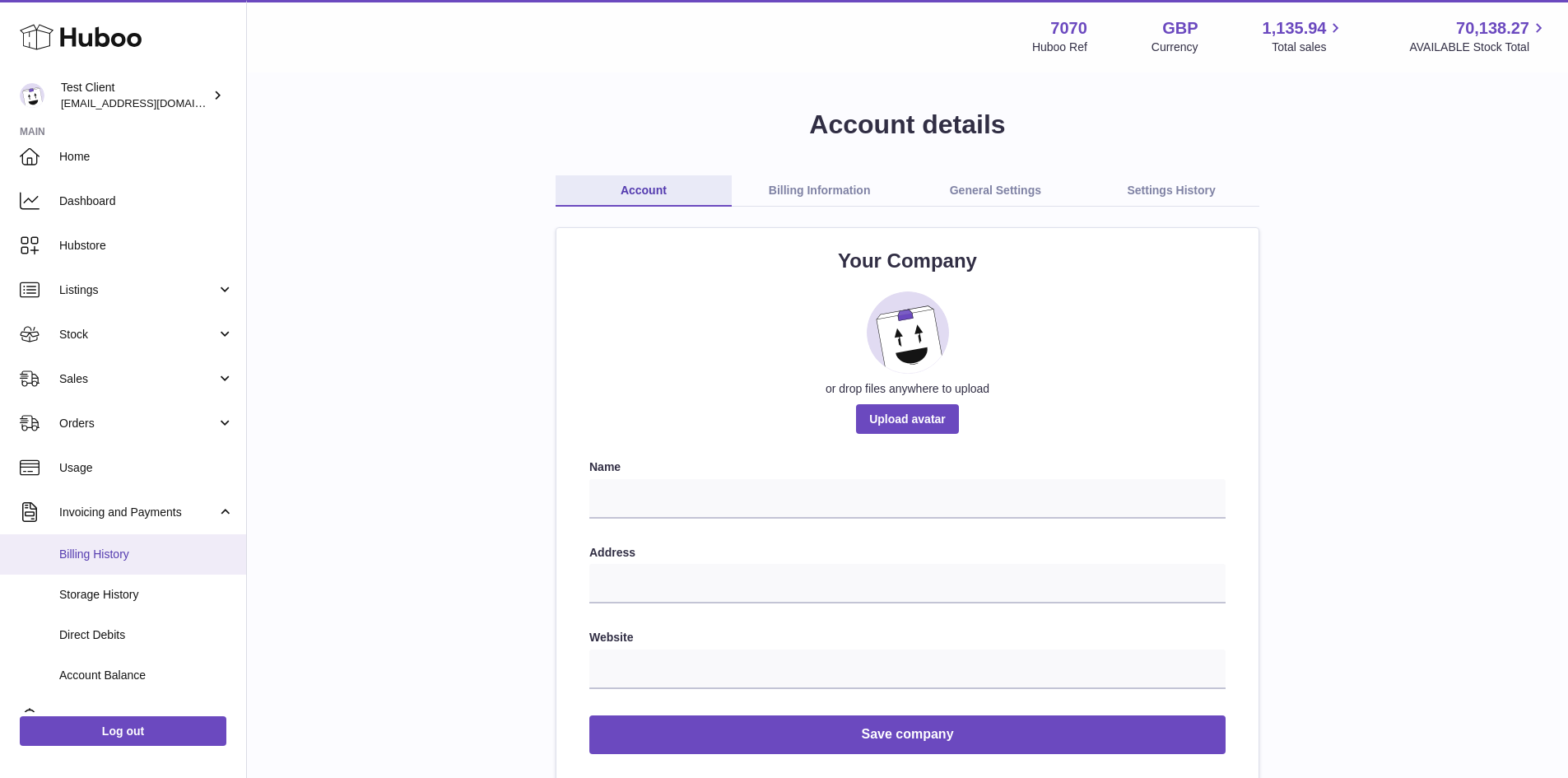
scroll to position [50, 0]
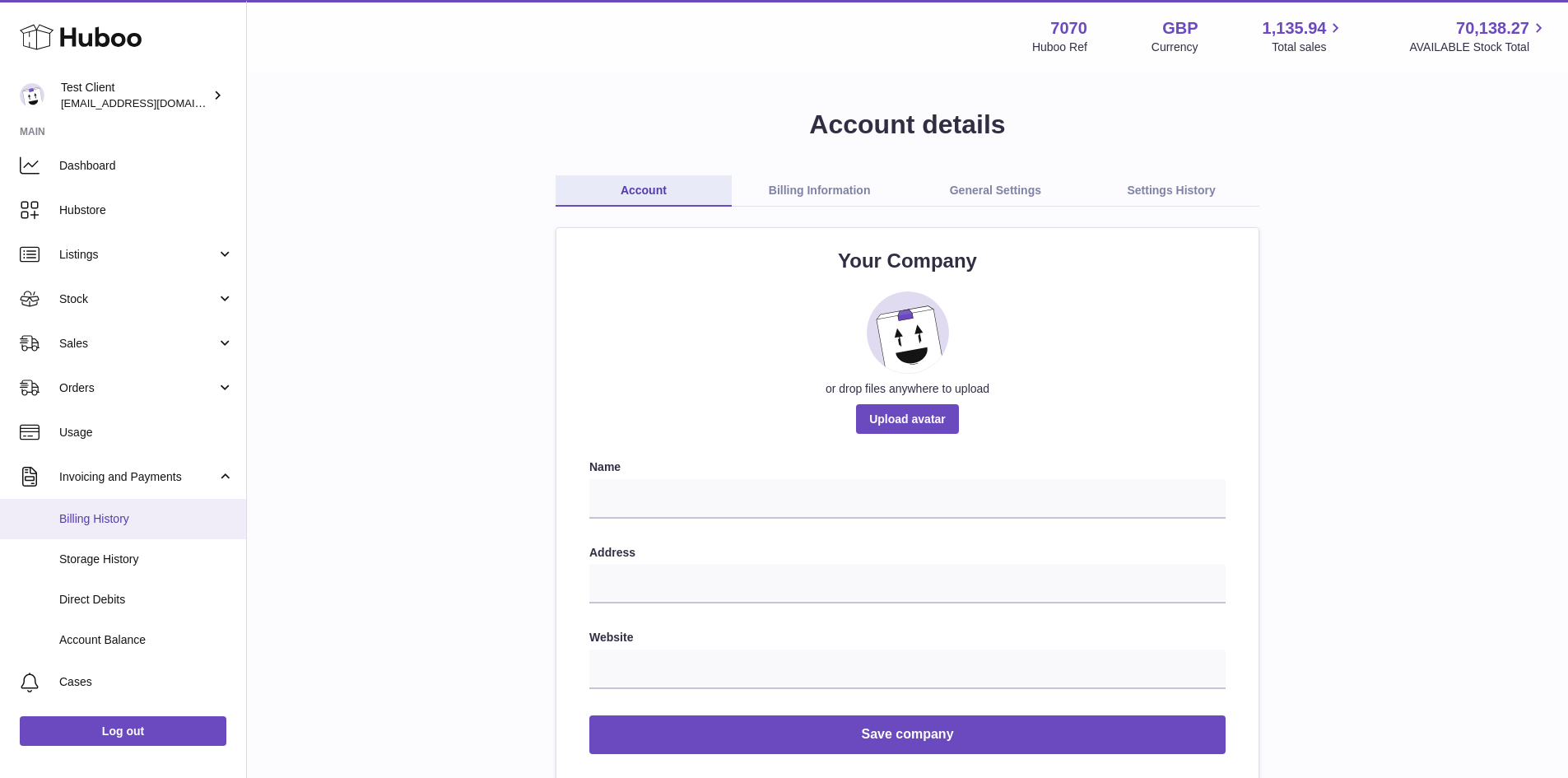
click at [129, 535] on link "Billing History" at bounding box center [123, 519] width 247 height 40
